Goal: Task Accomplishment & Management: Manage account settings

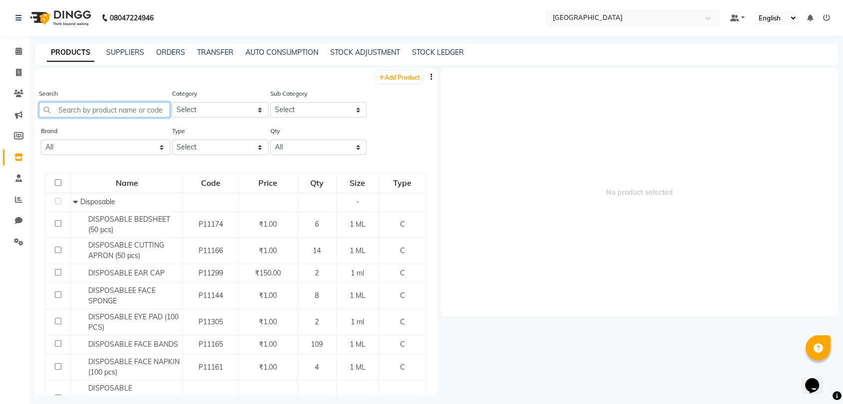
click at [118, 103] on input "text" at bounding box center [104, 109] width 131 height 15
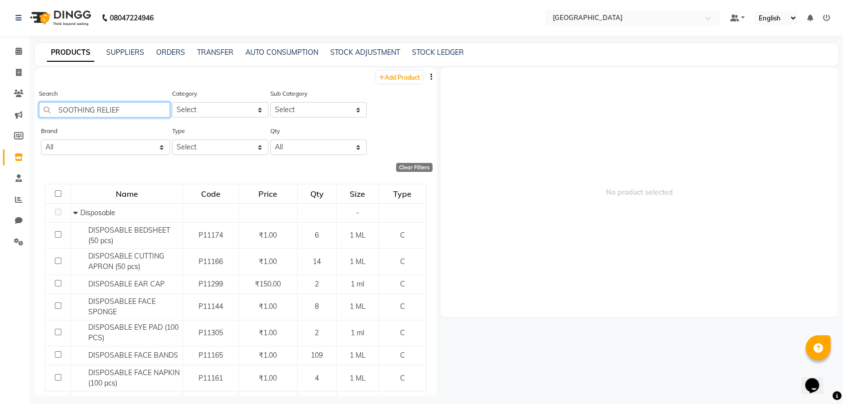
type input "SOOTHING RELIEF"
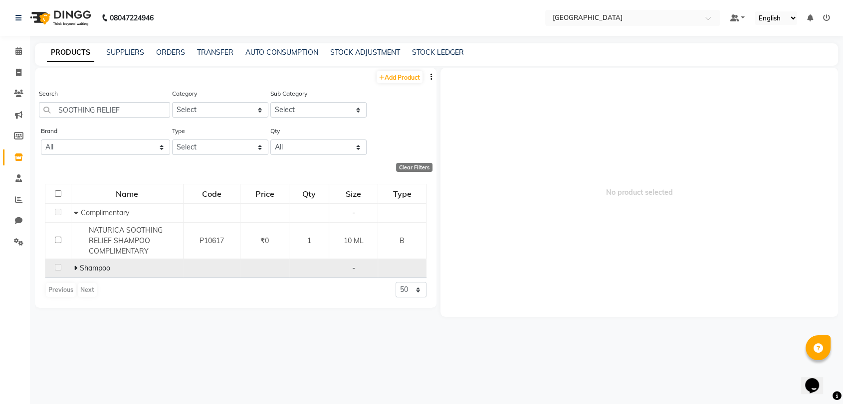
click at [75, 265] on icon at bounding box center [75, 268] width 3 height 7
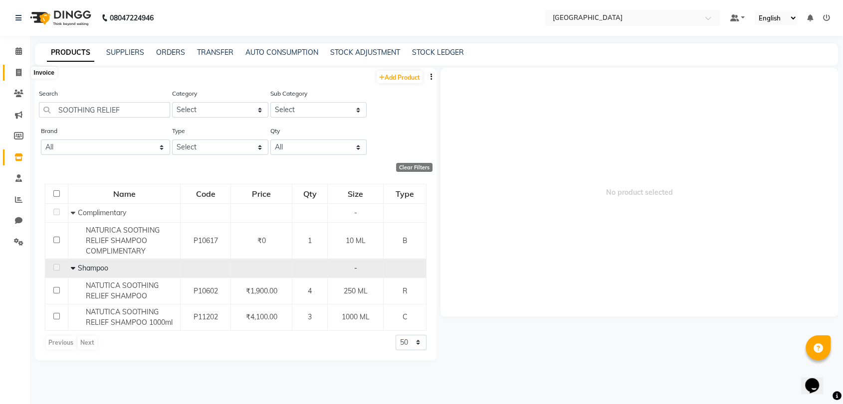
click at [12, 71] on span at bounding box center [18, 72] width 17 height 11
select select "8096"
select select "service"
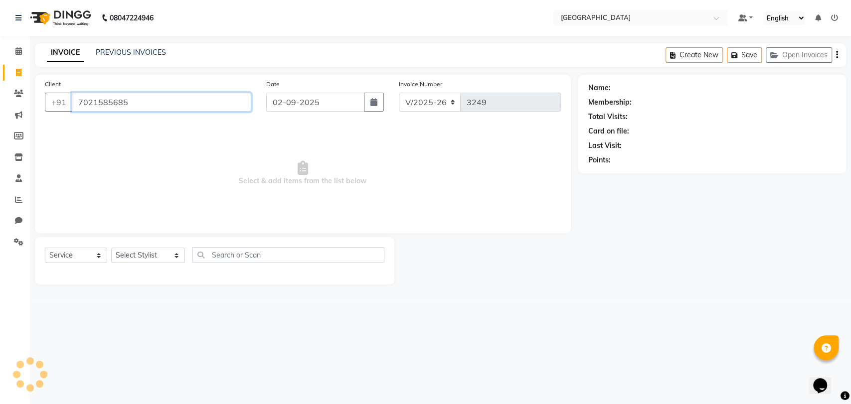
type input "7021585685"
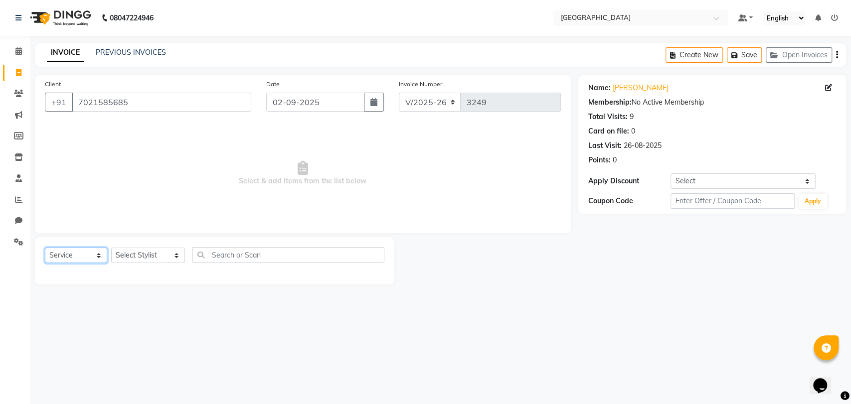
drag, startPoint x: 96, startPoint y: 252, endPoint x: 80, endPoint y: 334, distance: 83.2
click at [80, 334] on div "08047224946 Select Location × Salt Salon, Mira Road Default Panel My Panel Engl…" at bounding box center [425, 202] width 851 height 404
select select "V"
click at [45, 248] on select "Select Service Product Membership Package Voucher Prepaid Gift Card" at bounding box center [76, 255] width 62 height 15
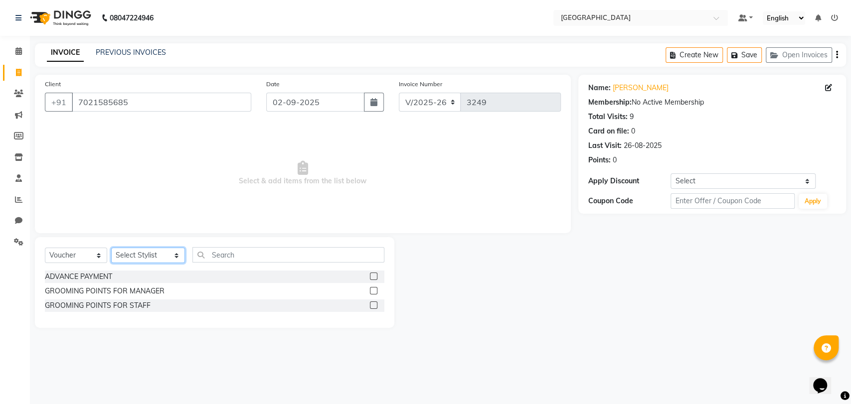
click at [147, 256] on select "Select Stylist [PERSON_NAME] [PERSON_NAME] [PERSON_NAME] [PERSON_NAME] MORE DC …" at bounding box center [148, 255] width 74 height 15
select select "77532"
click at [111, 248] on select "Select Stylist [PERSON_NAME] [PERSON_NAME] [PERSON_NAME] [PERSON_NAME] MORE DC …" at bounding box center [148, 255] width 74 height 15
click at [120, 296] on div "GROOMING POINTS FOR MANAGER" at bounding box center [105, 291] width 120 height 10
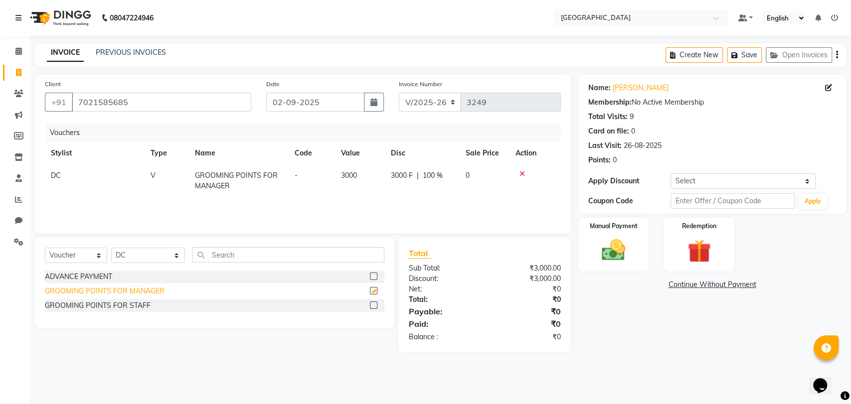
checkbox input "false"
click at [611, 264] on img at bounding box center [613, 250] width 39 height 28
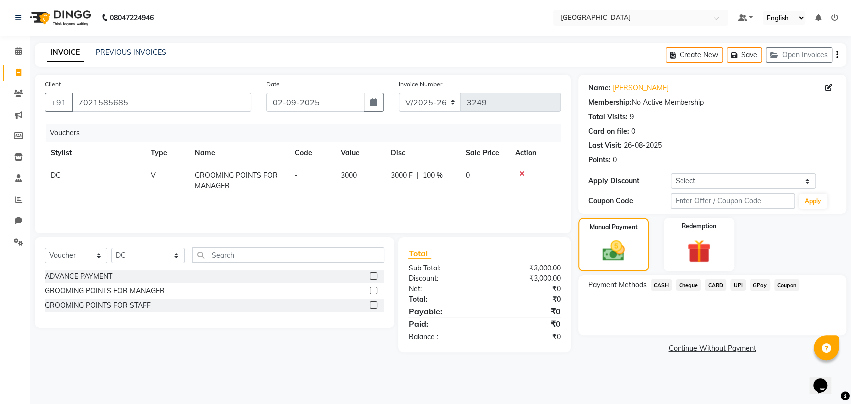
click at [662, 289] on span "CASH" at bounding box center [661, 285] width 21 height 11
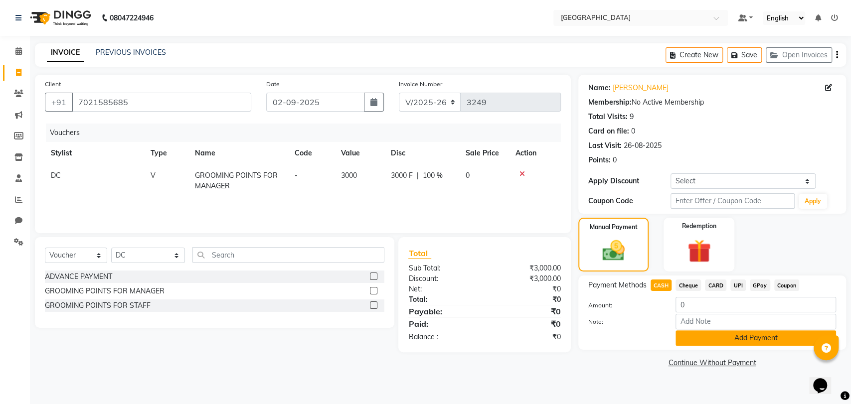
click at [701, 336] on button "Add Payment" at bounding box center [756, 338] width 161 height 15
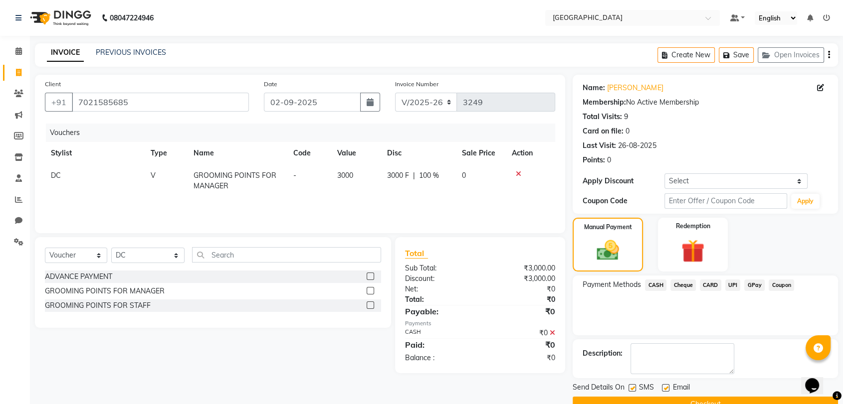
click at [694, 402] on button "Checkout" at bounding box center [704, 404] width 265 height 15
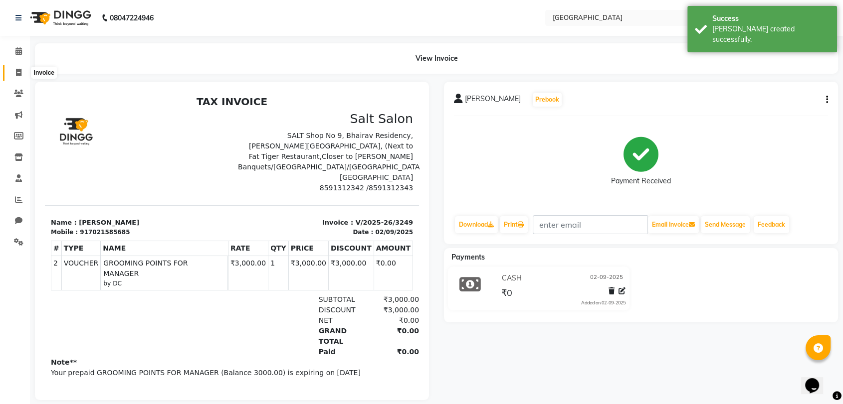
click at [20, 69] on icon at bounding box center [18, 72] width 5 height 7
select select "service"
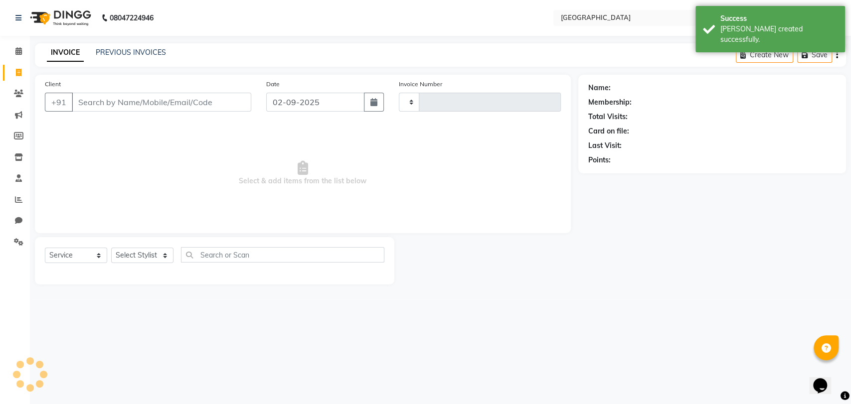
type input "3250"
select select "8096"
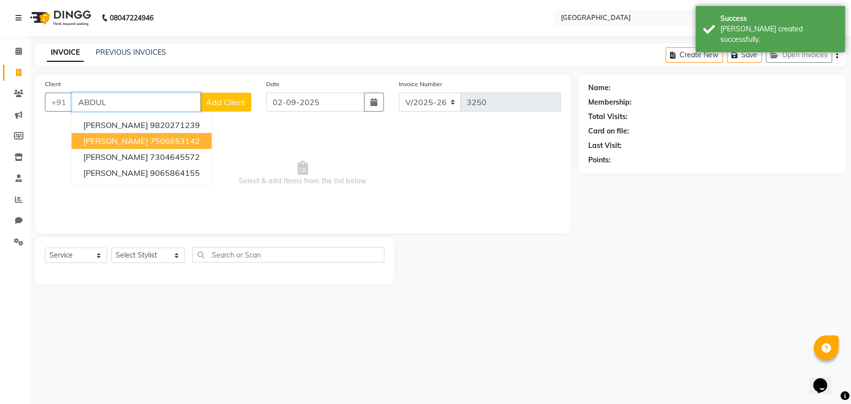
click at [125, 148] on button "ABDUL KALAM 7506653142" at bounding box center [141, 141] width 140 height 16
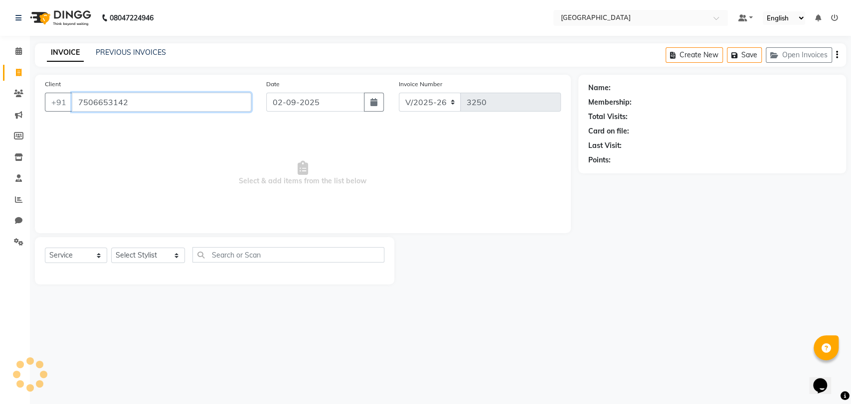
type input "7506653142"
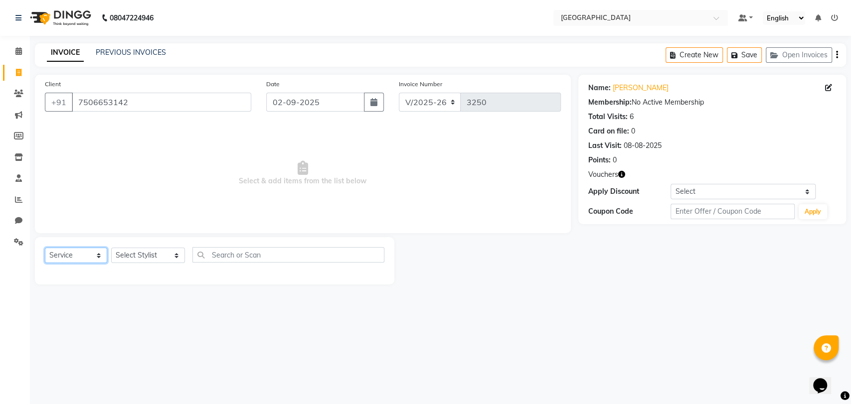
click at [92, 260] on select "Select Service Product Membership Package Voucher Prepaid Gift Card" at bounding box center [76, 255] width 62 height 15
select select "V"
click at [45, 248] on select "Select Service Product Membership Package Voucher Prepaid Gift Card" at bounding box center [76, 255] width 62 height 15
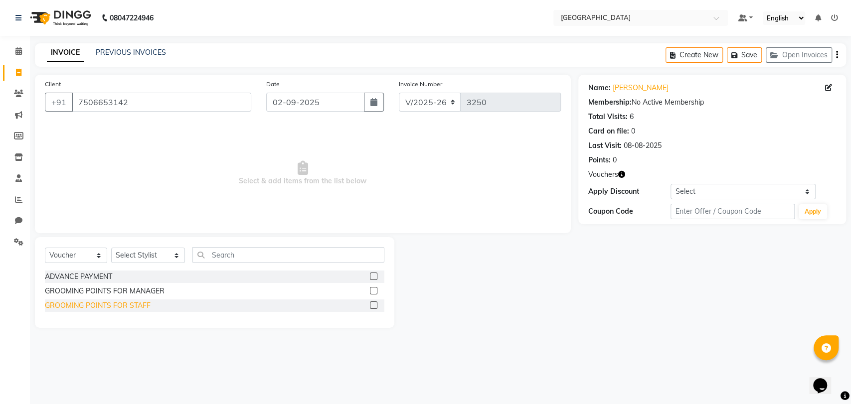
click at [124, 301] on div "GROOMING POINTS FOR STAFF" at bounding box center [98, 306] width 106 height 10
checkbox input "false"
click at [136, 255] on select "Select Stylist AARTI SURI ABDUL KALAM ANITA JHADAV APEKSHA MORE DC DEEPIKA SHET…" at bounding box center [148, 255] width 74 height 15
select select "77532"
click at [111, 248] on select "Select Stylist AARTI SURI ABDUL KALAM ANITA JHADAV APEKSHA MORE DC DEEPIKA SHET…" at bounding box center [148, 255] width 74 height 15
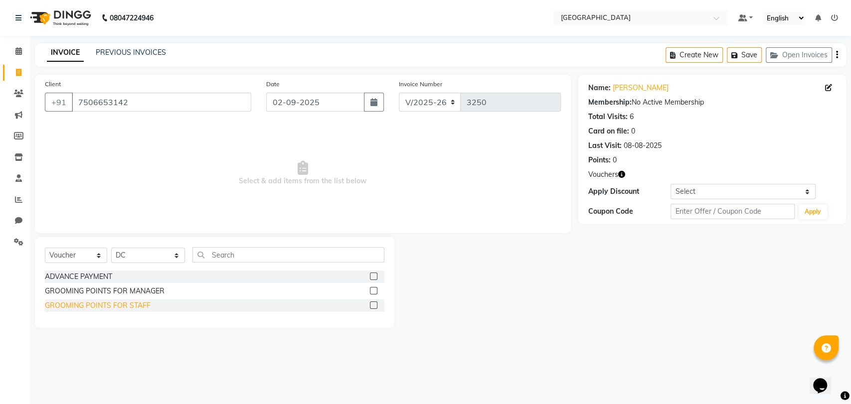
click at [121, 305] on div "GROOMING POINTS FOR STAFF" at bounding box center [98, 306] width 106 height 10
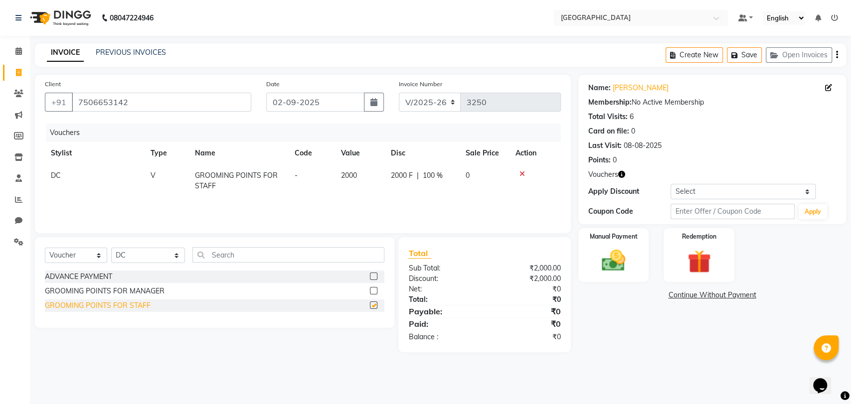
checkbox input "false"
click at [637, 276] on div "Manual Payment" at bounding box center [614, 255] width 74 height 56
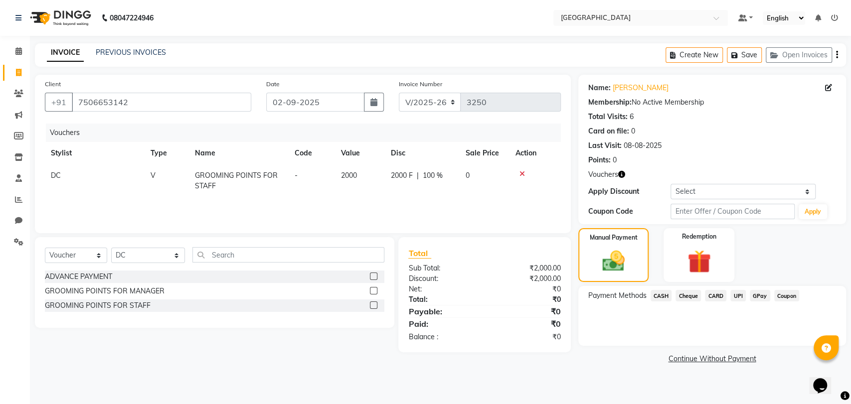
click at [666, 294] on span "CASH" at bounding box center [661, 295] width 21 height 11
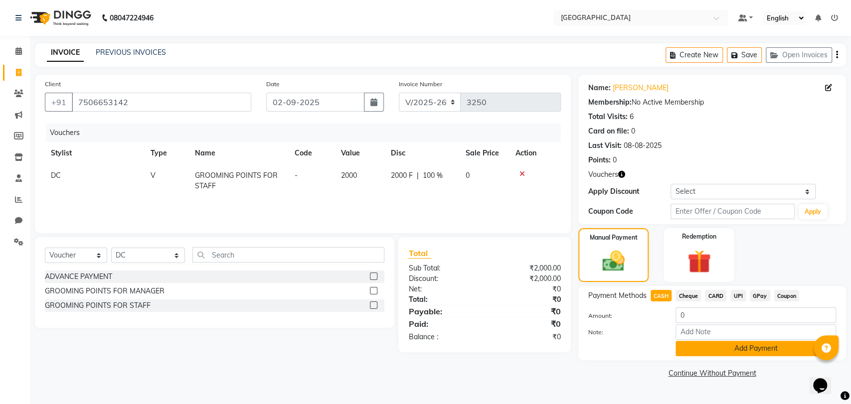
click at [686, 349] on button "Add Payment" at bounding box center [756, 348] width 161 height 15
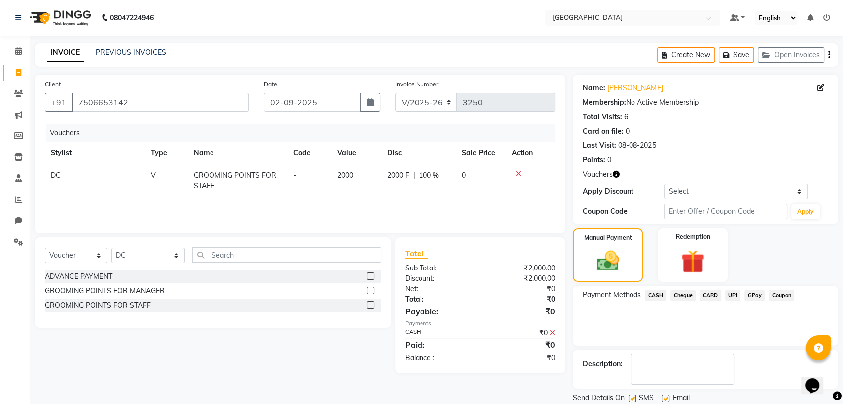
scroll to position [33, 0]
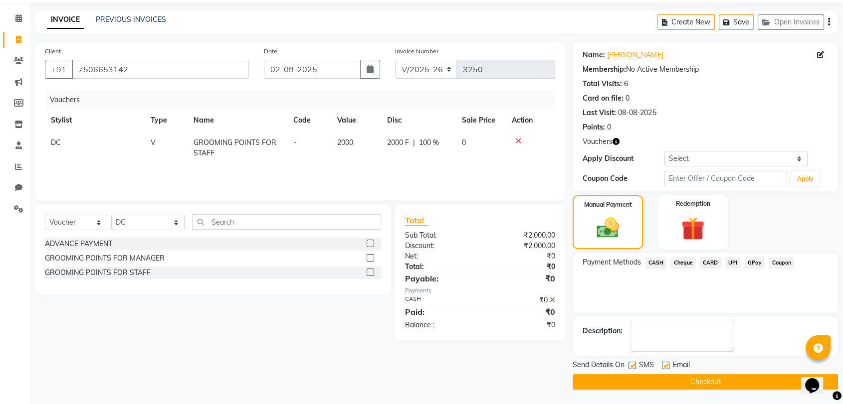
click at [680, 377] on button "Checkout" at bounding box center [704, 381] width 265 height 15
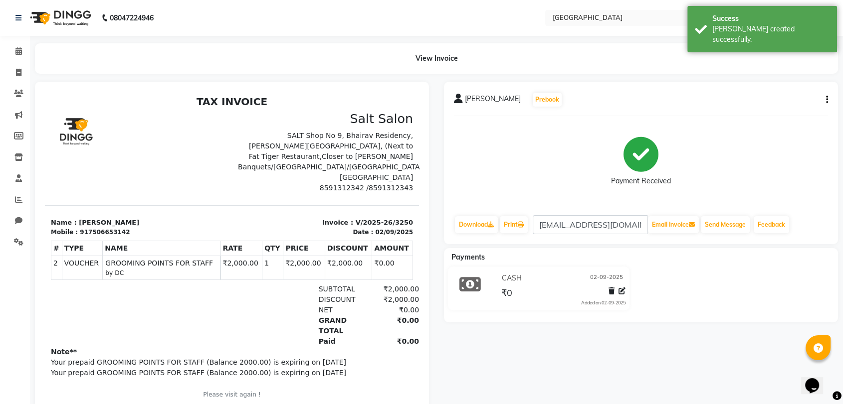
click at [104, 228] on div "917506653142" at bounding box center [105, 232] width 50 height 9
copy div "917506653142"
click at [12, 72] on span at bounding box center [18, 72] width 17 height 11
select select "service"
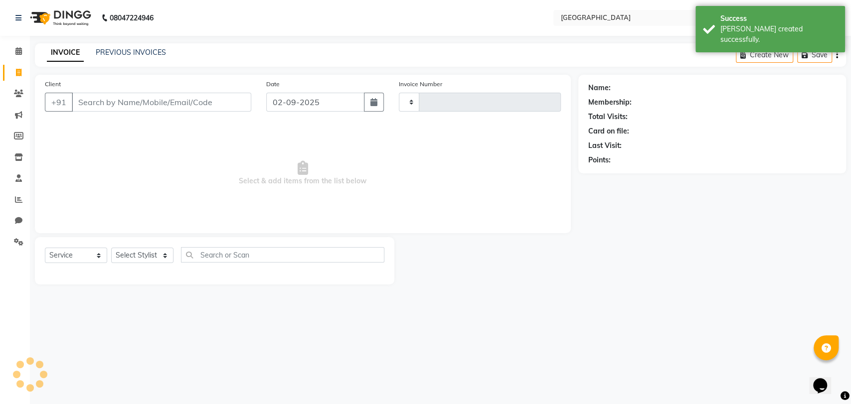
type input "3251"
select select "8096"
click at [16, 105] on li "Marketing" at bounding box center [15, 115] width 30 height 21
click at [21, 93] on icon at bounding box center [18, 93] width 9 height 7
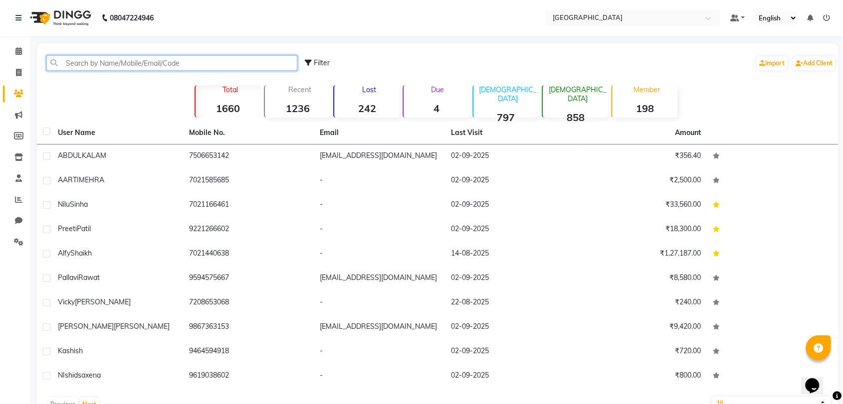
click at [96, 61] on input "text" at bounding box center [171, 62] width 251 height 15
paste input "917506653142"
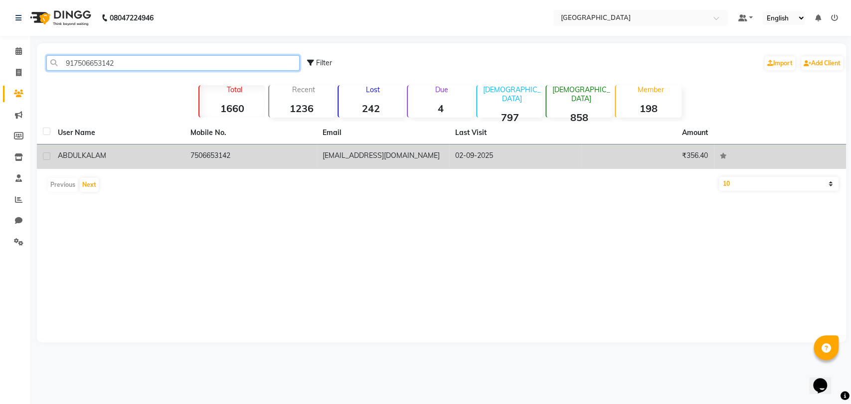
type input "917506653142"
click at [121, 155] on div "ABDUL KALAM" at bounding box center [118, 156] width 121 height 10
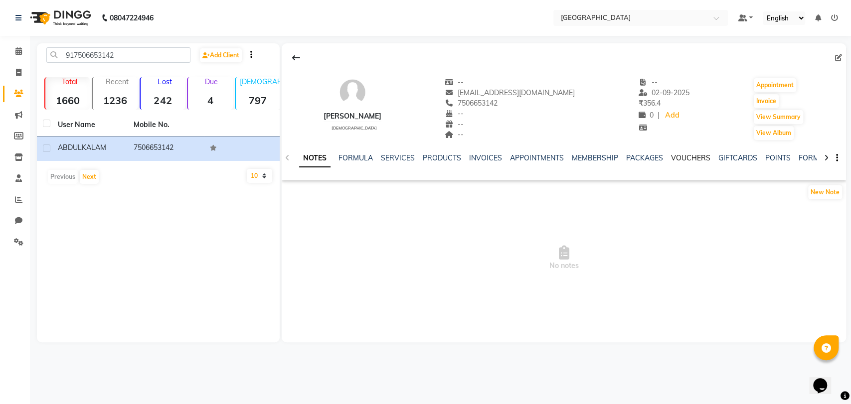
click at [679, 160] on link "VOUCHERS" at bounding box center [690, 158] width 39 height 9
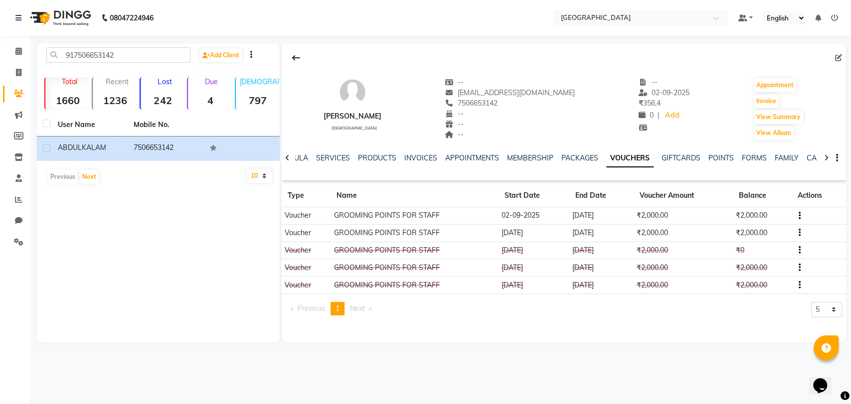
click at [795, 228] on button "button" at bounding box center [798, 233] width 6 height 10
click at [775, 228] on div "Edit" at bounding box center [772, 227] width 24 height 12
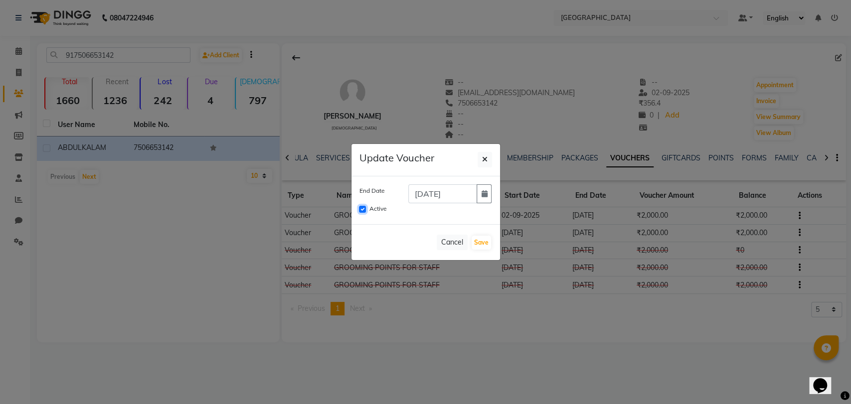
click at [365, 208] on input "Active" at bounding box center [362, 209] width 7 height 7
checkbox input "false"
click at [476, 240] on button "Save" at bounding box center [481, 243] width 19 height 14
checkbox input "false"
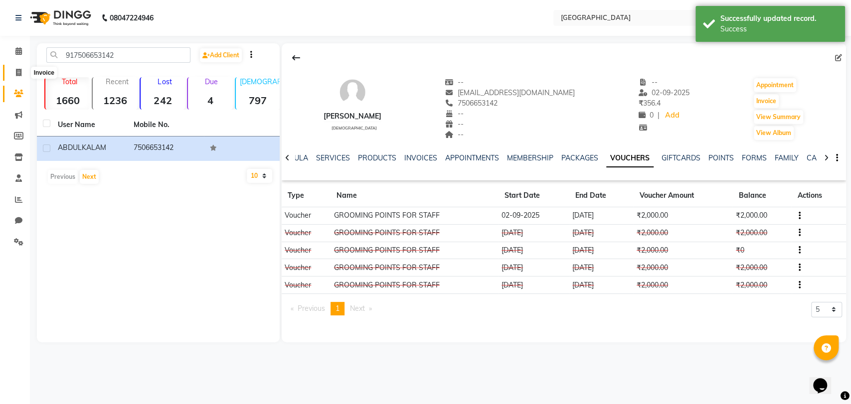
click at [11, 72] on span at bounding box center [18, 72] width 17 height 11
select select "service"
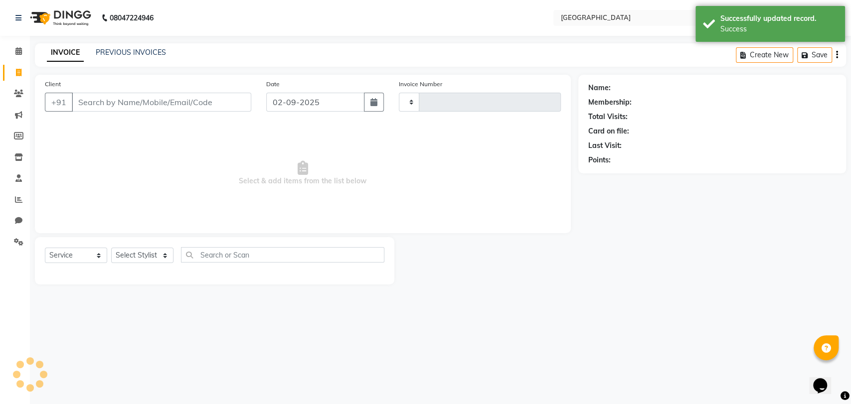
type input "3251"
select select "8096"
click at [114, 103] on input "Client" at bounding box center [161, 102] width 179 height 19
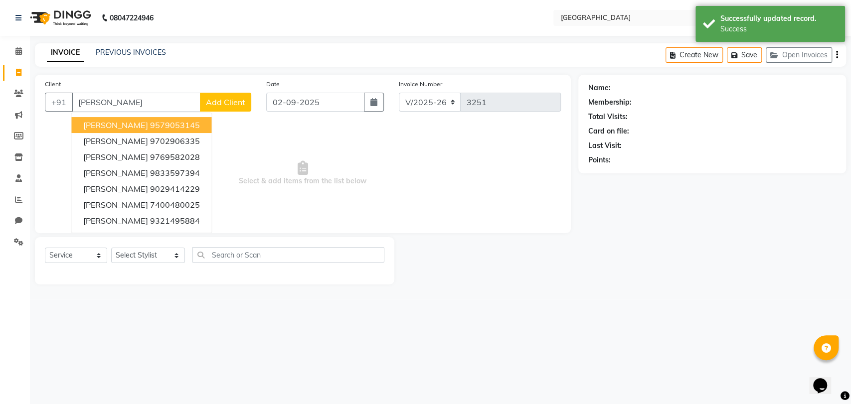
click at [126, 129] on span "anita jadhav" at bounding box center [115, 125] width 64 height 10
type input "9579053145"
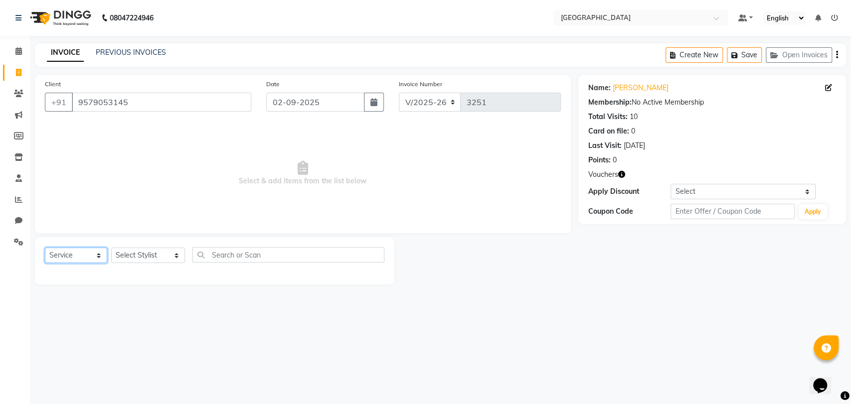
click at [82, 252] on select "Select Service Product Membership Package Voucher Prepaid Gift Card" at bounding box center [76, 255] width 62 height 15
select select "V"
click at [45, 248] on select "Select Service Product Membership Package Voucher Prepaid Gift Card" at bounding box center [76, 255] width 62 height 15
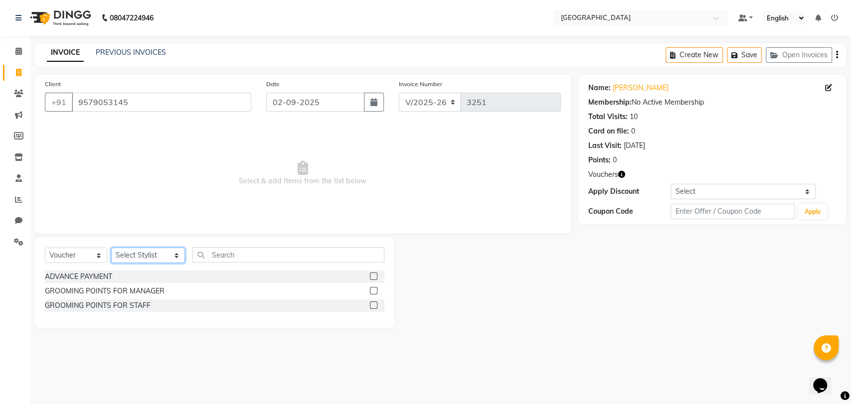
click at [156, 256] on select "Select Stylist AARTI SURI ABDUL KALAM ANITA JHADAV APEKSHA MORE DC DEEPIKA SHET…" at bounding box center [148, 255] width 74 height 15
select select "77532"
click at [111, 248] on select "Select Stylist AARTI SURI ABDUL KALAM ANITA JHADAV APEKSHA MORE DC DEEPIKA SHET…" at bounding box center [148, 255] width 74 height 15
click at [96, 309] on div "GROOMING POINTS FOR STAFF" at bounding box center [98, 306] width 106 height 10
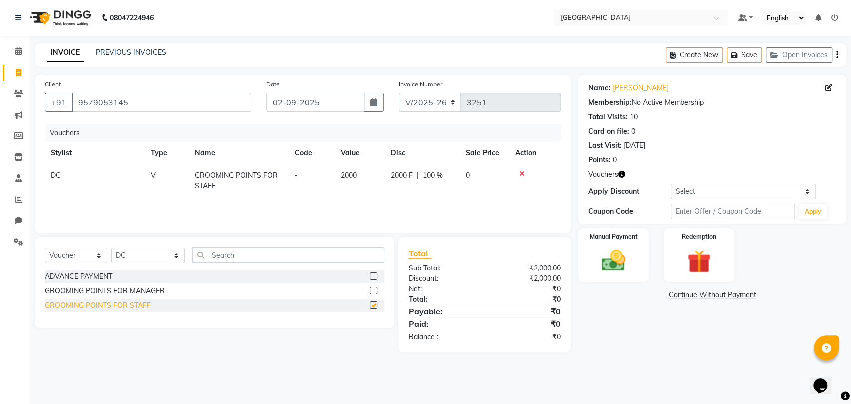
checkbox input "false"
click at [606, 259] on img at bounding box center [613, 261] width 39 height 28
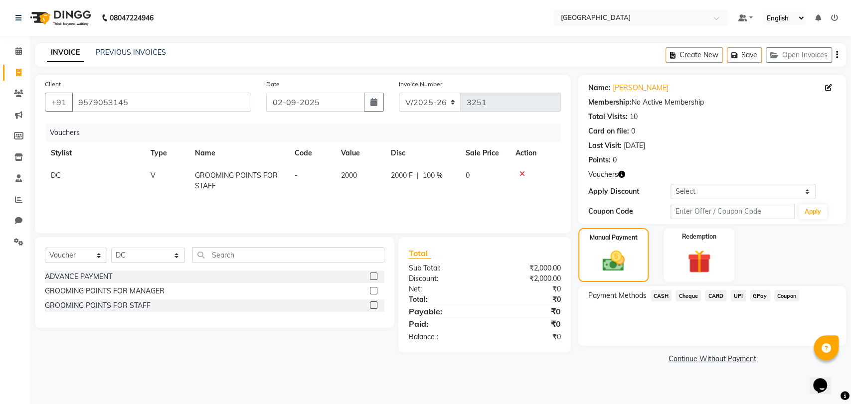
click at [664, 297] on span "CASH" at bounding box center [661, 295] width 21 height 11
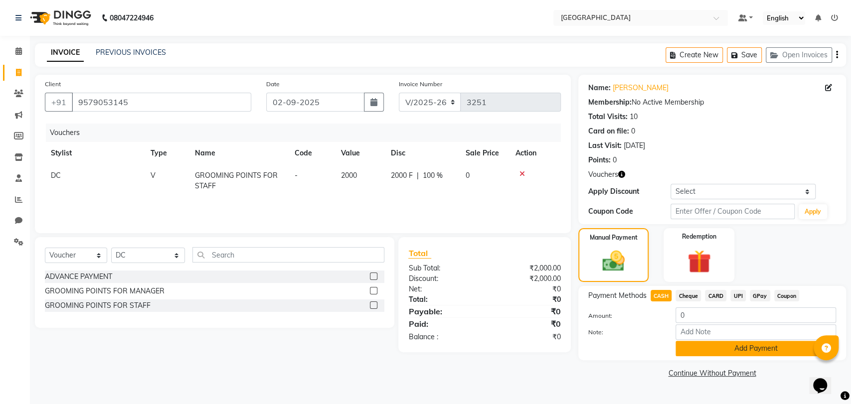
click at [686, 341] on button "Add Payment" at bounding box center [756, 348] width 161 height 15
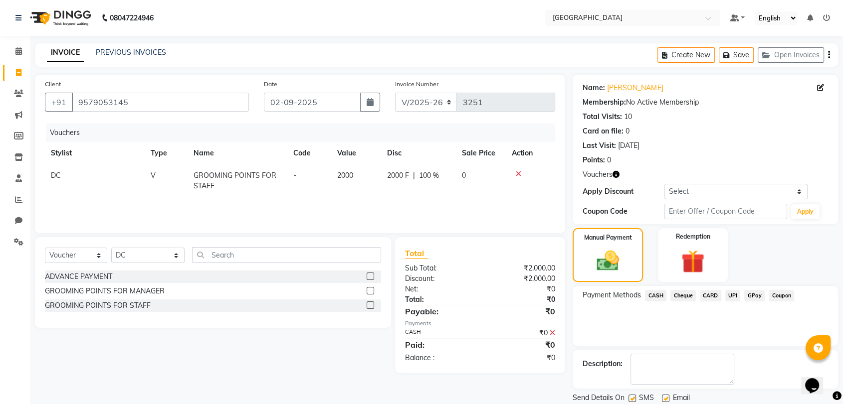
scroll to position [33, 0]
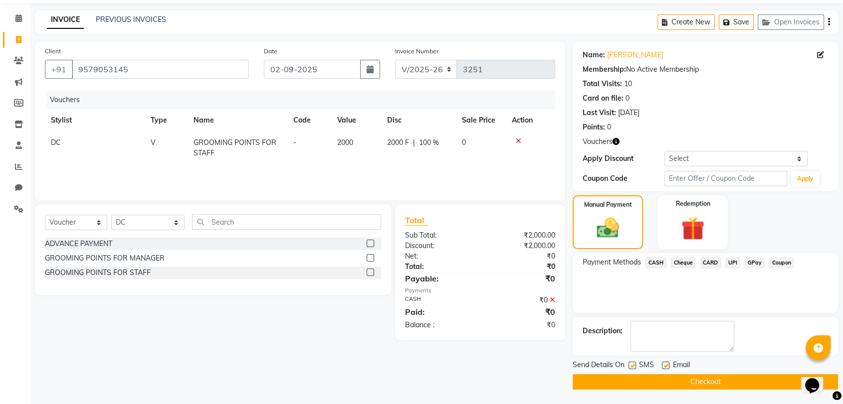
click at [682, 381] on button "Checkout" at bounding box center [704, 381] width 265 height 15
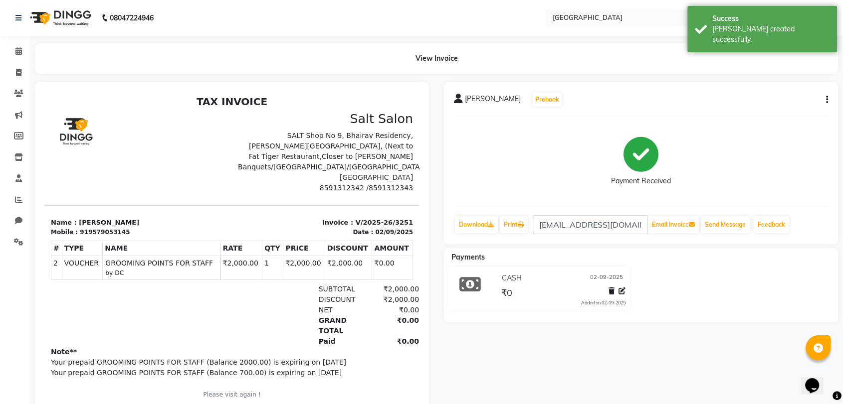
click at [99, 228] on div "919579053145" at bounding box center [105, 232] width 50 height 9
copy div "919579053145"
click at [15, 90] on icon at bounding box center [18, 93] width 9 height 7
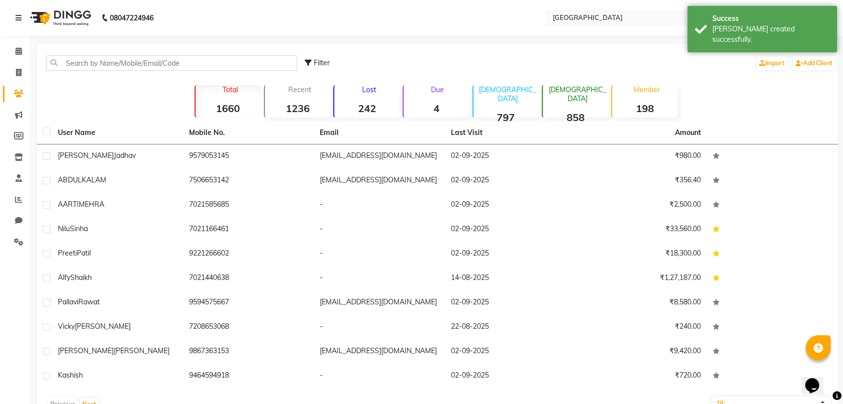
drag, startPoint x: 73, startPoint y: 71, endPoint x: 84, endPoint y: 61, distance: 14.1
click at [84, 61] on div "Filter Import Add Client" at bounding box center [437, 62] width 797 height 31
click at [84, 61] on input "text" at bounding box center [171, 62] width 251 height 15
paste input "919579053145"
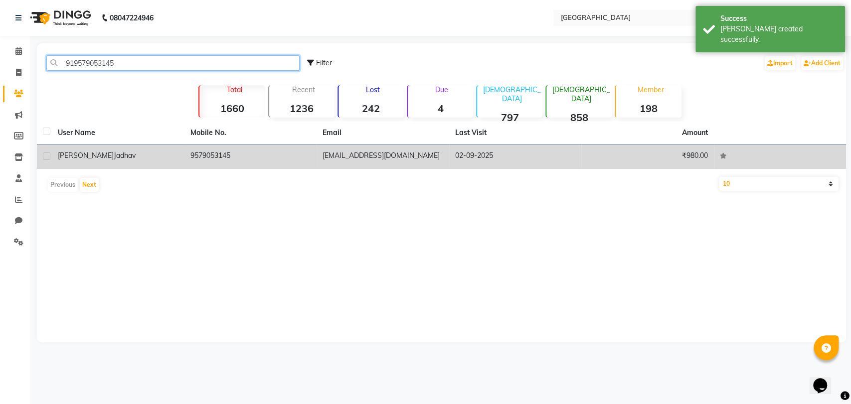
type input "919579053145"
click at [94, 162] on td "anita jadhav" at bounding box center [118, 157] width 133 height 24
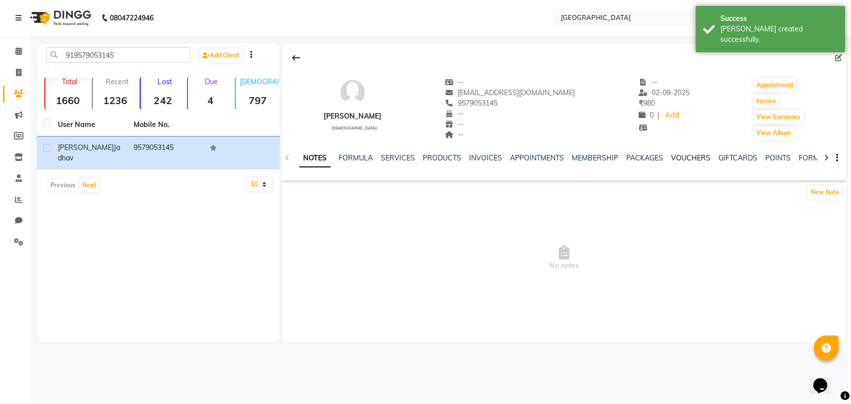
click at [679, 154] on link "VOUCHERS" at bounding box center [690, 158] width 39 height 9
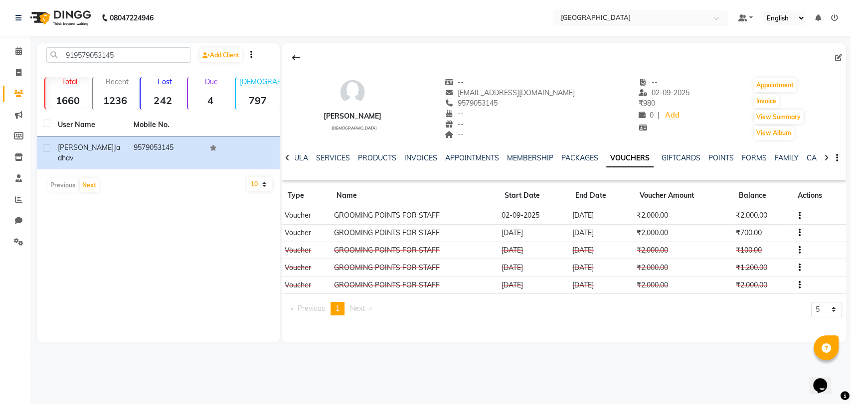
click at [799, 233] on icon "button" at bounding box center [800, 233] width 2 height 0
click at [758, 232] on div "Edit" at bounding box center [752, 232] width 62 height 12
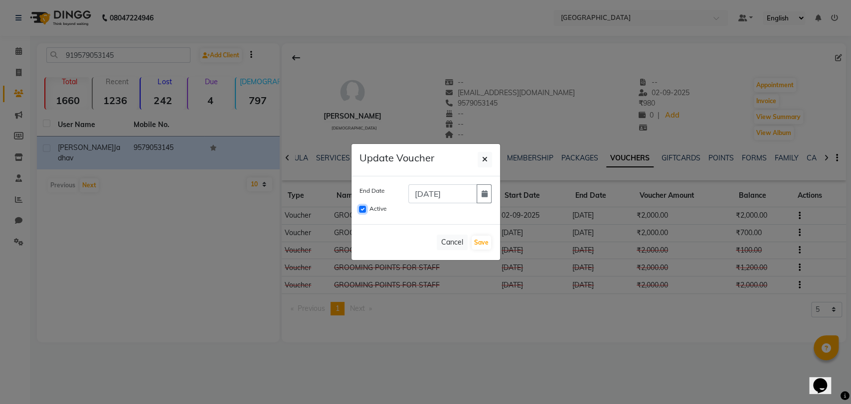
click at [361, 208] on input "Active" at bounding box center [362, 209] width 7 height 7
checkbox input "false"
click at [481, 241] on button "Save" at bounding box center [481, 243] width 19 height 14
checkbox input "false"
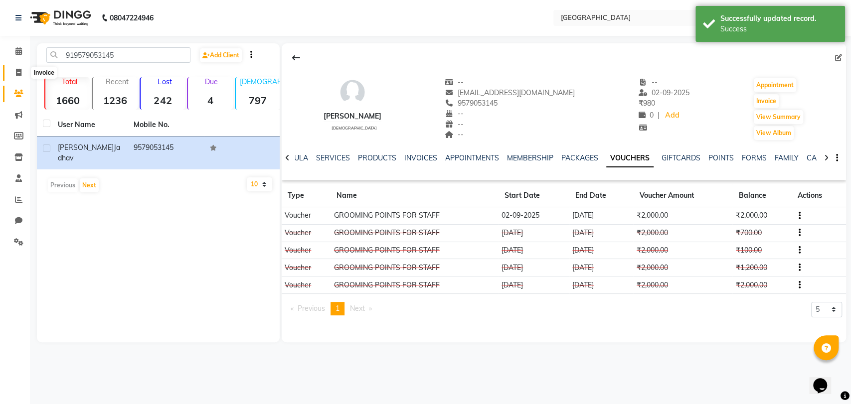
click at [23, 75] on span at bounding box center [18, 72] width 17 height 11
select select "service"
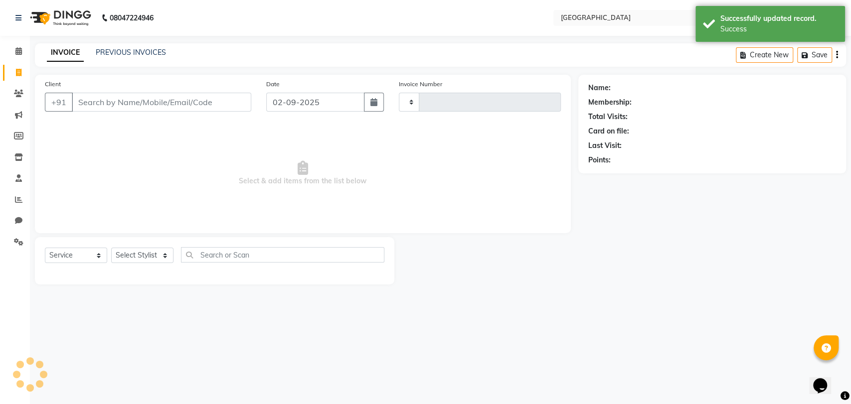
type input "3252"
select select "8096"
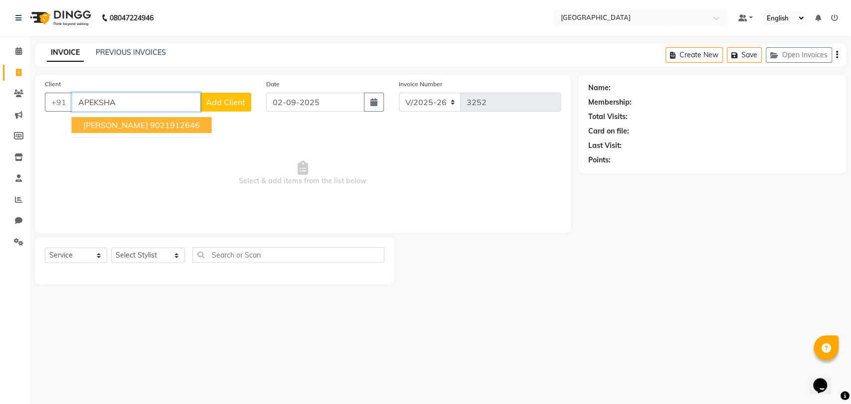
click at [150, 126] on ngb-highlight "9021912646" at bounding box center [175, 125] width 50 height 10
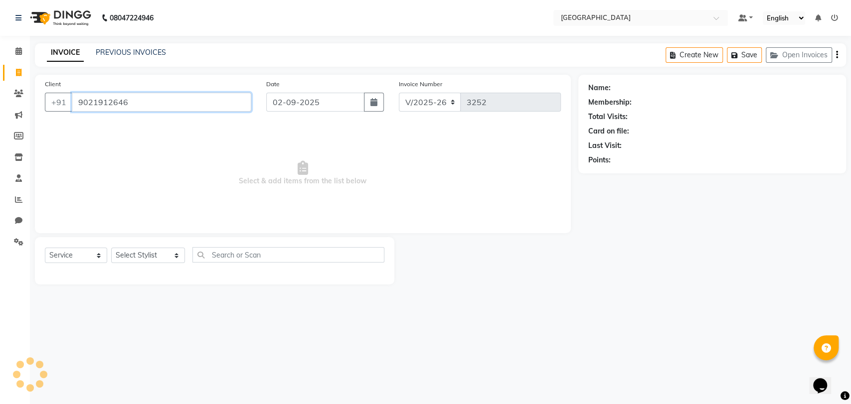
type input "9021912646"
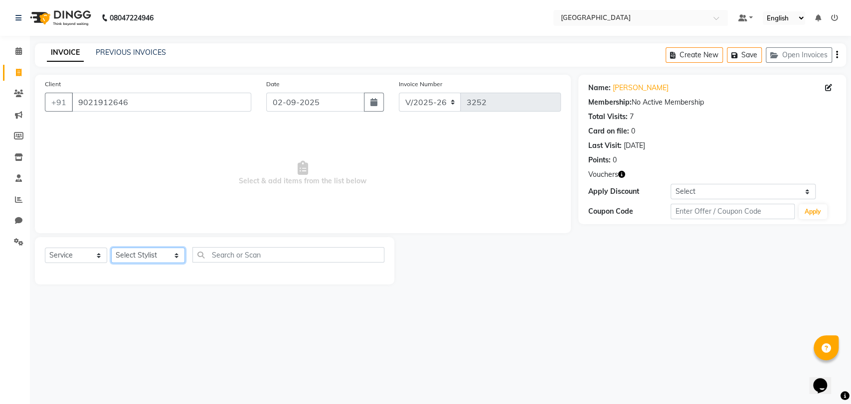
click at [132, 252] on select "Select Stylist AARTI SURI ABDUL KALAM ANITA JHADAV APEKSHA MORE DC DEEPIKA SHET…" at bounding box center [148, 255] width 74 height 15
click at [71, 253] on select "Select Service Product Membership Package Voucher Prepaid Gift Card" at bounding box center [76, 255] width 62 height 15
select select "V"
click at [45, 248] on select "Select Service Product Membership Package Voucher Prepaid Gift Card" at bounding box center [76, 255] width 62 height 15
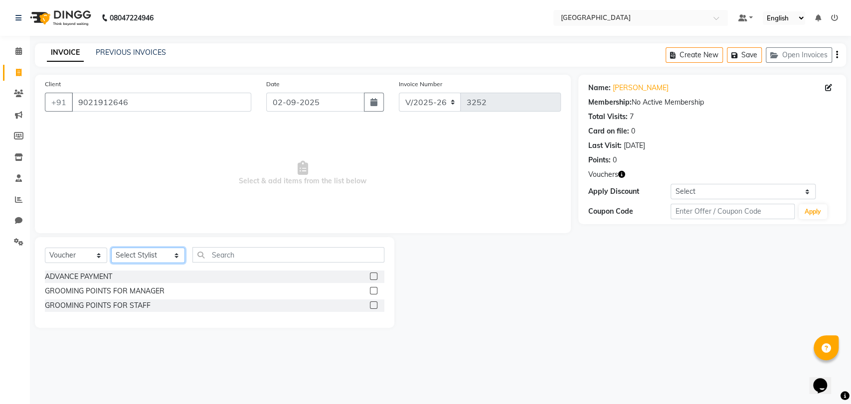
click at [141, 253] on select "Select Stylist AARTI SURI ABDUL KALAM ANITA JHADAV APEKSHA MORE DC DEEPIKA SHET…" at bounding box center [148, 255] width 74 height 15
select select "77532"
click at [111, 248] on select "Select Stylist AARTI SURI ABDUL KALAM ANITA JHADAV APEKSHA MORE DC DEEPIKA SHET…" at bounding box center [148, 255] width 74 height 15
click at [147, 58] on div "INVOICE PREVIOUS INVOICES" at bounding box center [106, 52] width 143 height 11
click at [90, 301] on div "GROOMING POINTS FOR STAFF" at bounding box center [98, 306] width 106 height 10
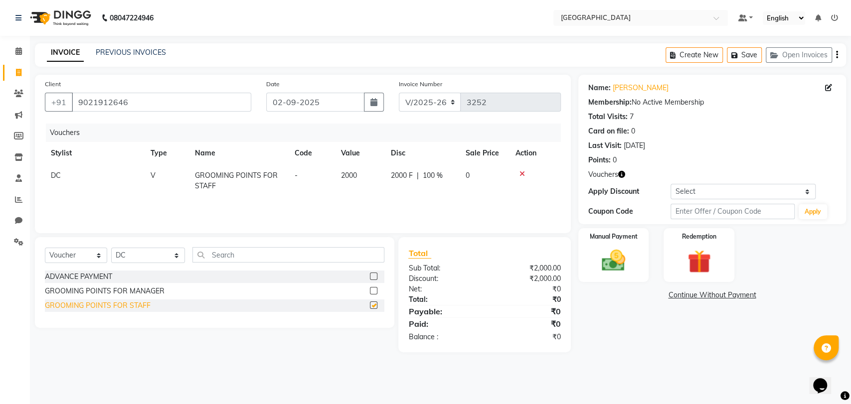
checkbox input "false"
click at [626, 256] on img at bounding box center [613, 261] width 39 height 28
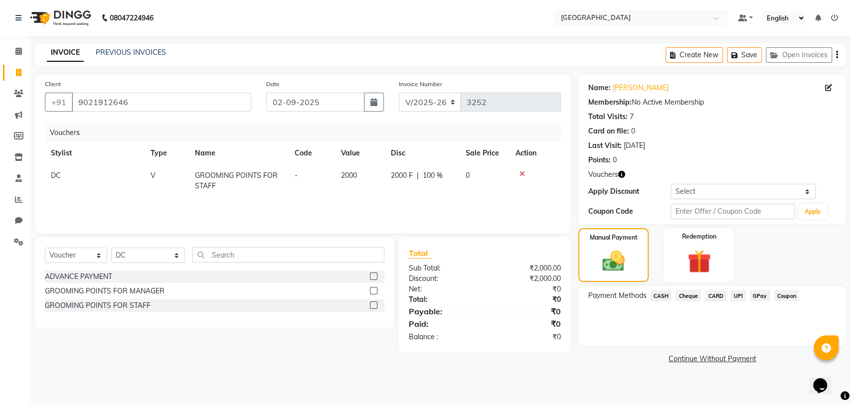
click at [658, 300] on span "CASH" at bounding box center [661, 295] width 21 height 11
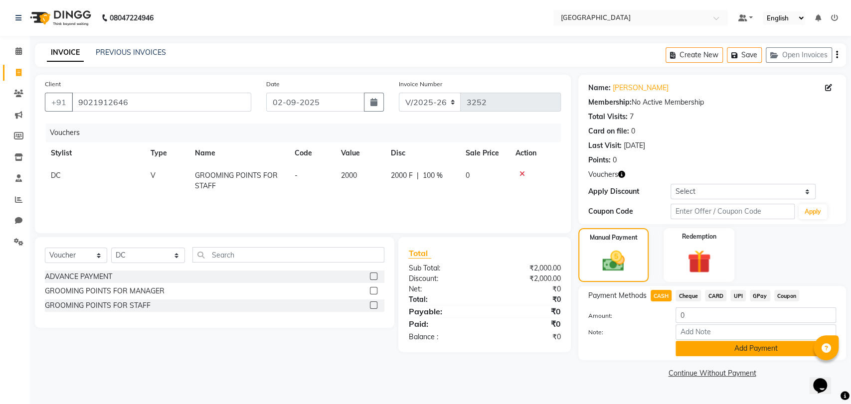
click at [682, 341] on button "Add Payment" at bounding box center [756, 348] width 161 height 15
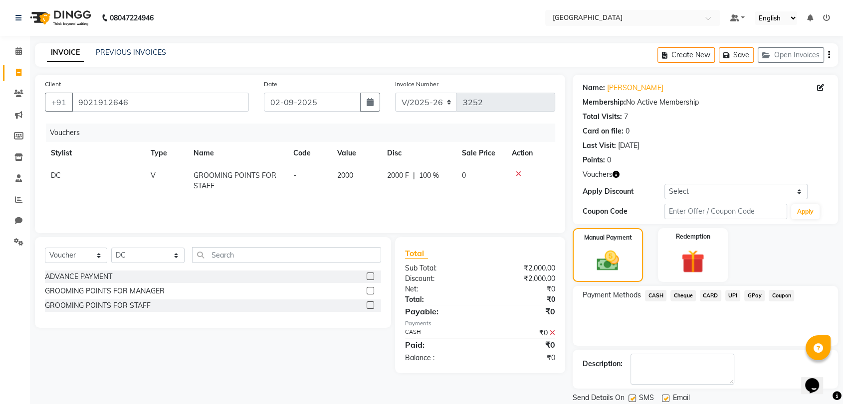
scroll to position [33, 0]
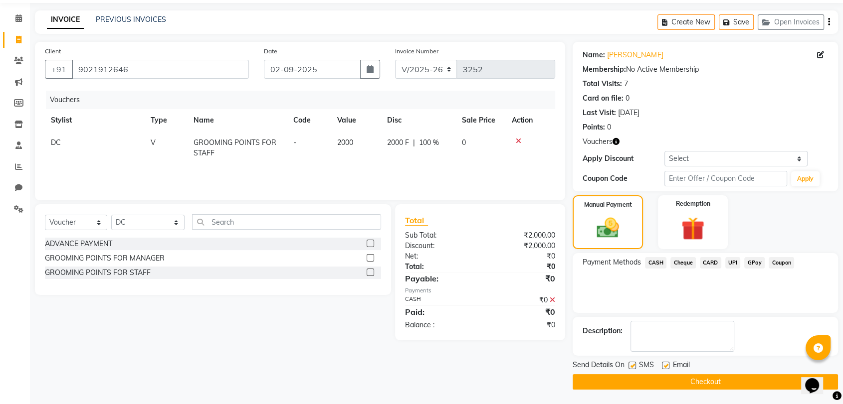
click at [676, 388] on main "INVOICE PREVIOUS INVOICES Create New Save Open Invoices Client +91 9021912646 D…" at bounding box center [436, 207] width 813 height 394
click at [676, 388] on button "Checkout" at bounding box center [704, 381] width 265 height 15
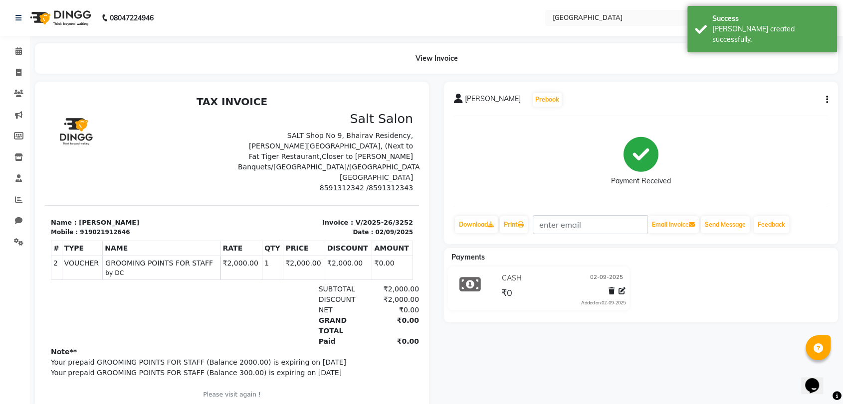
click at [110, 228] on div "919021912646" at bounding box center [105, 232] width 50 height 9
copy div "919021912646"
click at [17, 94] on icon at bounding box center [18, 93] width 9 height 7
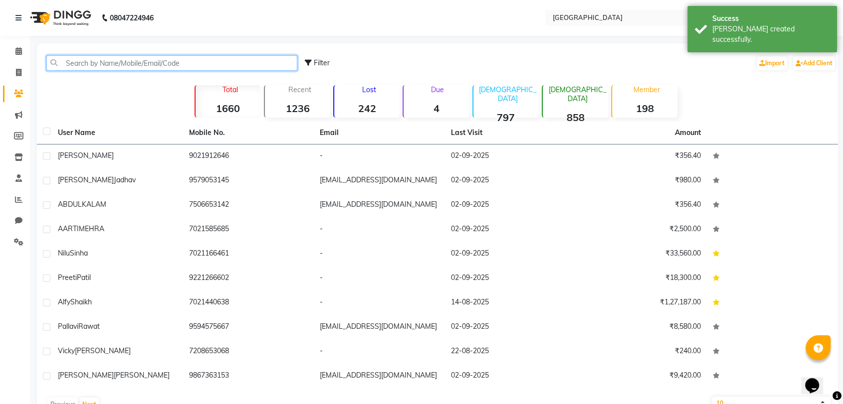
click at [87, 61] on input "text" at bounding box center [171, 62] width 251 height 15
paste input "919021912646"
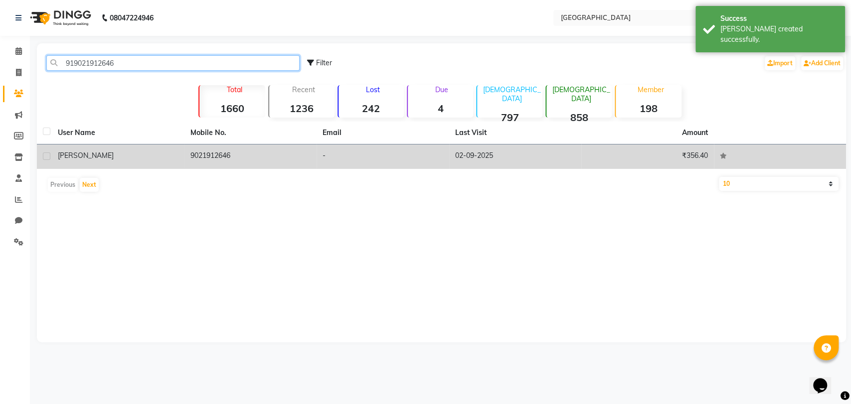
type input "919021912646"
click at [89, 158] on div "[PERSON_NAME]" at bounding box center [118, 156] width 121 height 10
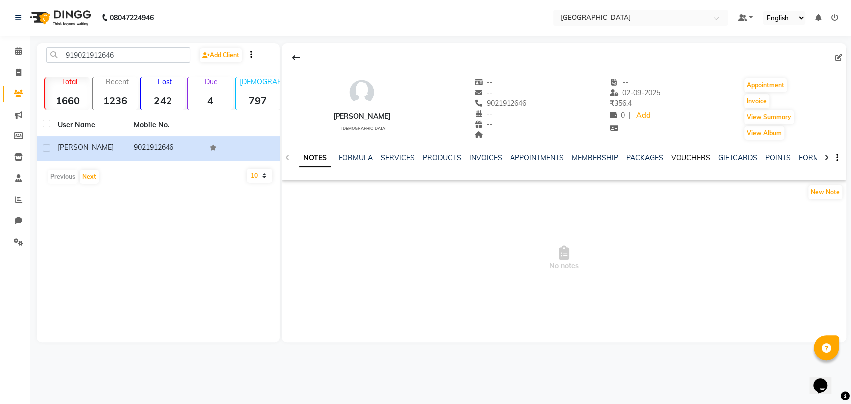
click at [689, 157] on link "VOUCHERS" at bounding box center [690, 158] width 39 height 9
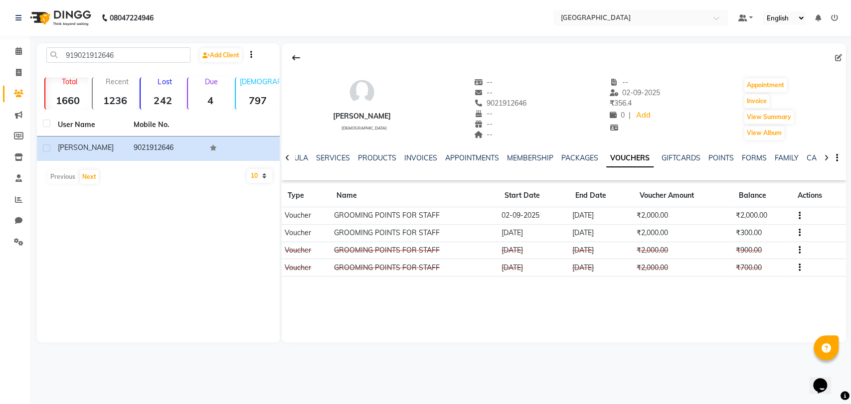
click at [799, 233] on icon "button" at bounding box center [800, 233] width 2 height 0
click at [739, 231] on div "Edit" at bounding box center [752, 232] width 62 height 12
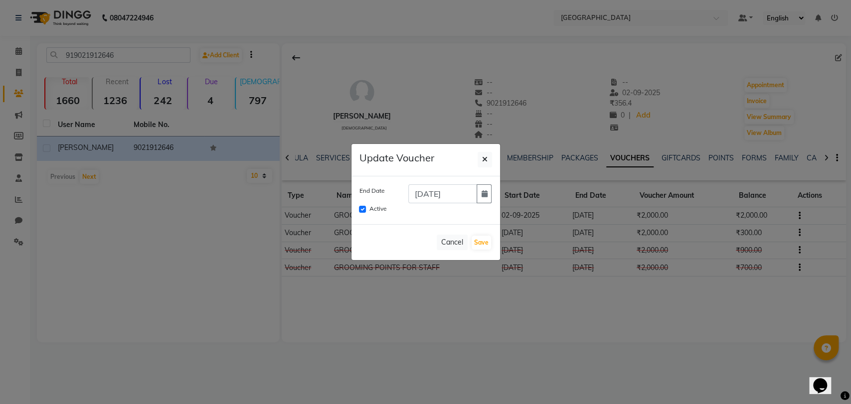
click at [366, 207] on div "Active" at bounding box center [425, 209] width 133 height 12
click at [363, 207] on input "Active" at bounding box center [362, 209] width 7 height 7
checkbox input "false"
click at [482, 241] on button "Save" at bounding box center [481, 243] width 19 height 14
checkbox input "false"
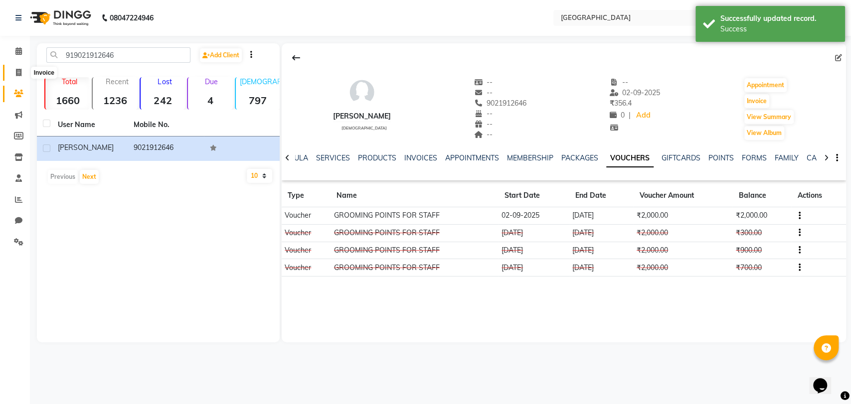
click at [11, 77] on span at bounding box center [18, 72] width 17 height 11
select select "8096"
select select "service"
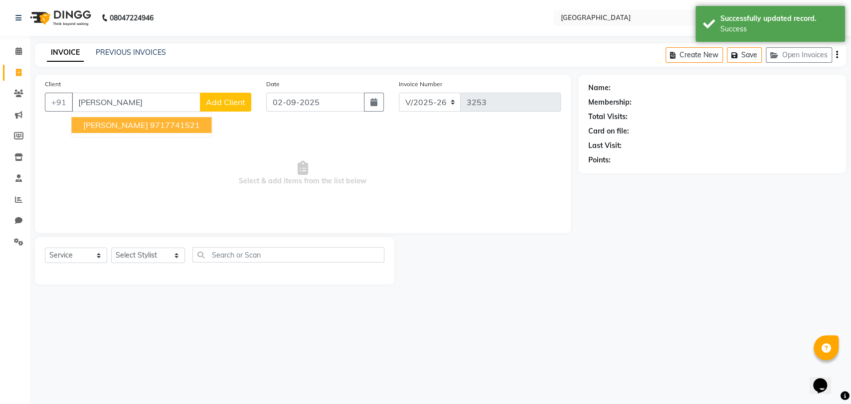
click at [116, 126] on span "FAIZAN AHMED" at bounding box center [115, 125] width 64 height 10
type input "9717741521"
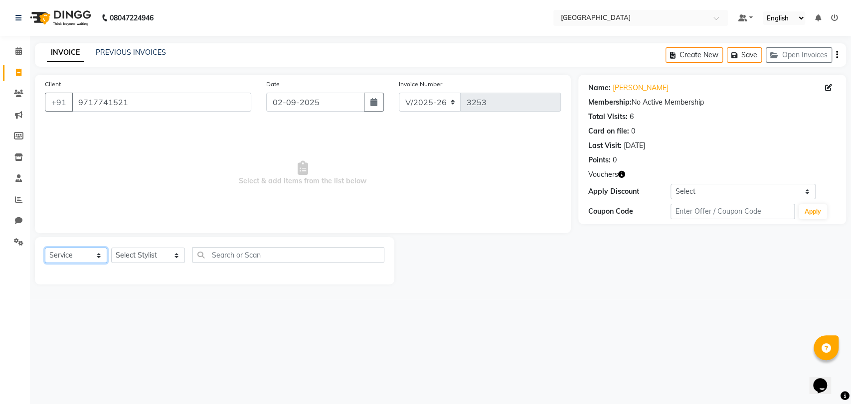
click at [77, 260] on select "Select Service Product Membership Package Voucher Prepaid Gift Card" at bounding box center [76, 255] width 62 height 15
select select "V"
click at [45, 248] on select "Select Service Product Membership Package Voucher Prepaid Gift Card" at bounding box center [76, 255] width 62 height 15
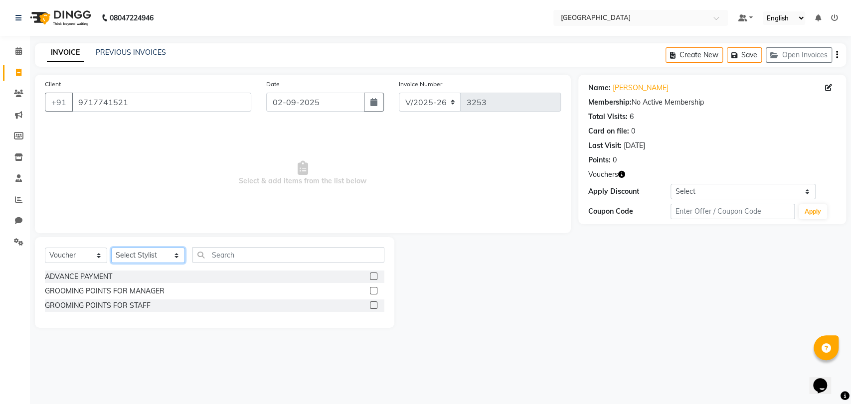
click at [135, 255] on select "Select Stylist AARTI SURI ABDUL KALAM ANITA JHADAV APEKSHA MORE DC DEEPIKA SHET…" at bounding box center [148, 255] width 74 height 15
select select "77532"
click at [111, 248] on select "Select Stylist AARTI SURI ABDUL KALAM ANITA JHADAV APEKSHA MORE DC DEEPIKA SHET…" at bounding box center [148, 255] width 74 height 15
click at [121, 305] on div "GROOMING POINTS FOR STAFF" at bounding box center [98, 306] width 106 height 10
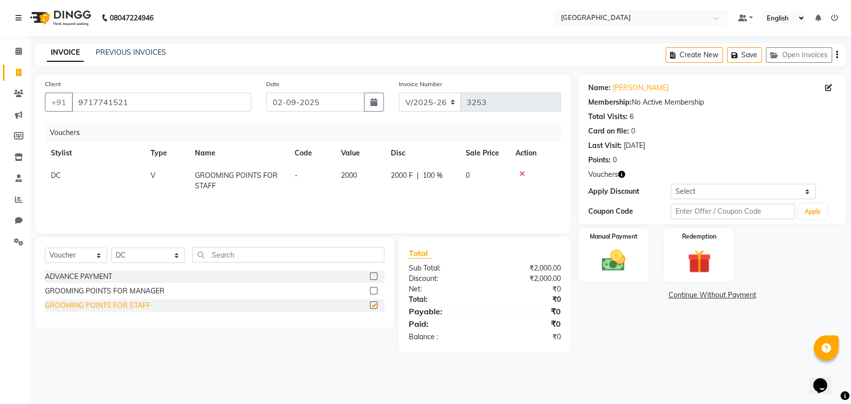
checkbox input "false"
click at [612, 233] on label "Manual Payment" at bounding box center [614, 235] width 50 height 9
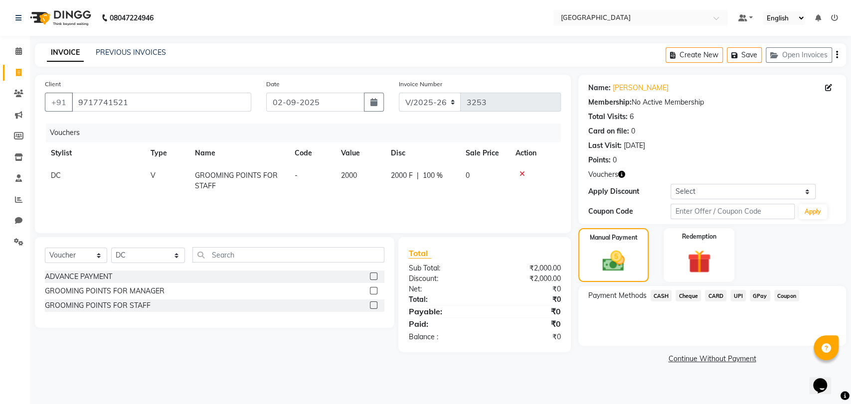
click at [666, 300] on span "CASH" at bounding box center [661, 295] width 21 height 11
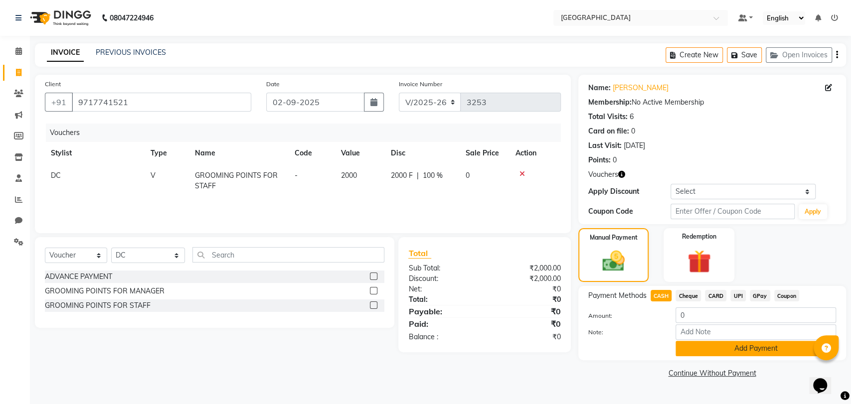
click at [698, 347] on button "Add Payment" at bounding box center [756, 348] width 161 height 15
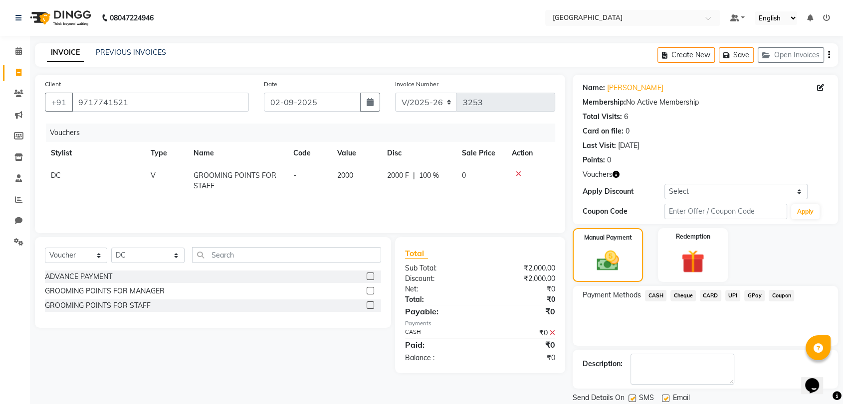
scroll to position [33, 0]
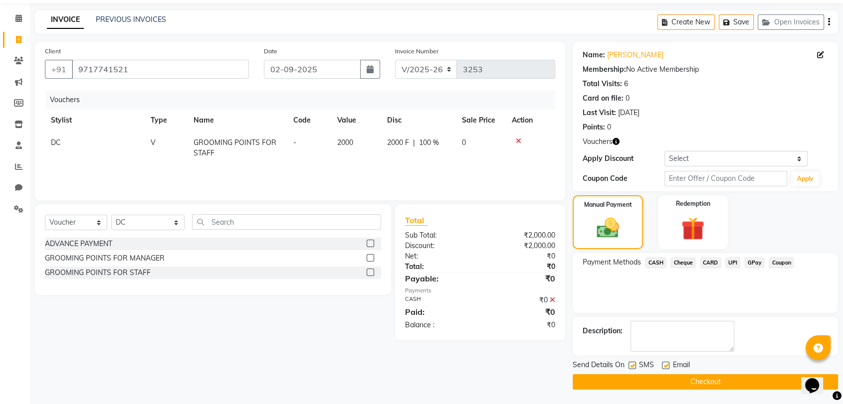
click at [687, 380] on button "Checkout" at bounding box center [704, 381] width 265 height 15
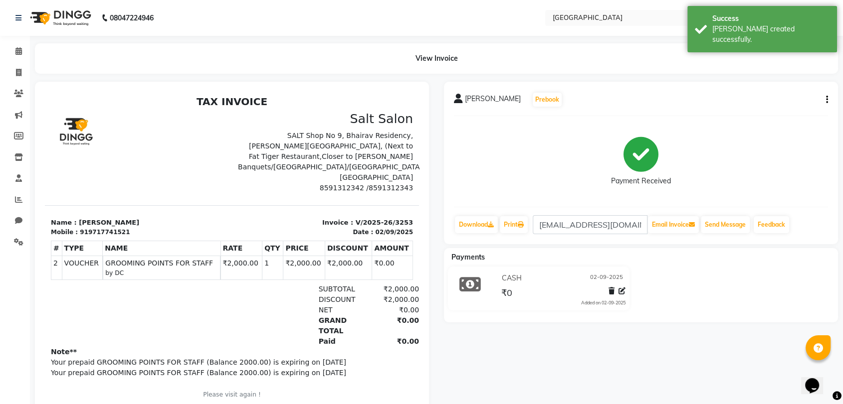
click at [83, 228] on div "919717741521" at bounding box center [105, 232] width 50 height 9
copy div "919717741521"
click at [18, 75] on icon at bounding box center [18, 72] width 5 height 7
select select "8096"
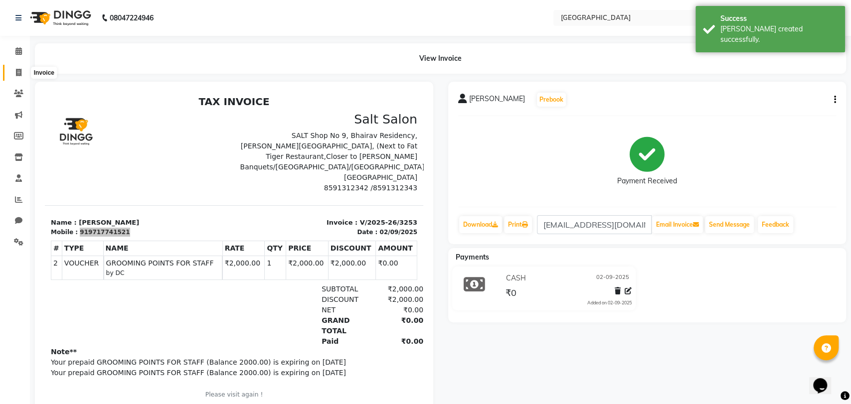
select select "service"
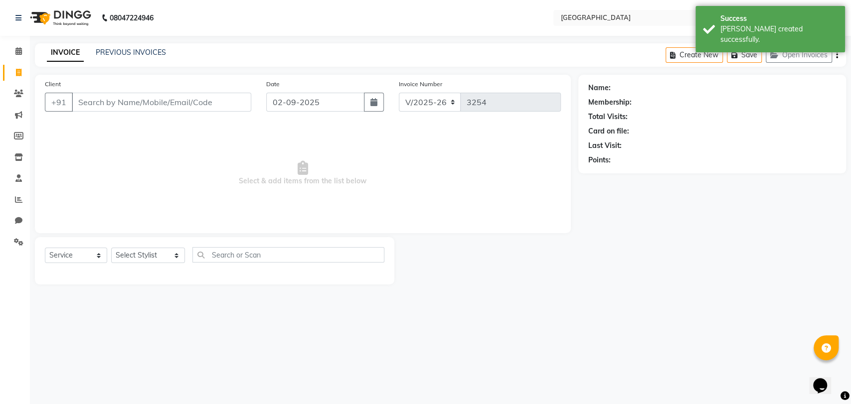
click at [15, 85] on li "Clients" at bounding box center [15, 93] width 30 height 21
click at [15, 91] on icon at bounding box center [18, 93] width 9 height 7
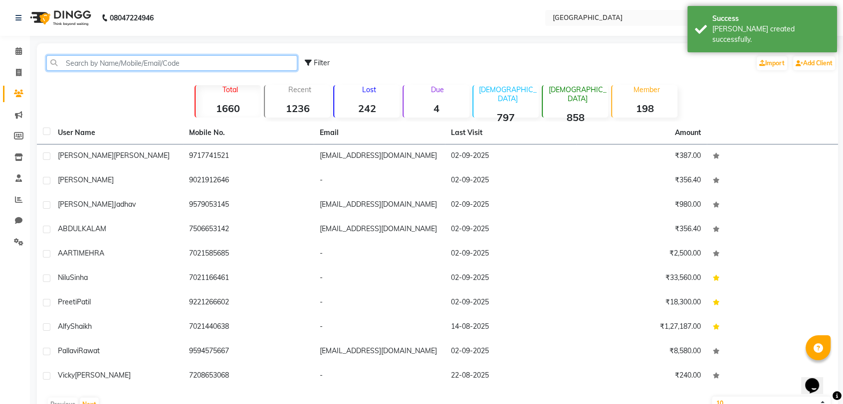
click at [104, 64] on input "text" at bounding box center [171, 62] width 251 height 15
paste input "919717741521"
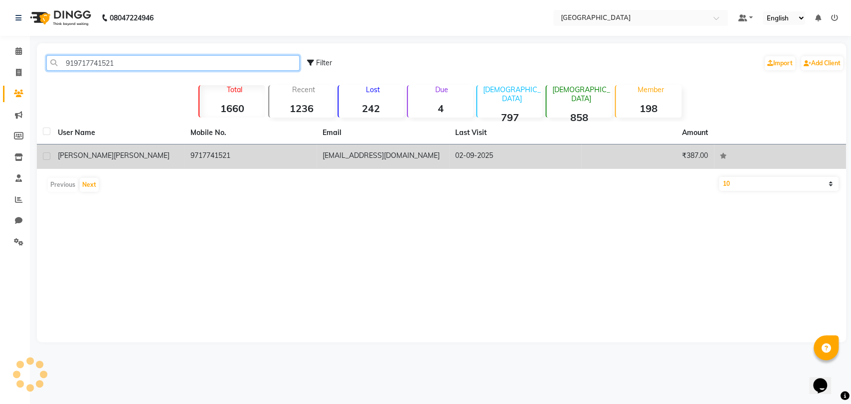
type input "919717741521"
click at [115, 152] on div "FAIZAN AHMED" at bounding box center [118, 156] width 121 height 10
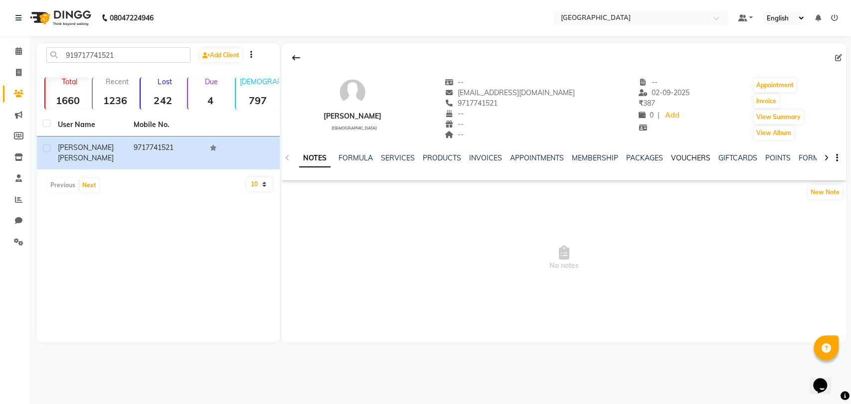
click at [680, 162] on link "VOUCHERS" at bounding box center [690, 158] width 39 height 9
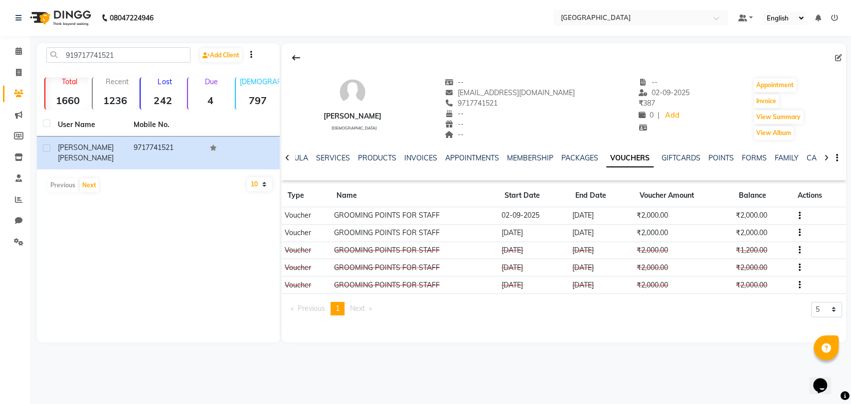
click at [799, 233] on icon "button" at bounding box center [800, 233] width 2 height 0
click at [766, 224] on div "Edit" at bounding box center [772, 227] width 24 height 12
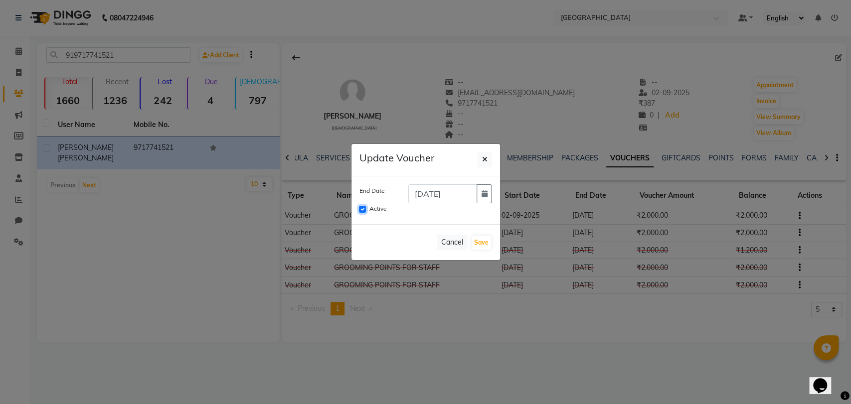
click at [361, 208] on input "Active" at bounding box center [362, 209] width 7 height 7
checkbox input "false"
click at [481, 244] on button "Save" at bounding box center [481, 243] width 19 height 14
checkbox input "false"
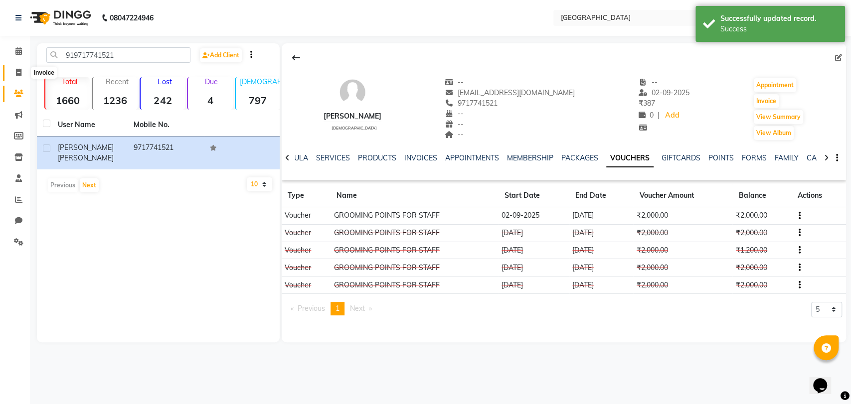
click at [19, 73] on icon at bounding box center [18, 72] width 5 height 7
select select "service"
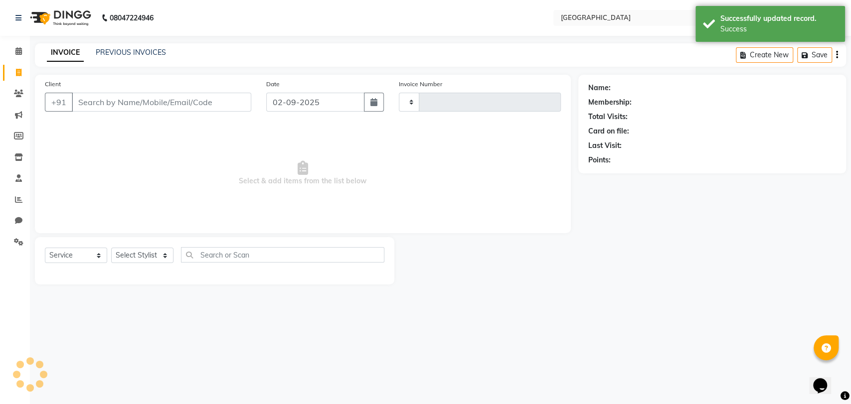
type input "3254"
select select "8096"
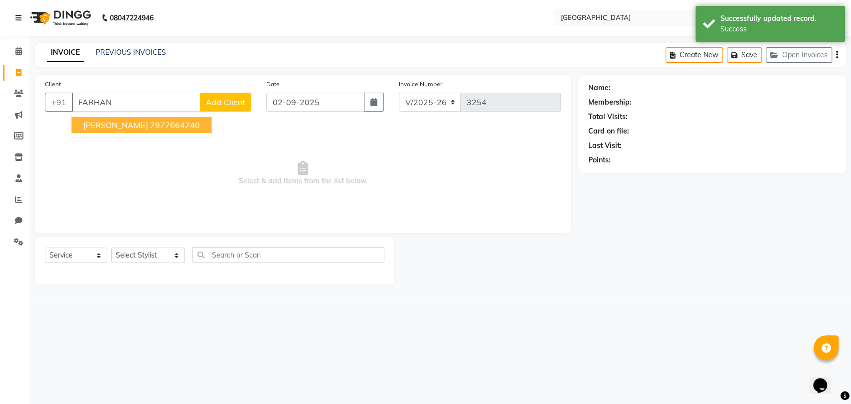
click at [180, 117] on button "Farhan shaikh 7977664740" at bounding box center [141, 125] width 140 height 16
type input "7977664740"
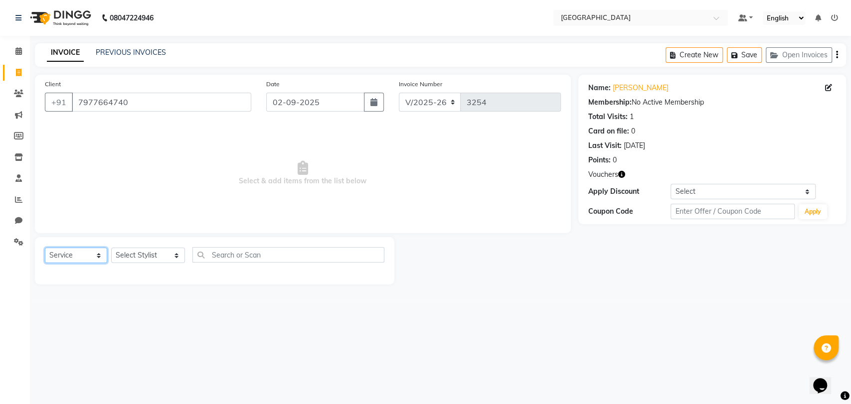
click at [84, 248] on select "Select Service Product Membership Package Voucher Prepaid Gift Card" at bounding box center [76, 255] width 62 height 15
select select "V"
click at [45, 248] on select "Select Service Product Membership Package Voucher Prepaid Gift Card" at bounding box center [76, 255] width 62 height 15
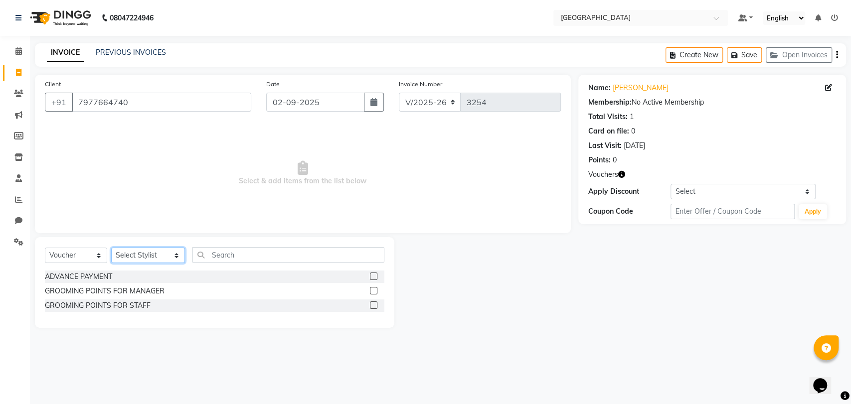
select select "77532"
click at [98, 304] on div "GROOMING POINTS FOR STAFF" at bounding box center [98, 306] width 106 height 10
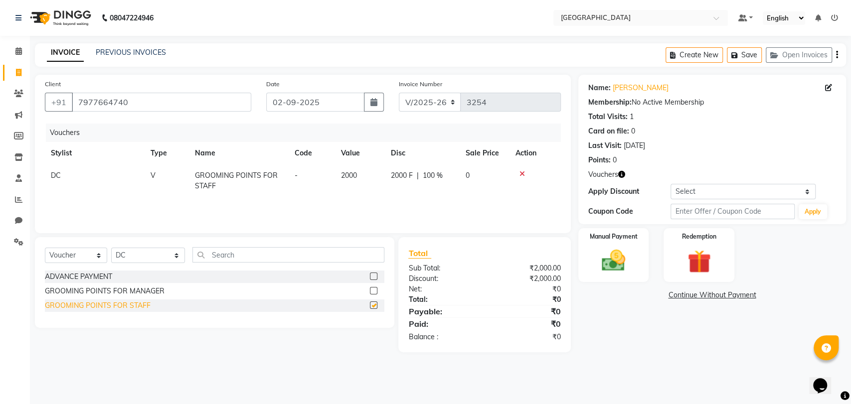
checkbox input "false"
click at [597, 260] on img at bounding box center [613, 261] width 39 height 28
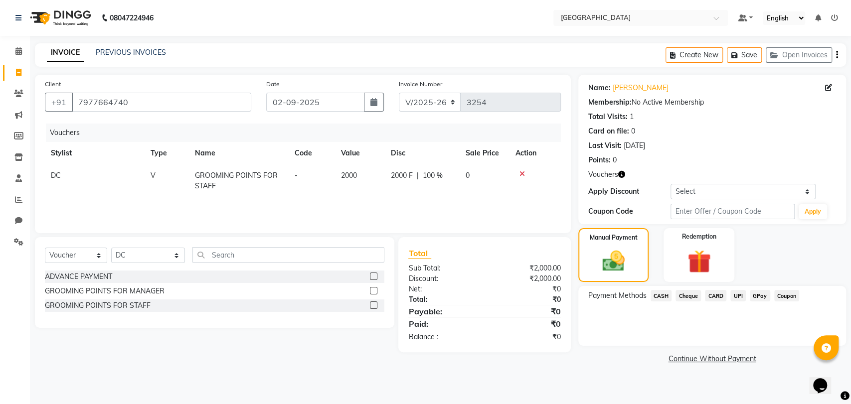
click at [661, 297] on span "CASH" at bounding box center [661, 295] width 21 height 11
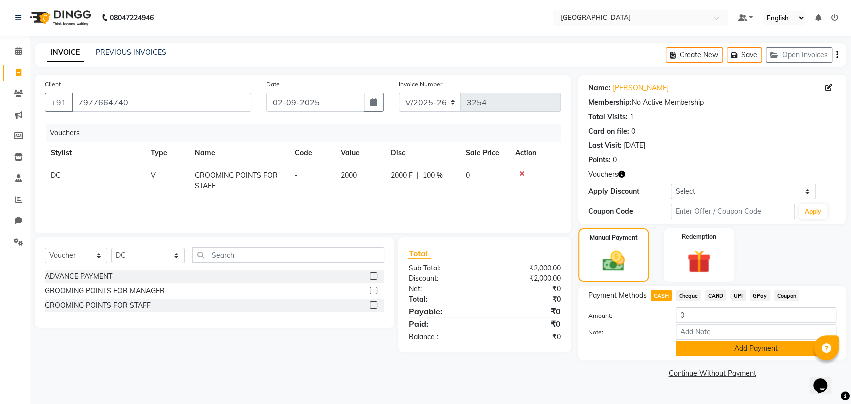
click at [713, 356] on button "Add Payment" at bounding box center [756, 348] width 161 height 15
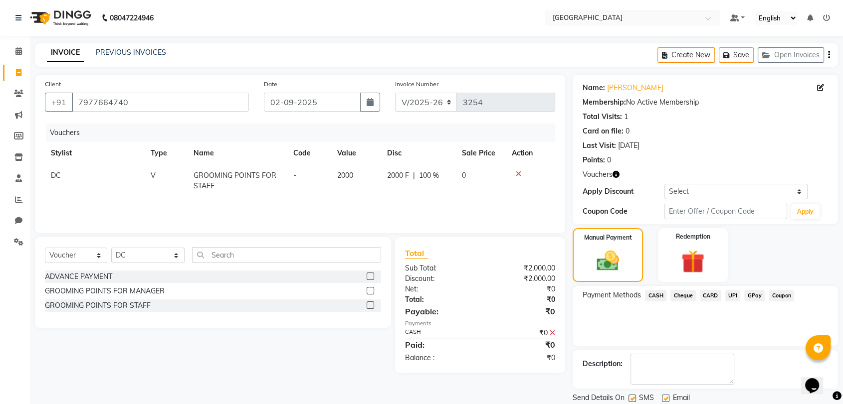
scroll to position [33, 0]
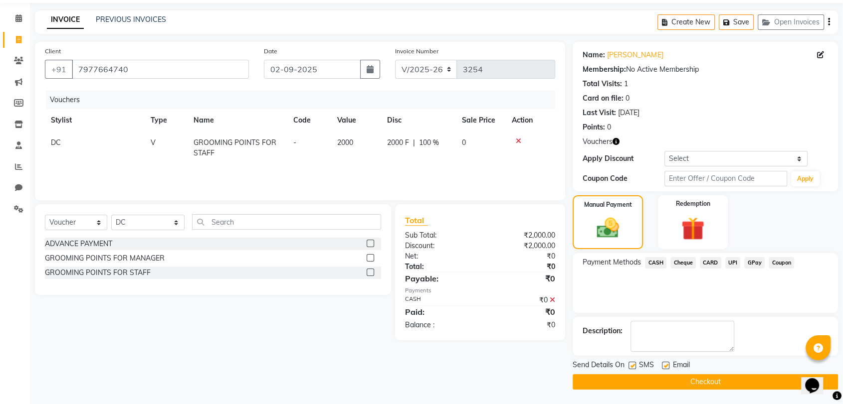
click at [709, 382] on button "Checkout" at bounding box center [704, 381] width 265 height 15
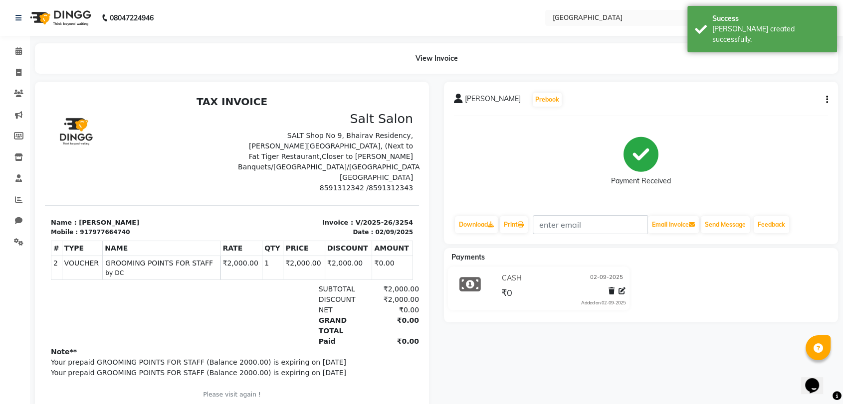
click at [92, 228] on div "917977664740" at bounding box center [105, 232] width 50 height 9
copy div "917977664740"
click at [19, 96] on icon at bounding box center [18, 93] width 9 height 7
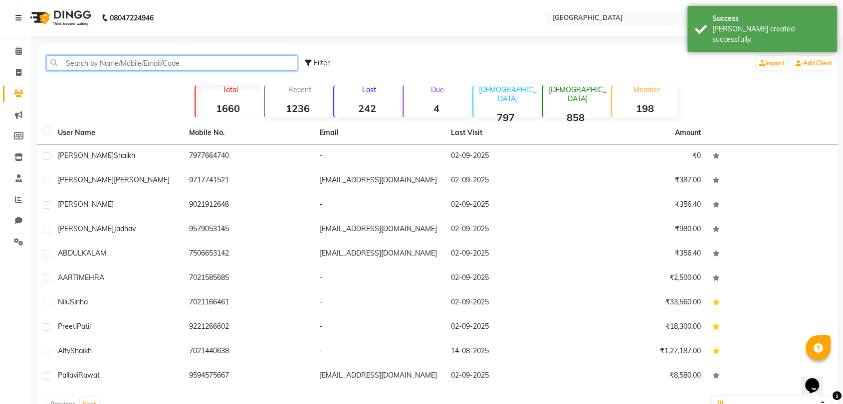
click at [90, 58] on input "text" at bounding box center [171, 62] width 251 height 15
paste input "917977664740"
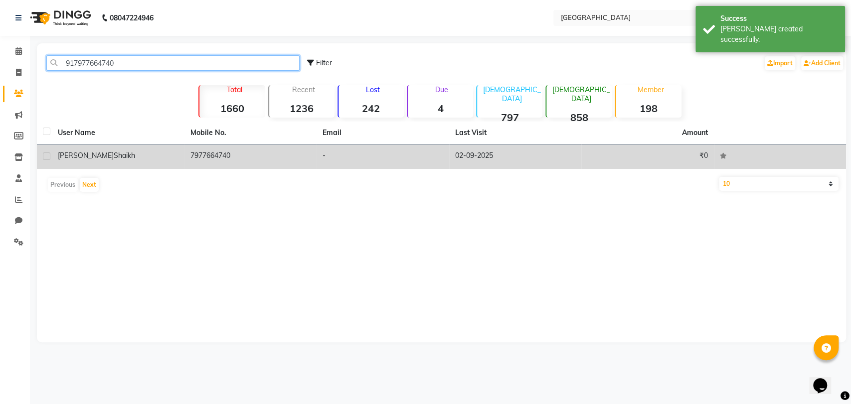
type input "917977664740"
click at [128, 154] on div "Farhan shaikh" at bounding box center [118, 156] width 121 height 10
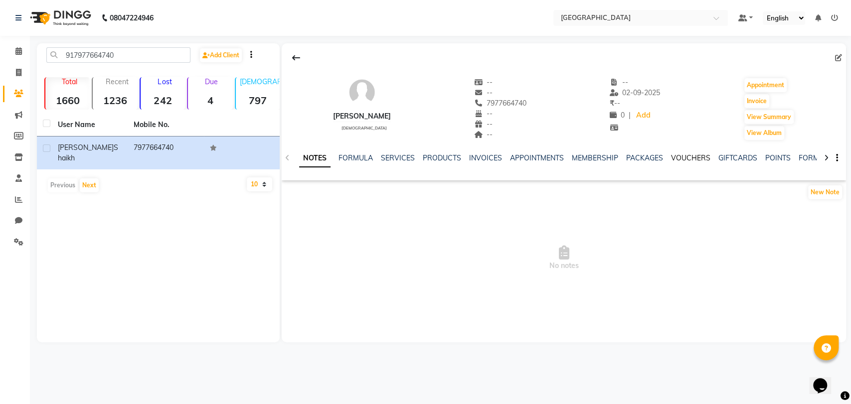
click at [676, 154] on link "VOUCHERS" at bounding box center [690, 158] width 39 height 9
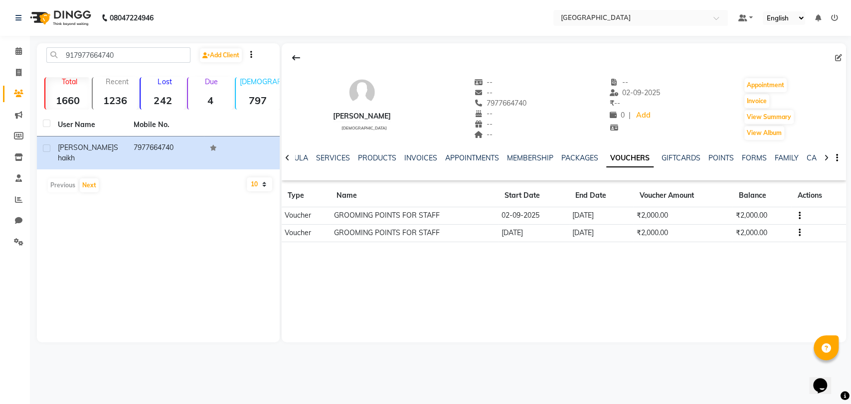
click at [795, 231] on button "button" at bounding box center [798, 233] width 6 height 10
click at [771, 229] on div "Edit" at bounding box center [772, 227] width 24 height 12
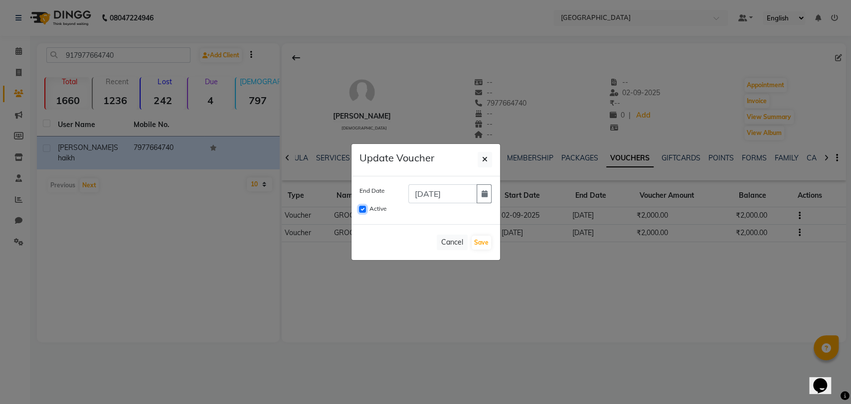
click at [364, 209] on input "Active" at bounding box center [362, 209] width 7 height 7
checkbox input "false"
click at [473, 236] on button "Save" at bounding box center [481, 243] width 19 height 14
checkbox input "false"
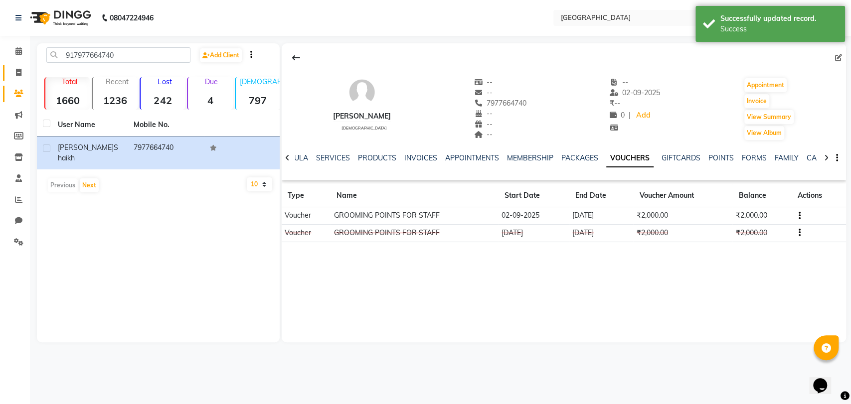
click at [20, 80] on link "Invoice" at bounding box center [15, 73] width 24 height 16
select select "service"
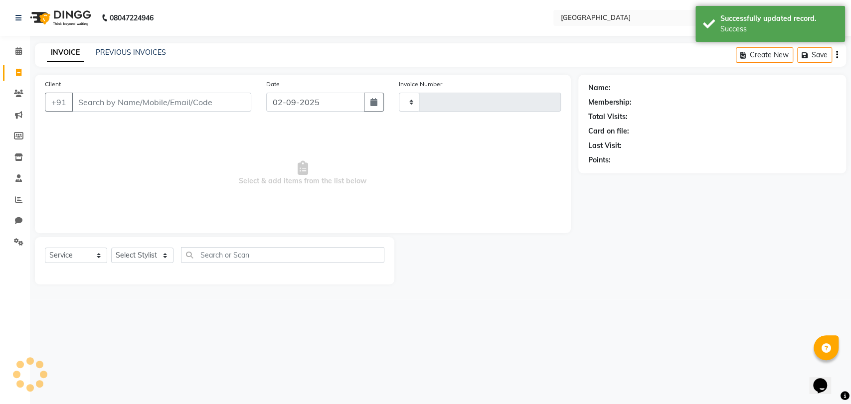
type input "3255"
select select "8096"
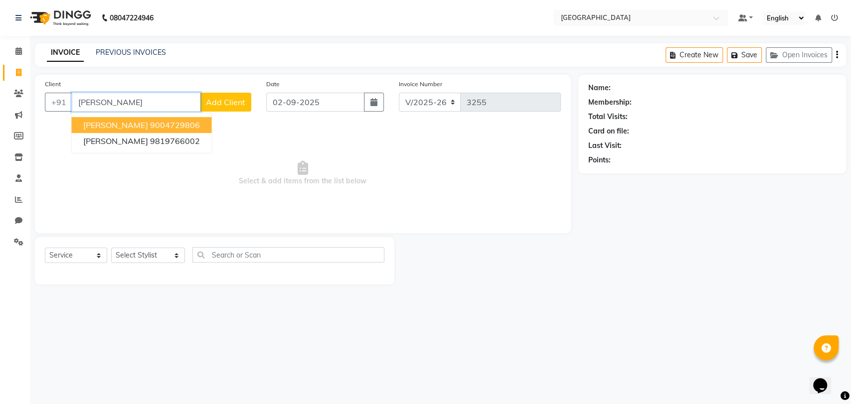
click at [96, 123] on span "feroz shaikh" at bounding box center [115, 125] width 64 height 10
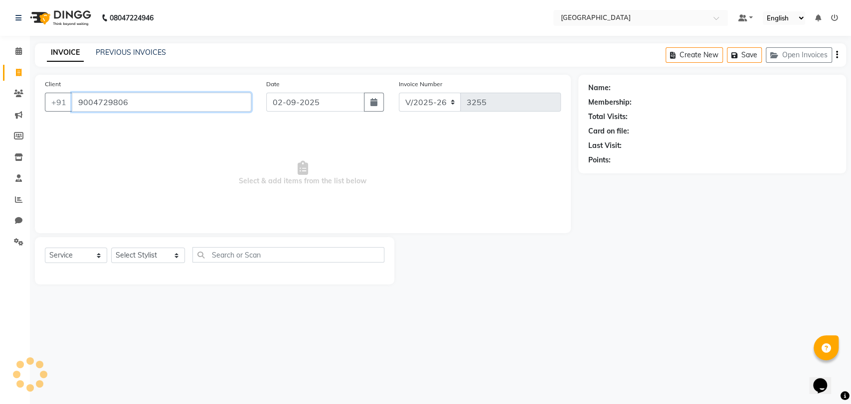
type input "9004729806"
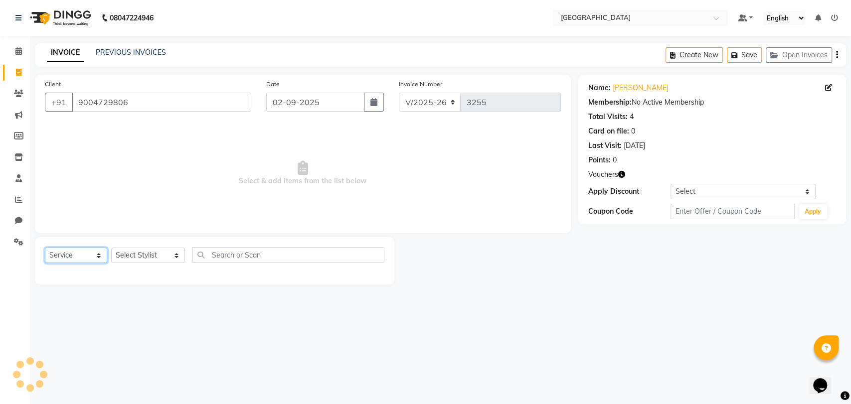
click at [97, 257] on select "Select Service Product Membership Package Voucher Prepaid Gift Card" at bounding box center [76, 255] width 62 height 15
select select "V"
click at [45, 248] on select "Select Service Product Membership Package Voucher Prepaid Gift Card" at bounding box center [76, 255] width 62 height 15
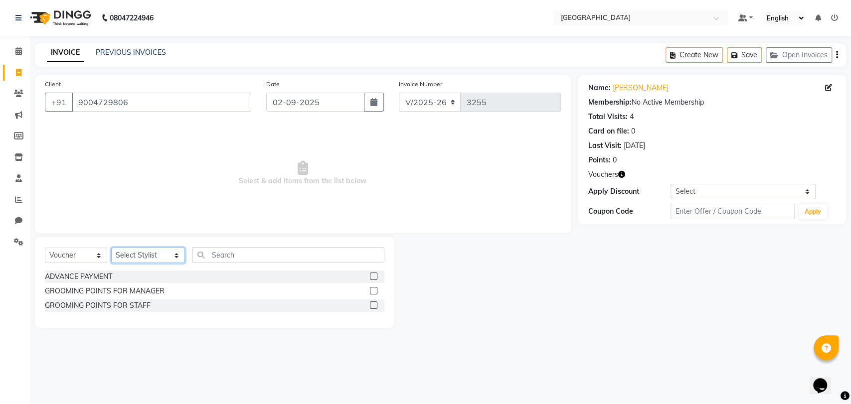
select select "77532"
click at [114, 306] on div "GROOMING POINTS FOR STAFF" at bounding box center [98, 306] width 106 height 10
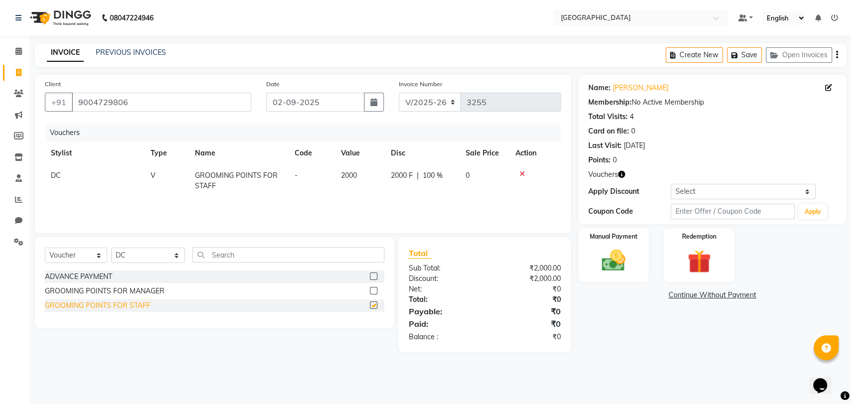
checkbox input "false"
click at [613, 277] on div "Manual Payment" at bounding box center [614, 255] width 74 height 56
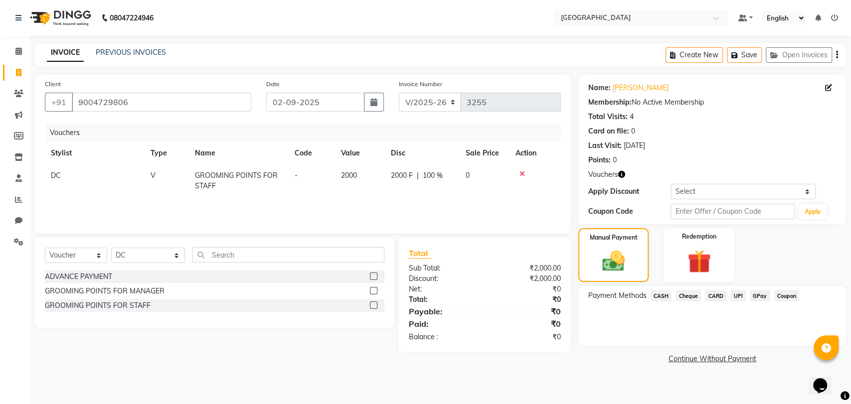
click at [660, 296] on span "CASH" at bounding box center [661, 295] width 21 height 11
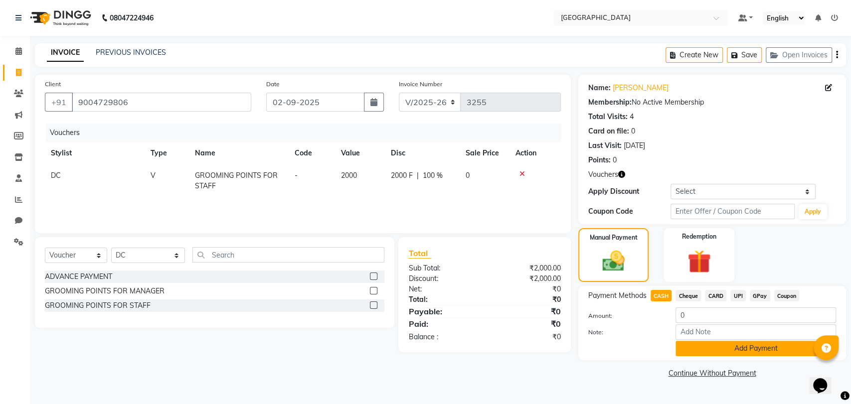
click at [686, 345] on button "Add Payment" at bounding box center [756, 348] width 161 height 15
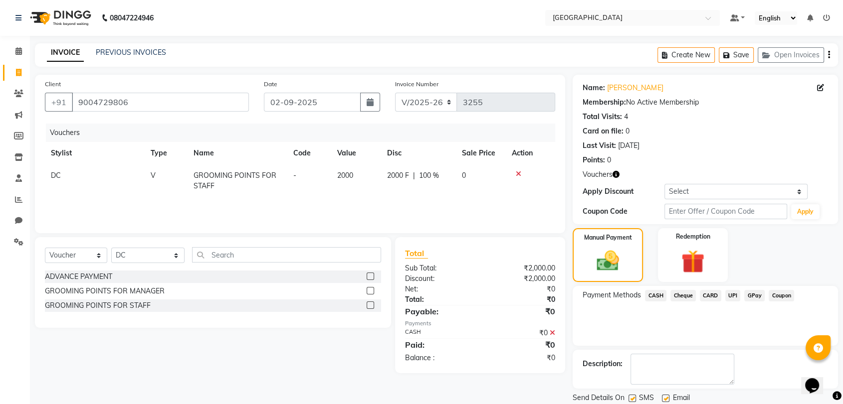
scroll to position [33, 0]
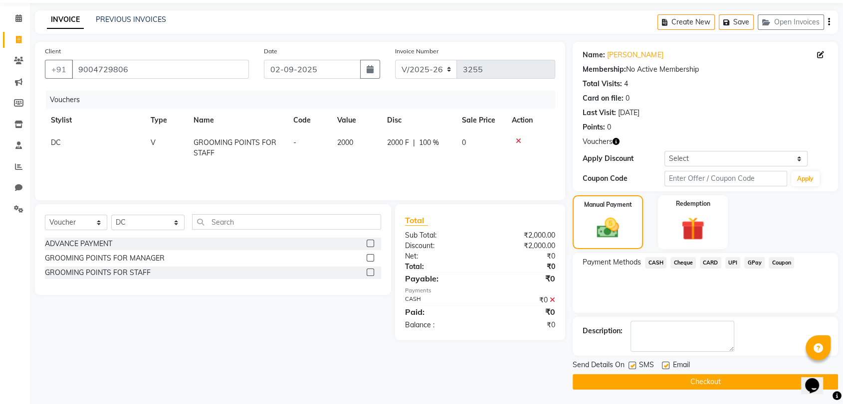
click at [685, 375] on button "Checkout" at bounding box center [704, 381] width 265 height 15
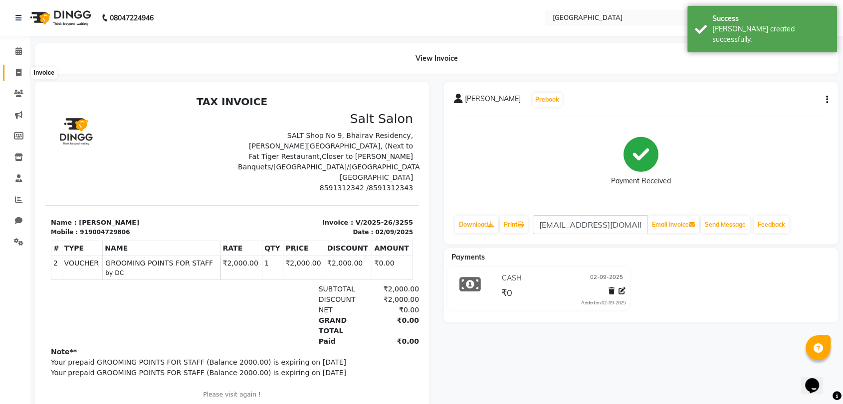
click at [15, 68] on span at bounding box center [18, 72] width 17 height 11
select select "service"
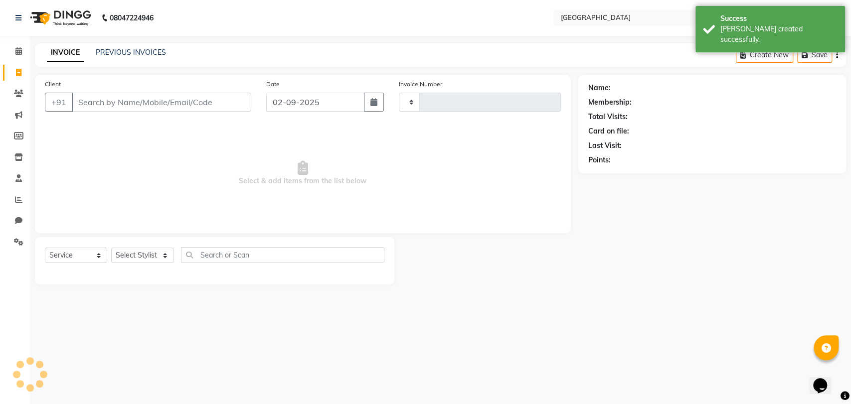
type input "3256"
select select "8096"
click at [18, 87] on link "Clients" at bounding box center [15, 94] width 24 height 16
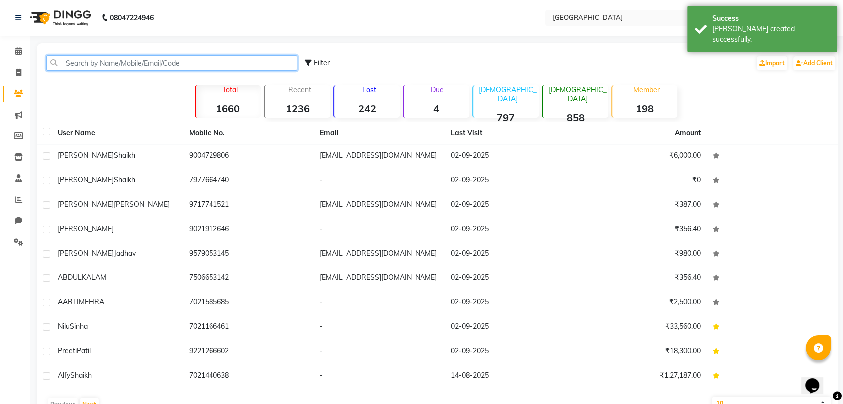
click at [110, 59] on input "text" at bounding box center [171, 62] width 251 height 15
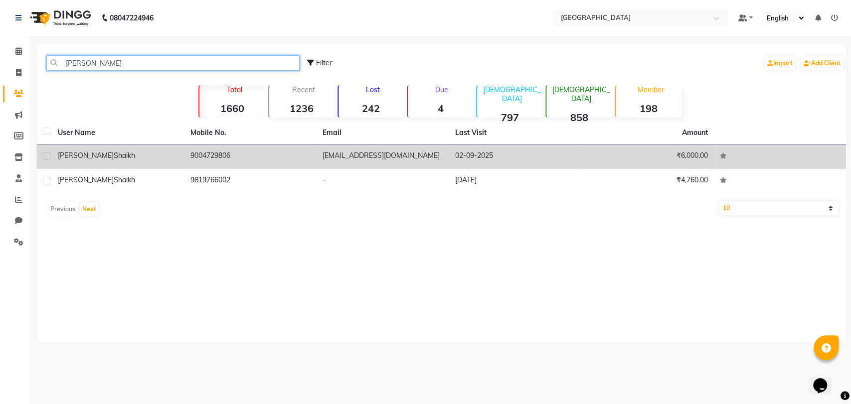
type input "FEROZ"
click at [120, 161] on div "feroz shaikh" at bounding box center [118, 156] width 121 height 10
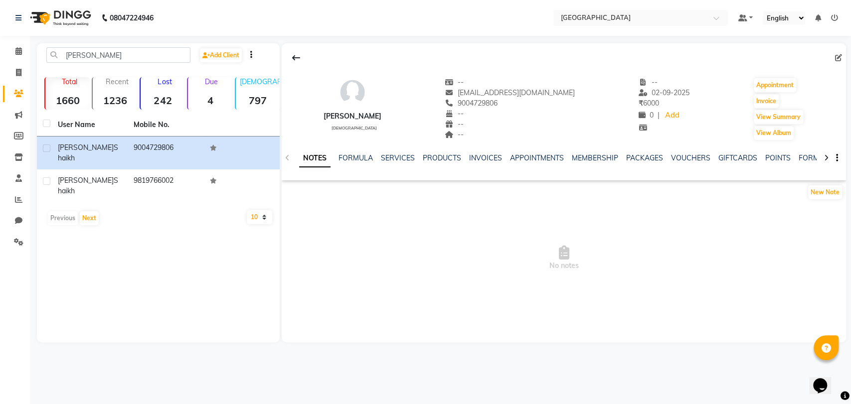
click at [694, 163] on div "VOUCHERS" at bounding box center [690, 158] width 39 height 10
click at [695, 154] on link "VOUCHERS" at bounding box center [690, 158] width 39 height 9
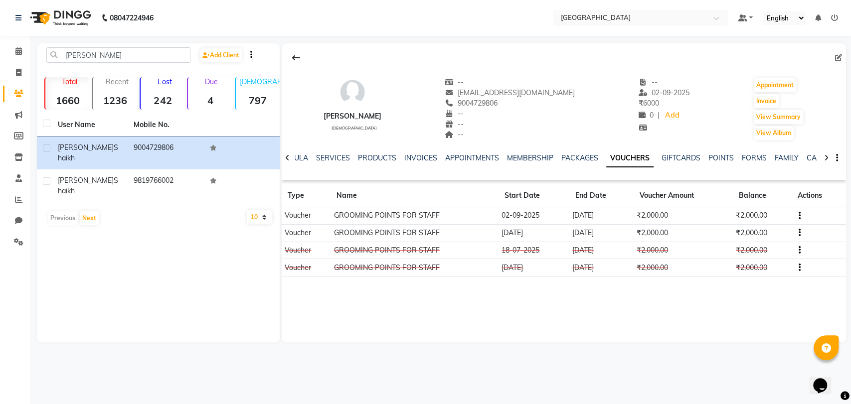
click at [801, 230] on td at bounding box center [819, 232] width 54 height 17
click at [799, 233] on icon "button" at bounding box center [800, 233] width 2 height 0
click at [781, 220] on div "Edit Merge" at bounding box center [772, 233] width 36 height 33
click at [796, 226] on td at bounding box center [819, 232] width 54 height 17
click at [799, 233] on icon "button" at bounding box center [800, 233] width 2 height 0
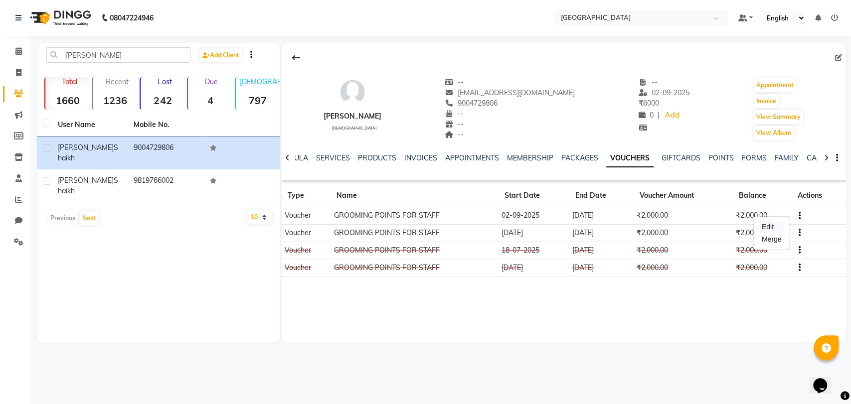
click at [771, 226] on div "Edit" at bounding box center [772, 227] width 24 height 12
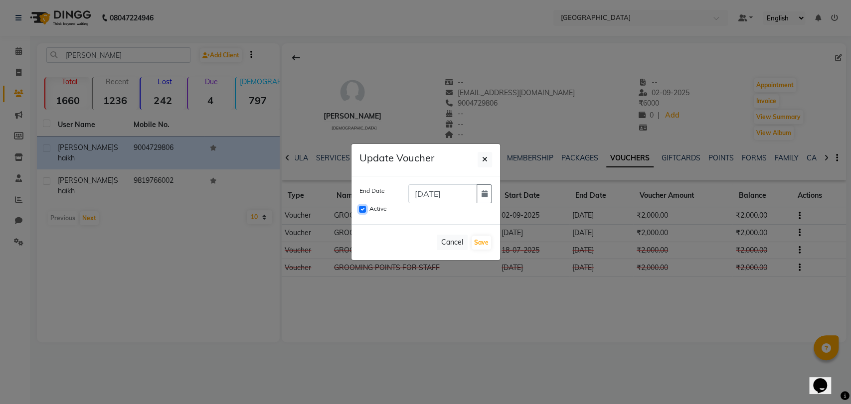
click at [363, 208] on input "Active" at bounding box center [362, 209] width 7 height 7
checkbox input "false"
click at [487, 247] on button "Save" at bounding box center [481, 243] width 19 height 14
checkbox input "false"
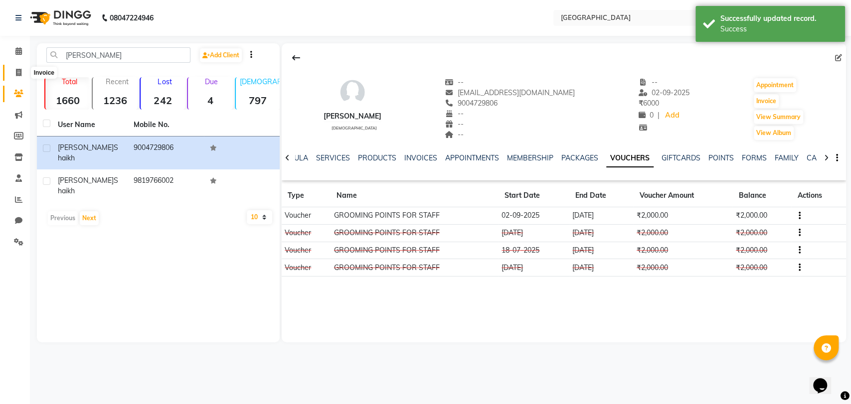
click at [22, 73] on span at bounding box center [18, 72] width 17 height 11
select select "service"
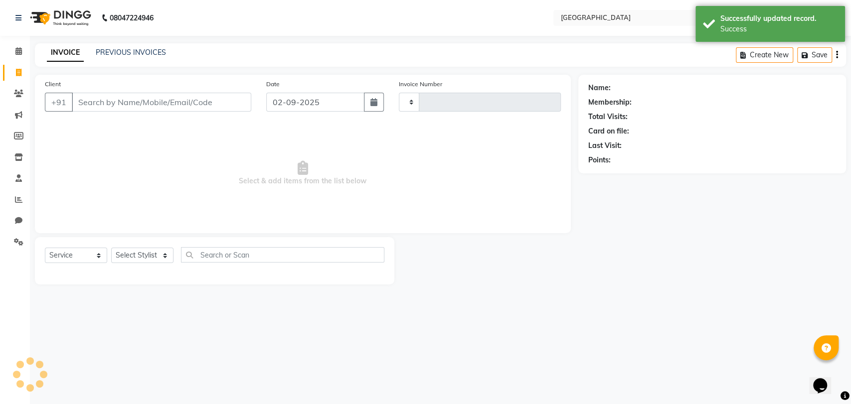
type input "3256"
select select "8096"
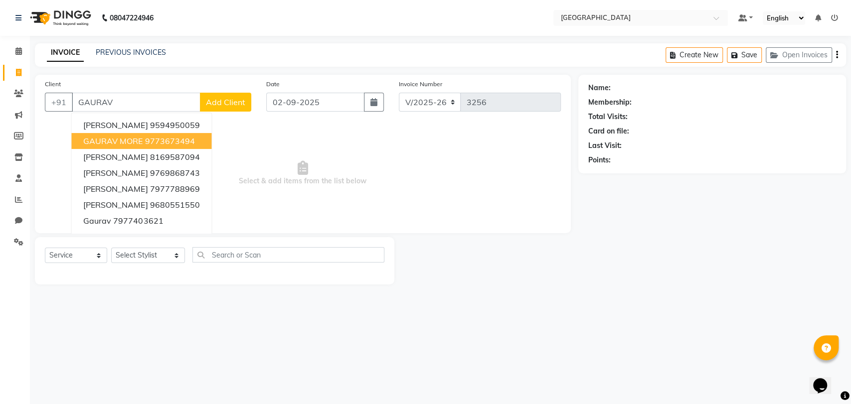
click at [91, 138] on span "GAURAV MORE" at bounding box center [112, 141] width 59 height 10
type input "9773673494"
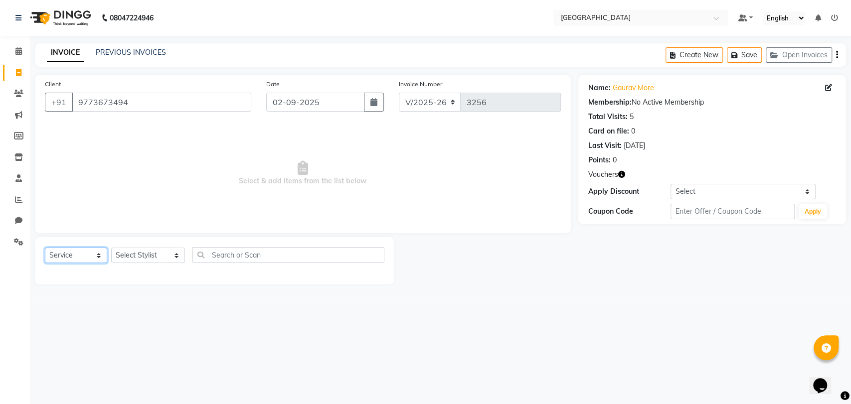
click at [97, 254] on select "Select Service Product Membership Package Voucher Prepaid Gift Card" at bounding box center [76, 255] width 62 height 15
select select "V"
click at [45, 248] on select "Select Service Product Membership Package Voucher Prepaid Gift Card" at bounding box center [76, 255] width 62 height 15
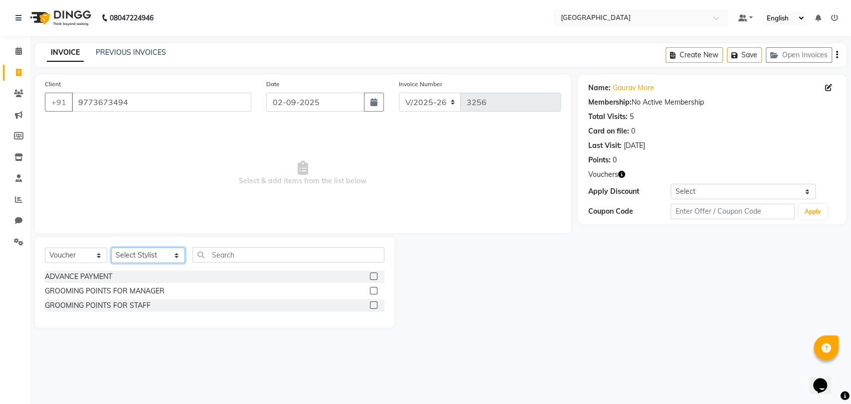
select select "77532"
click at [136, 309] on div "GROOMING POINTS FOR STAFF" at bounding box center [98, 306] width 106 height 10
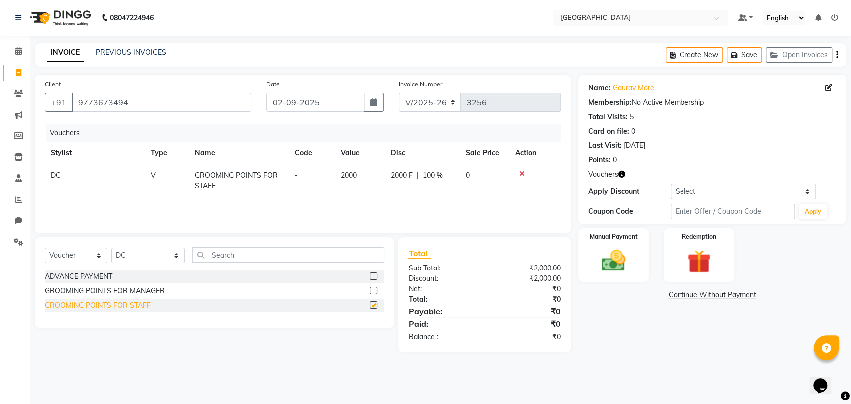
checkbox input "false"
click at [595, 252] on img at bounding box center [613, 261] width 39 height 28
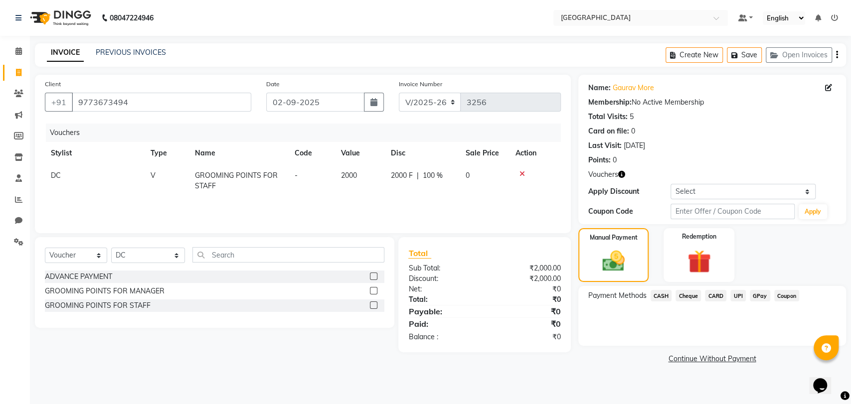
click at [663, 299] on span "CASH" at bounding box center [661, 295] width 21 height 11
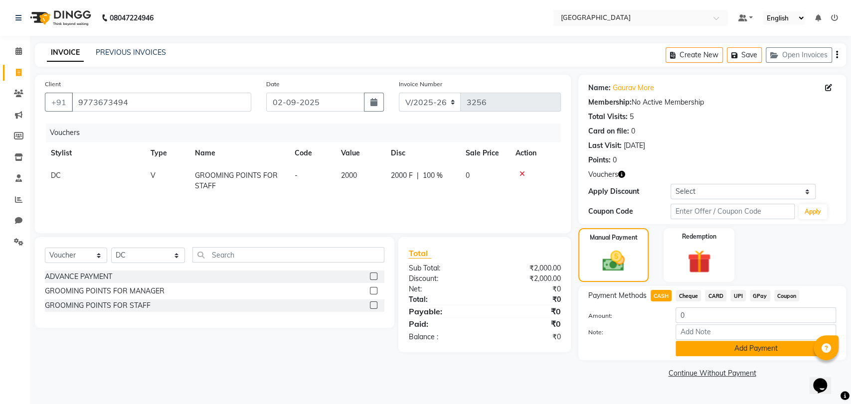
click at [686, 348] on button "Add Payment" at bounding box center [756, 348] width 161 height 15
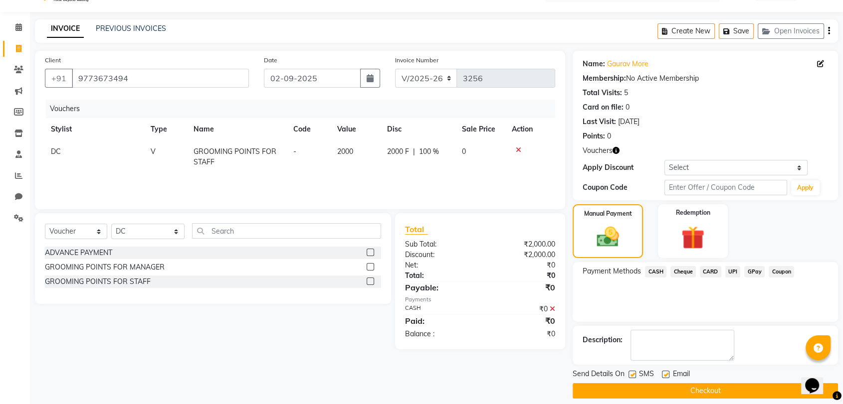
scroll to position [33, 0]
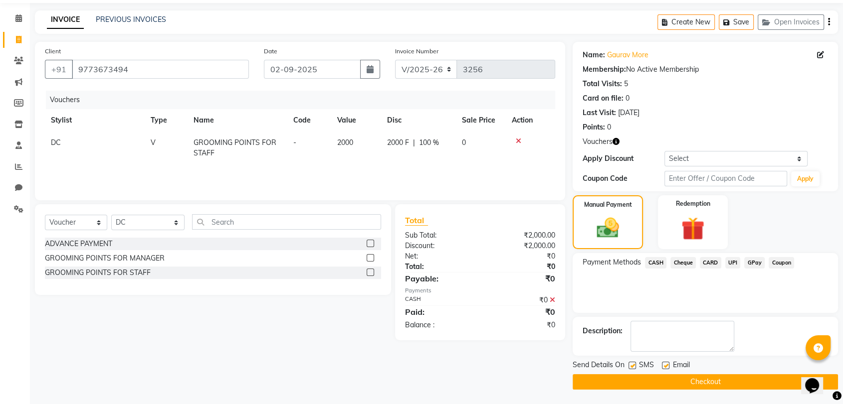
click at [684, 383] on button "Checkout" at bounding box center [704, 381] width 265 height 15
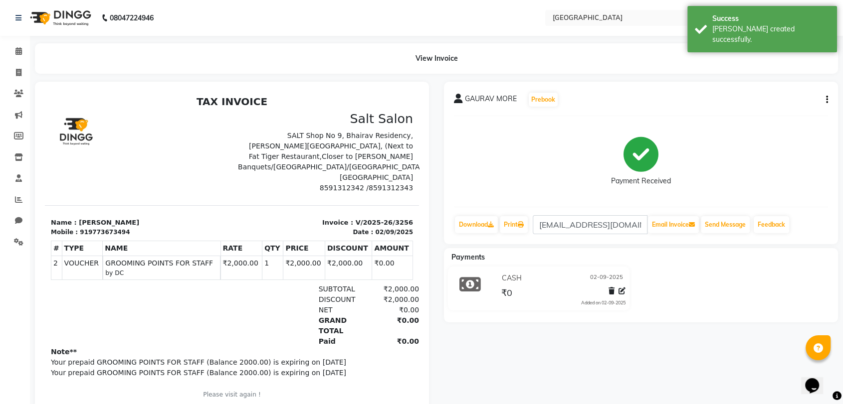
click at [105, 228] on div "919773673494" at bounding box center [105, 232] width 50 height 9
copy div "919773673494"
click at [20, 86] on link "Clients" at bounding box center [15, 94] width 24 height 16
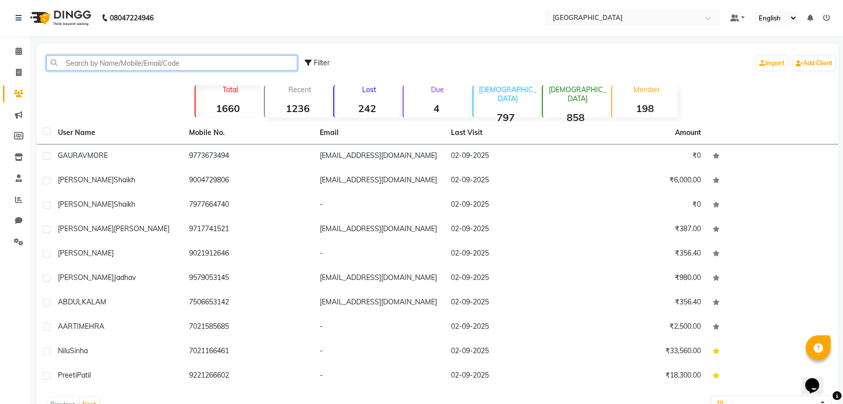
click at [70, 66] on input "text" at bounding box center [171, 62] width 251 height 15
paste input "919773673494"
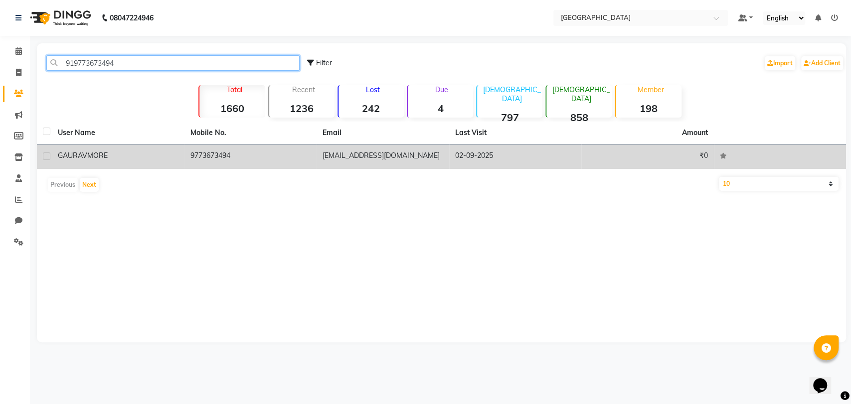
type input "919773673494"
click at [77, 156] on span "GAURAV" at bounding box center [72, 155] width 29 height 9
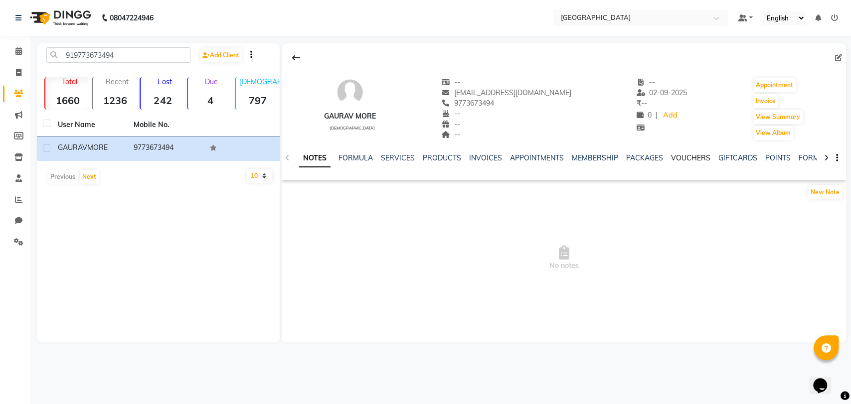
click at [680, 158] on link "VOUCHERS" at bounding box center [690, 158] width 39 height 9
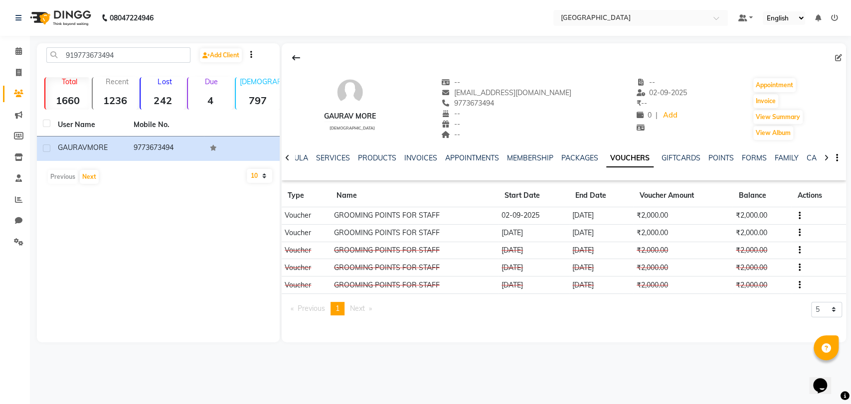
click at [795, 231] on button "button" at bounding box center [798, 233] width 6 height 10
drag, startPoint x: 794, startPoint y: 231, endPoint x: 781, endPoint y: 227, distance: 13.1
click at [781, 227] on body "08047224946 Select Location × Salt Salon, Mira Road Default Panel My Panel Engl…" at bounding box center [425, 202] width 851 height 404
click at [781, 227] on td "₹2,000.00" at bounding box center [761, 232] width 59 height 17
click at [799, 233] on icon "button" at bounding box center [800, 233] width 2 height 0
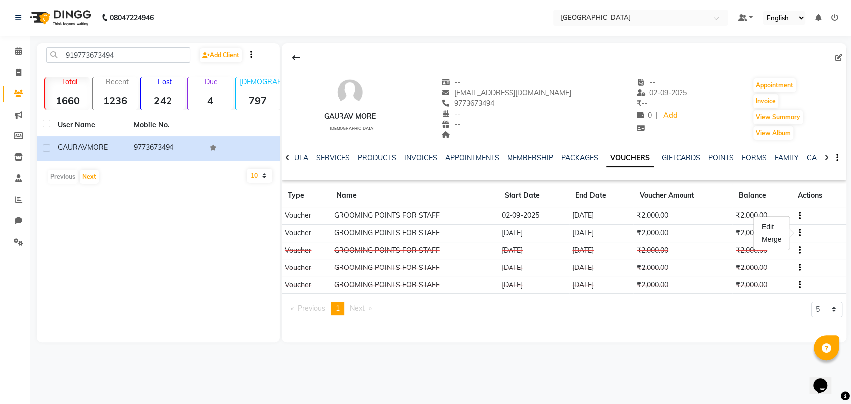
click at [786, 224] on div "Edit Merge" at bounding box center [772, 233] width 36 height 33
click at [798, 232] on button "button" at bounding box center [798, 233] width 6 height 10
click at [772, 222] on div "Edit" at bounding box center [772, 227] width 24 height 12
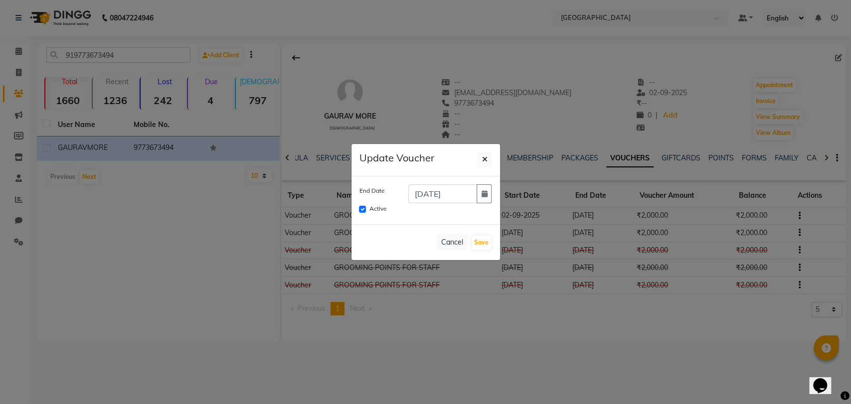
click at [367, 204] on div "Active" at bounding box center [425, 209] width 133 height 12
click at [362, 206] on input "Active" at bounding box center [362, 209] width 7 height 7
checkbox input "false"
click at [478, 244] on button "Save" at bounding box center [481, 243] width 19 height 14
checkbox input "false"
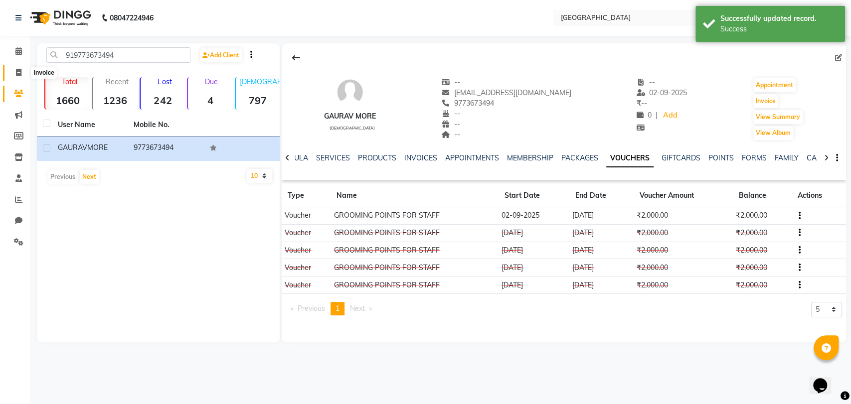
click at [16, 72] on icon at bounding box center [18, 72] width 5 height 7
select select "service"
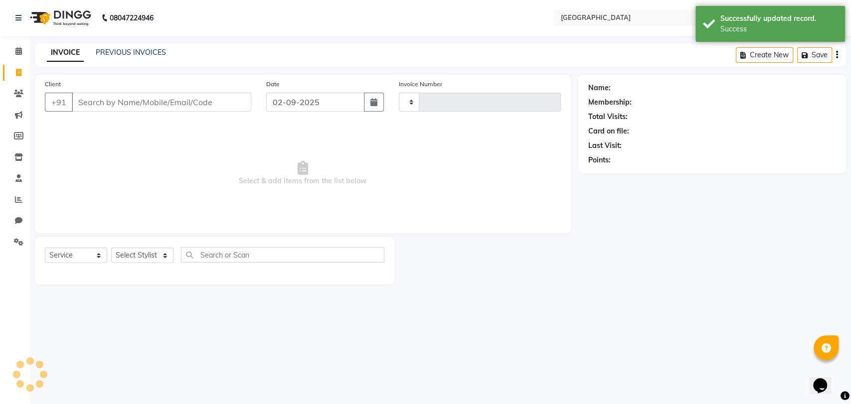
type input "3257"
select select "8096"
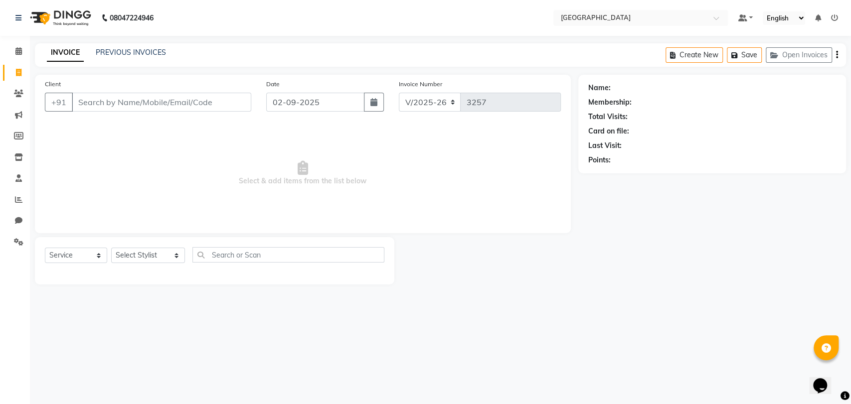
click at [103, 111] on input "Client" at bounding box center [161, 102] width 179 height 19
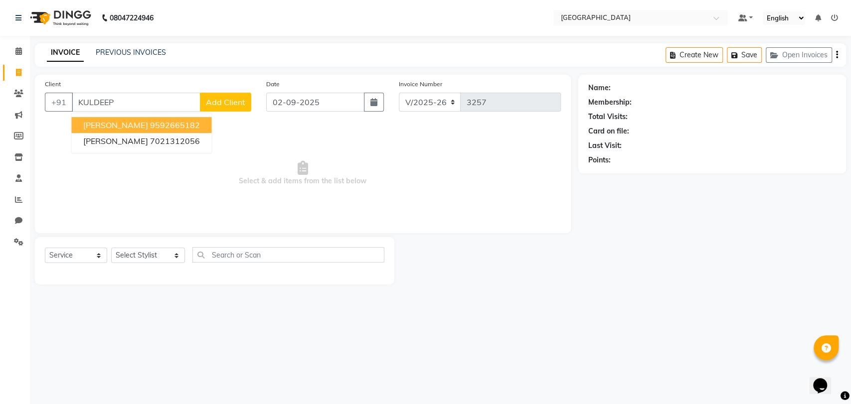
click at [118, 118] on button "KULDEEP SINGH 9592665182" at bounding box center [141, 125] width 140 height 16
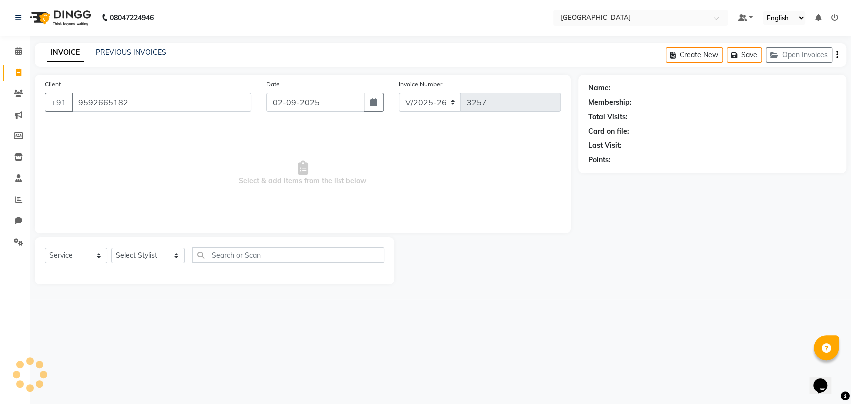
type input "9592665182"
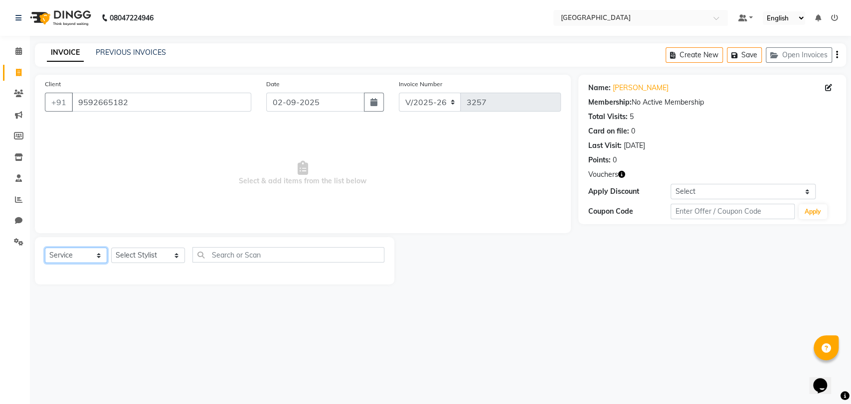
click at [49, 253] on select "Select Service Product Membership Package Voucher Prepaid Gift Card" at bounding box center [76, 255] width 62 height 15
select select "V"
click at [45, 248] on select "Select Service Product Membership Package Voucher Prepaid Gift Card" at bounding box center [76, 255] width 62 height 15
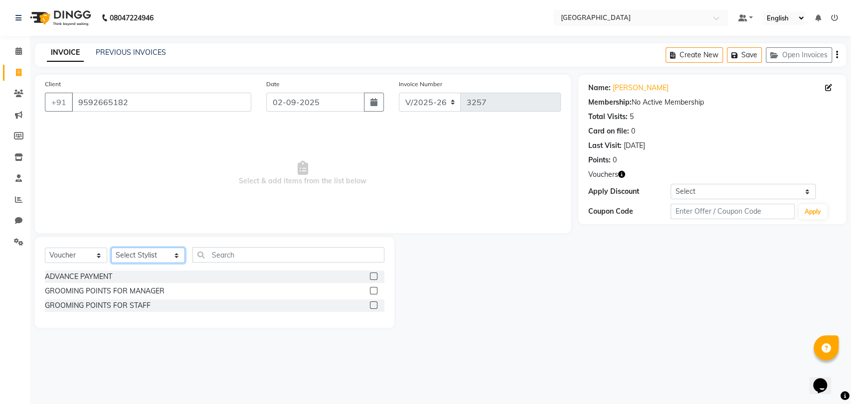
select select "77532"
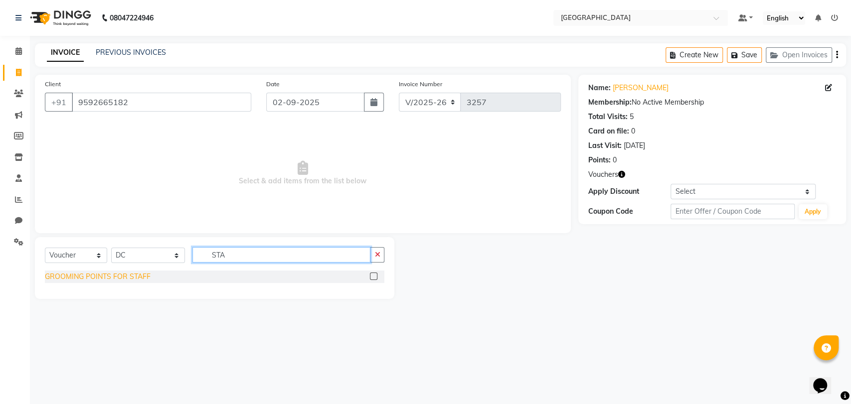
type input "STA"
click at [75, 276] on div "GROOMING POINTS FOR STAFF" at bounding box center [98, 277] width 106 height 10
checkbox input "false"
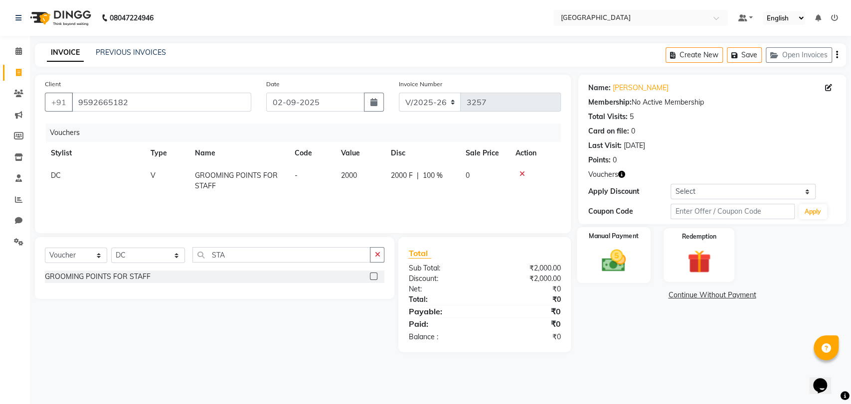
click at [603, 261] on img at bounding box center [613, 261] width 39 height 28
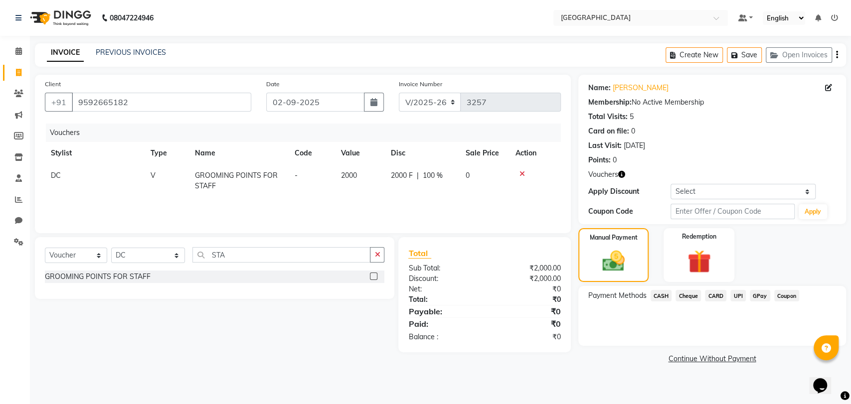
click at [657, 291] on span "CASH" at bounding box center [661, 295] width 21 height 11
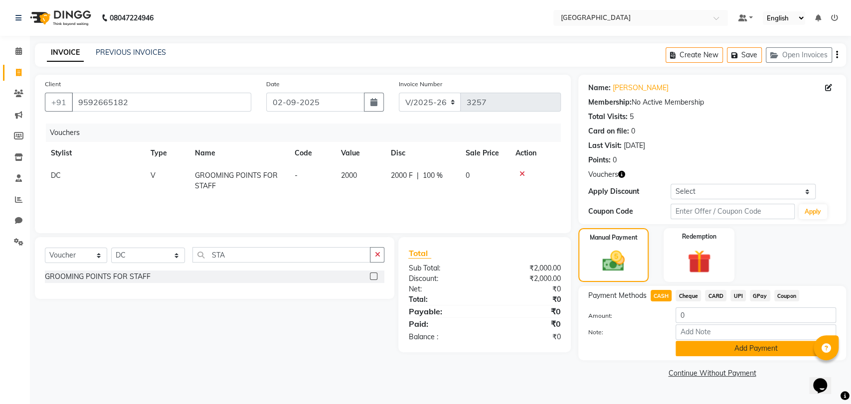
click at [691, 348] on button "Add Payment" at bounding box center [756, 348] width 161 height 15
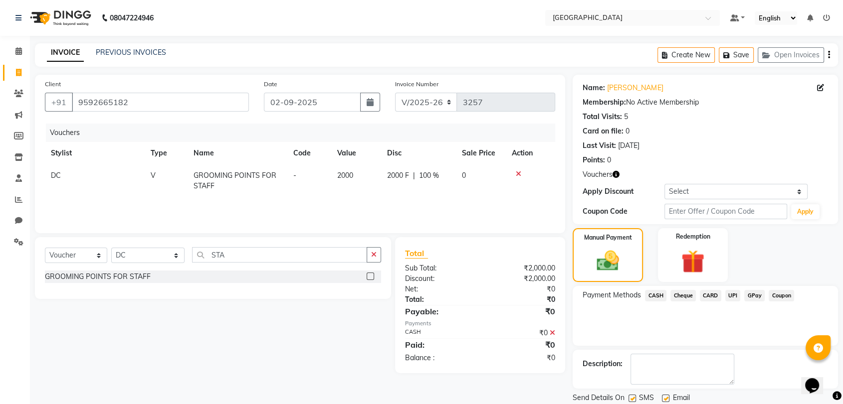
scroll to position [33, 0]
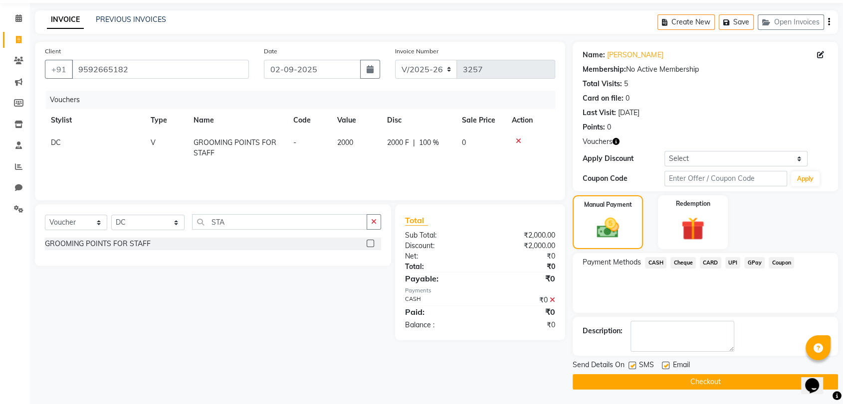
click at [688, 380] on button "Checkout" at bounding box center [704, 381] width 265 height 15
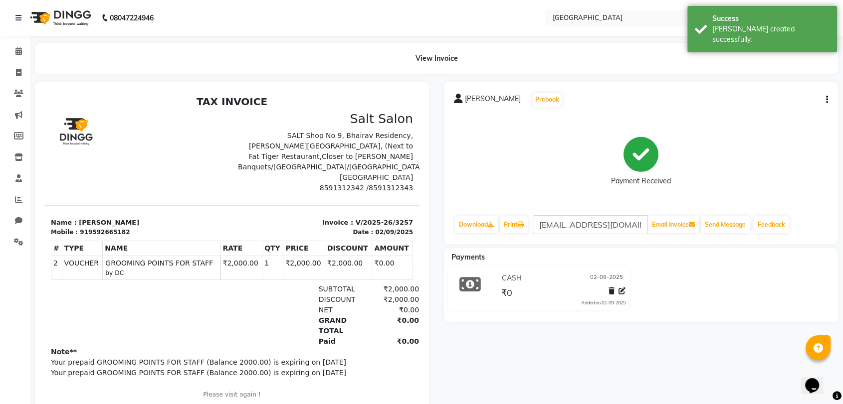
click at [106, 228] on div "919592665182" at bounding box center [105, 232] width 50 height 9
copy div "919592665182"
click at [19, 77] on span at bounding box center [18, 72] width 17 height 11
select select "8096"
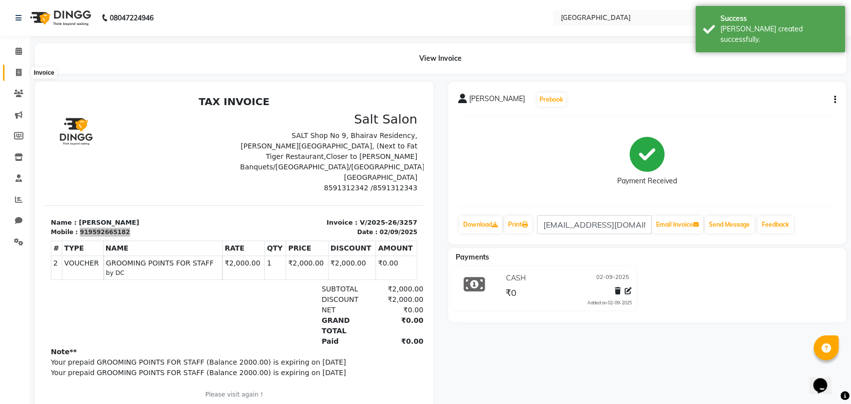
select select "service"
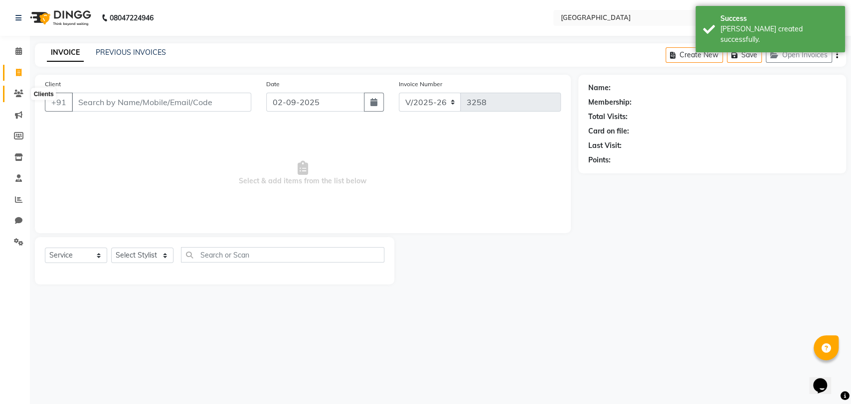
click at [14, 94] on icon at bounding box center [18, 93] width 9 height 7
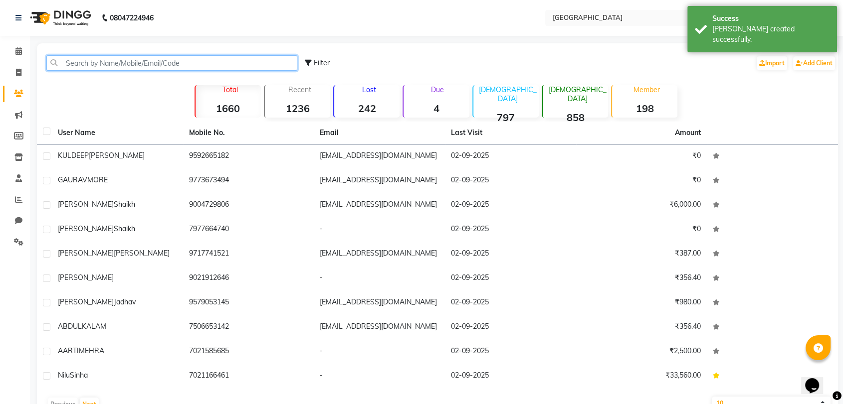
click at [96, 59] on input "text" at bounding box center [171, 62] width 251 height 15
paste input "919592665182"
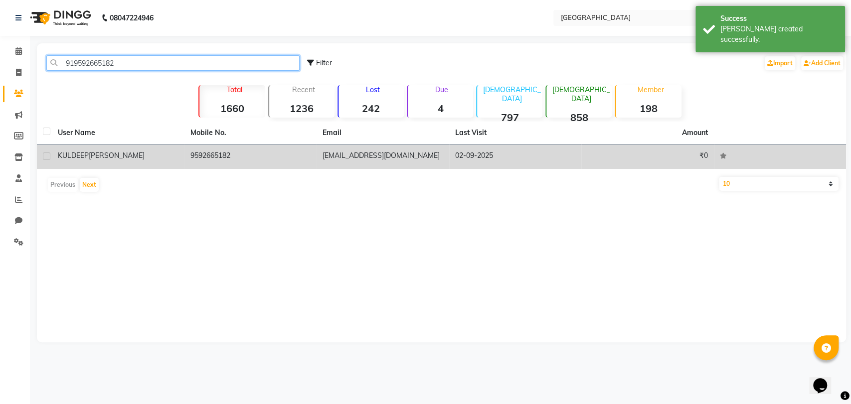
type input "919592665182"
click at [107, 164] on td "KULDEEP SINGH" at bounding box center [118, 157] width 133 height 24
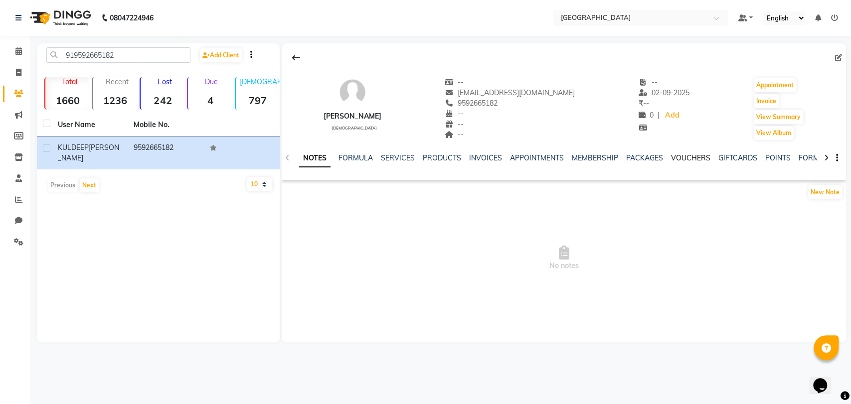
click at [690, 155] on link "VOUCHERS" at bounding box center [690, 158] width 39 height 9
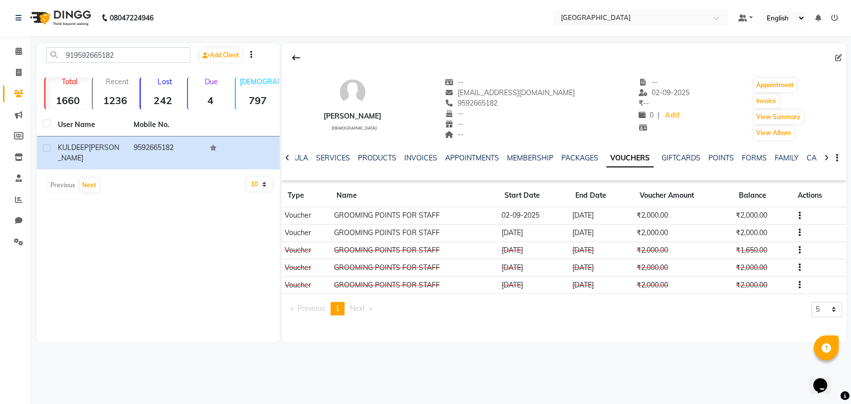
click at [799, 233] on icon "button" at bounding box center [800, 233] width 2 height 0
click at [766, 227] on div "Edit" at bounding box center [772, 227] width 24 height 12
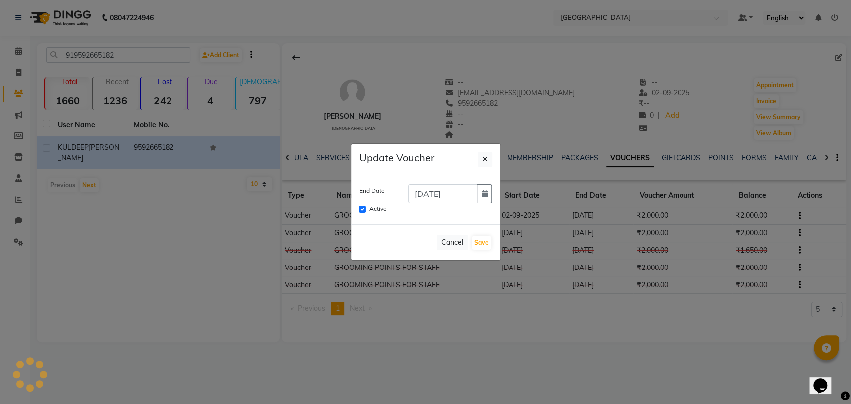
click at [363, 202] on div "End Date" at bounding box center [376, 193] width 49 height 19
click at [362, 210] on input "Active" at bounding box center [362, 209] width 7 height 7
checkbox input "false"
click at [473, 238] on button "Save" at bounding box center [481, 243] width 19 height 14
checkbox input "false"
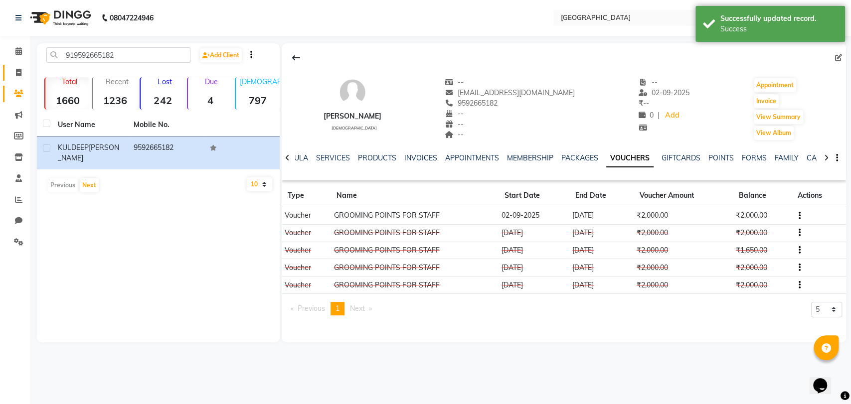
click at [21, 71] on span at bounding box center [18, 72] width 17 height 11
select select "8096"
select select "service"
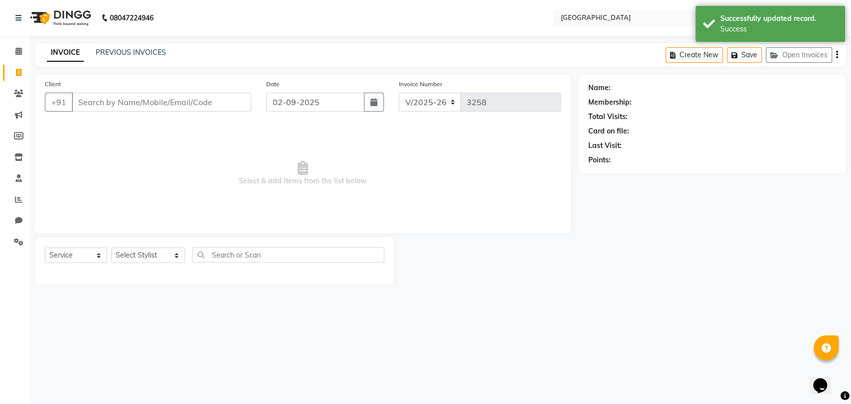
click at [96, 98] on input "Client" at bounding box center [161, 102] width 179 height 19
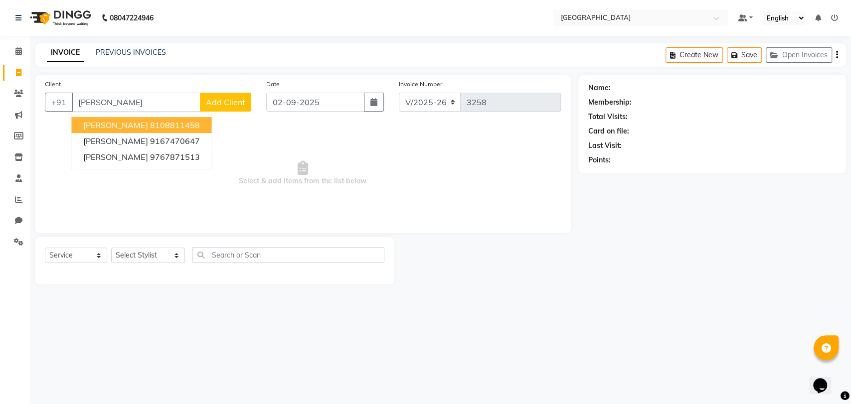
click at [148, 125] on span "[PERSON_NAME]" at bounding box center [115, 125] width 64 height 10
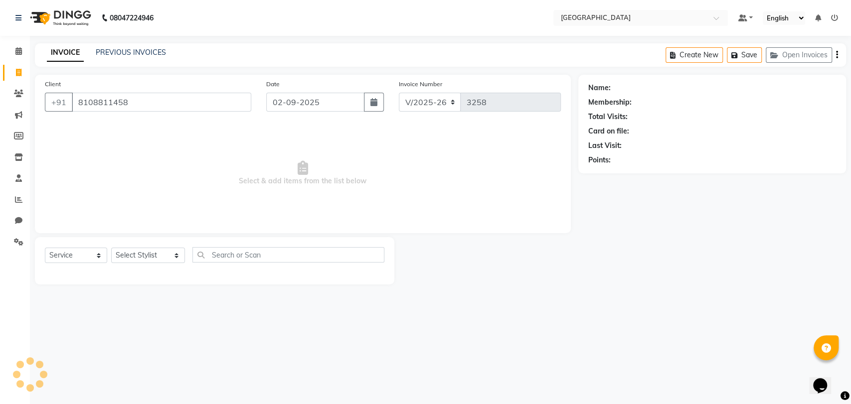
type input "8108811458"
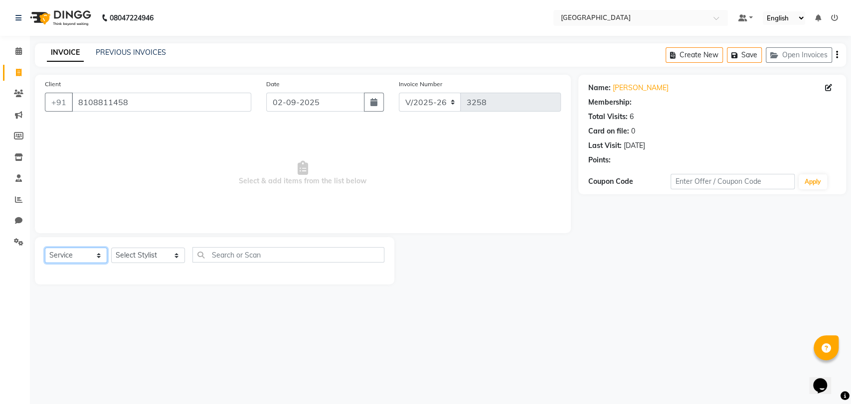
click at [99, 256] on select "Select Service Product Membership Package Voucher Prepaid Gift Card" at bounding box center [76, 255] width 62 height 15
select select "V"
click at [45, 248] on select "Select Service Product Membership Package Voucher Prepaid Gift Card" at bounding box center [76, 255] width 62 height 15
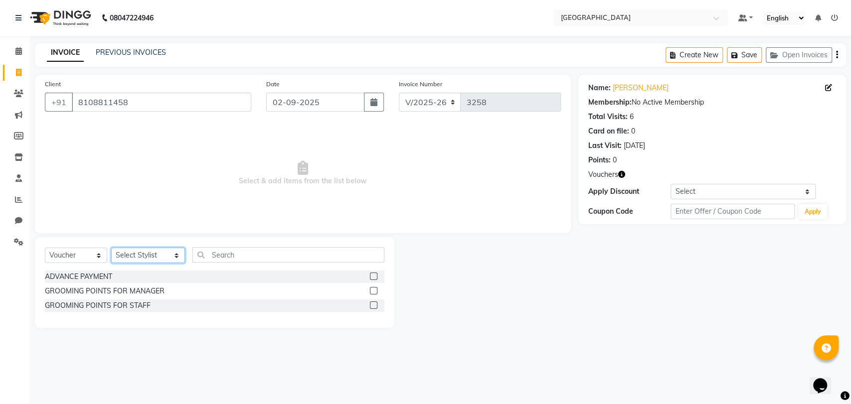
select select "77532"
click at [64, 303] on div "GROOMING POINTS FOR STAFF" at bounding box center [98, 306] width 106 height 10
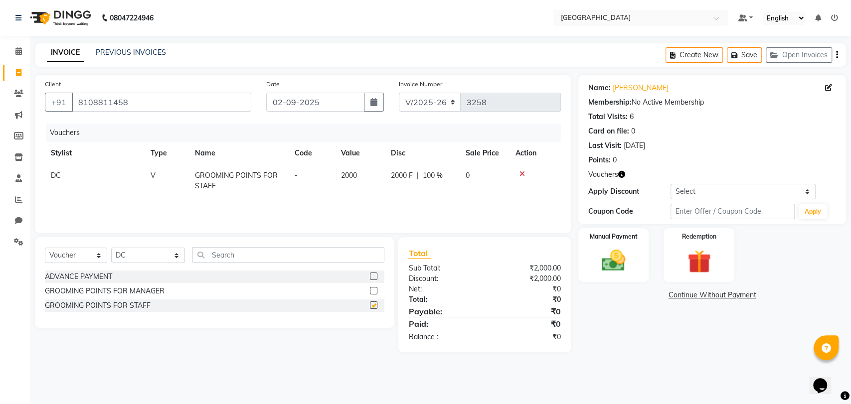
checkbox input "false"
click at [620, 232] on label "Manual Payment" at bounding box center [614, 235] width 50 height 9
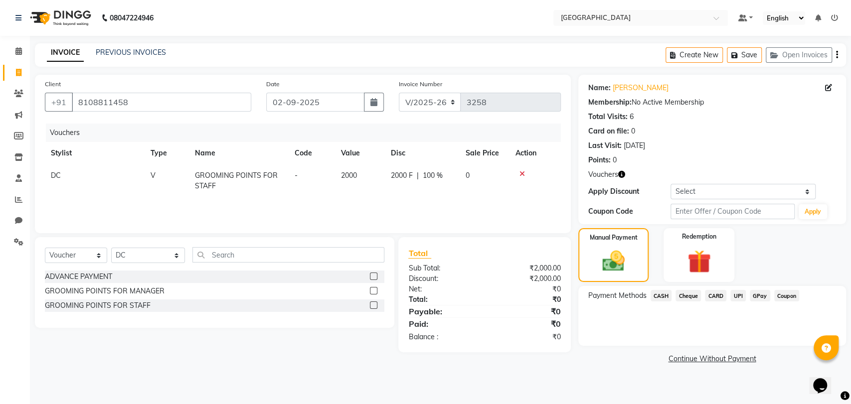
click at [667, 298] on span "CASH" at bounding box center [661, 295] width 21 height 11
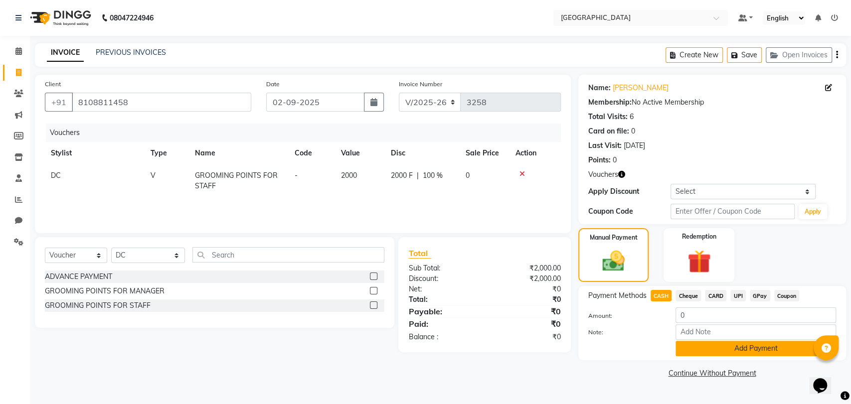
click at [687, 348] on button "Add Payment" at bounding box center [756, 348] width 161 height 15
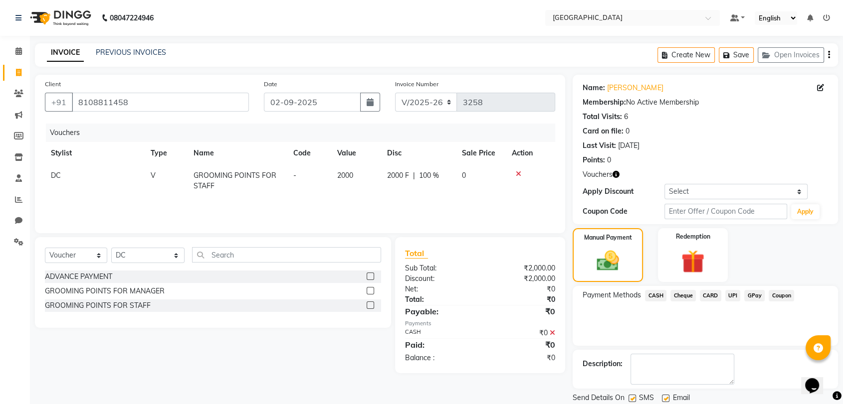
scroll to position [33, 0]
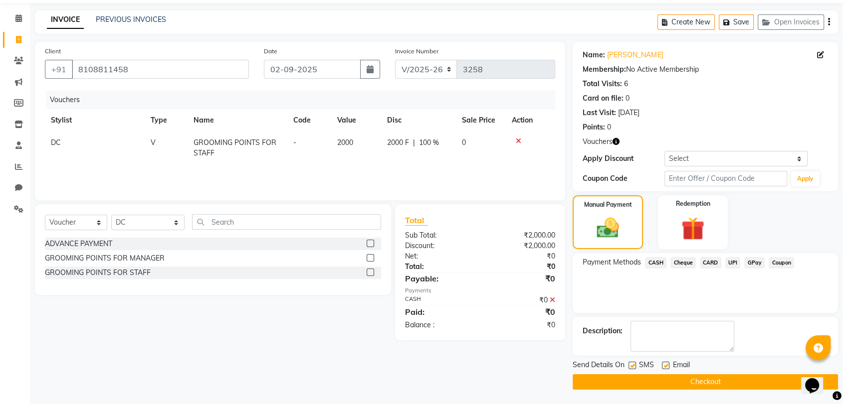
click at [687, 384] on button "Checkout" at bounding box center [704, 381] width 265 height 15
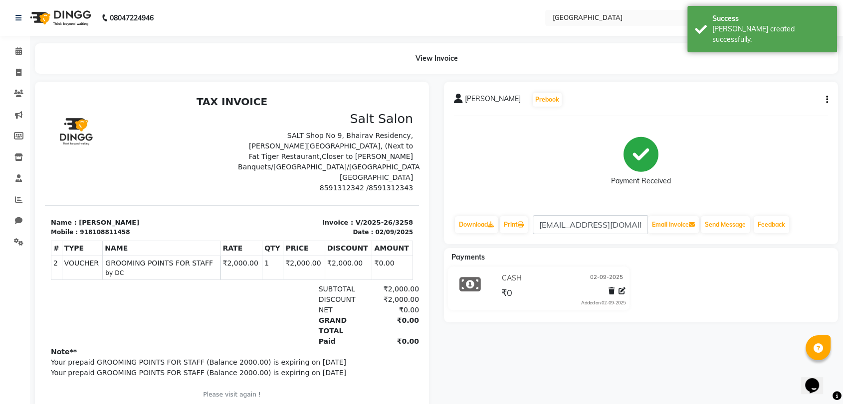
click at [93, 228] on div "918108811458" at bounding box center [105, 232] width 50 height 9
copy section "Mobile : 918108811458"
click at [12, 86] on link "Clients" at bounding box center [15, 94] width 24 height 16
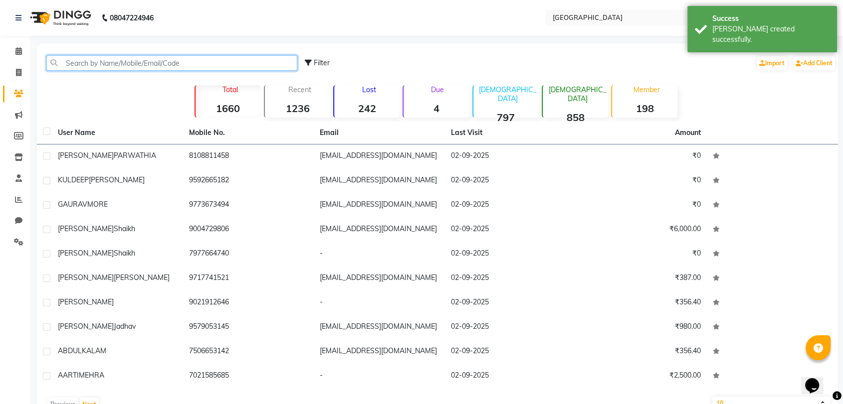
click at [108, 56] on input "text" at bounding box center [171, 62] width 251 height 15
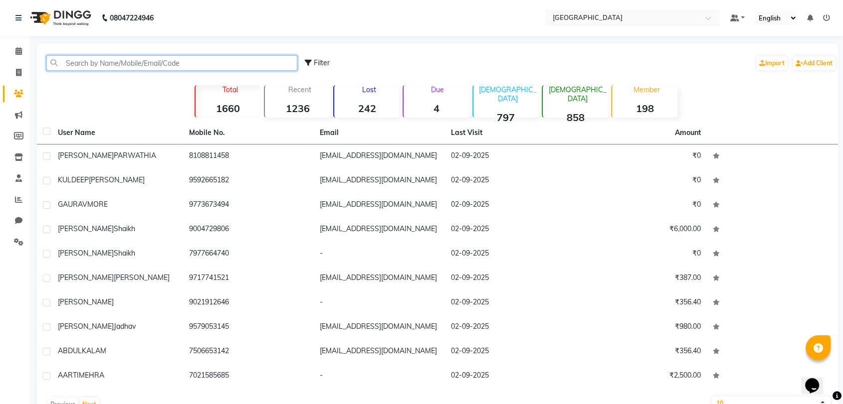
click at [110, 66] on input "text" at bounding box center [171, 62] width 251 height 15
paste input "Mobile : 91810881145"
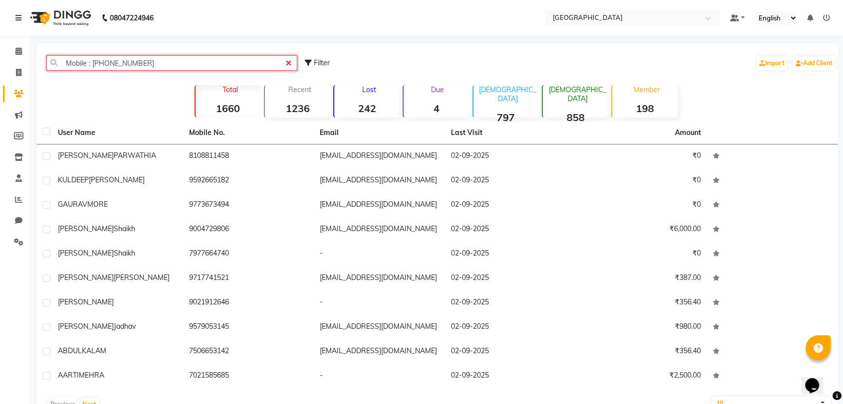
click at [91, 61] on input "Mobile : 91810881145" at bounding box center [171, 62] width 251 height 15
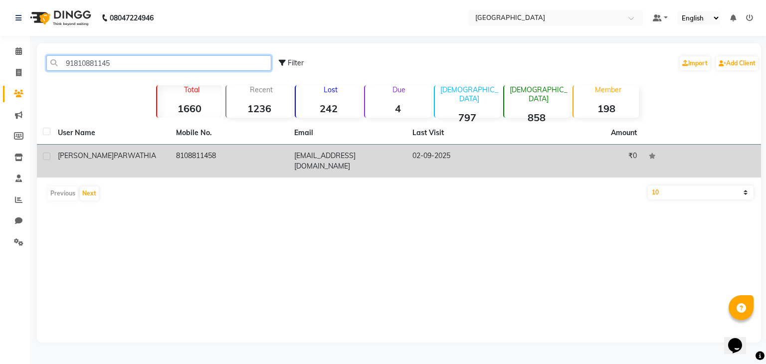
type input "91810881145"
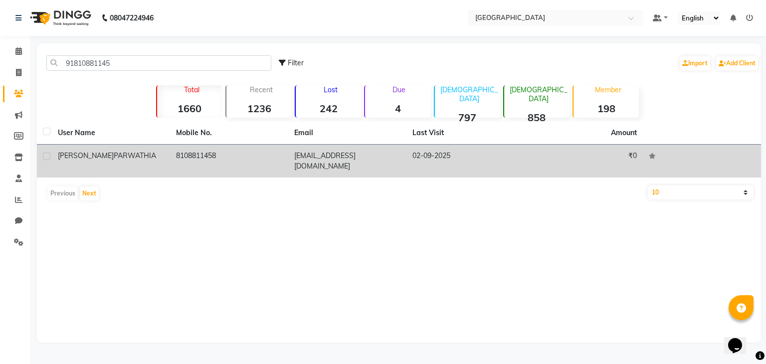
click at [72, 159] on span "[PERSON_NAME]" at bounding box center [86, 155] width 56 height 9
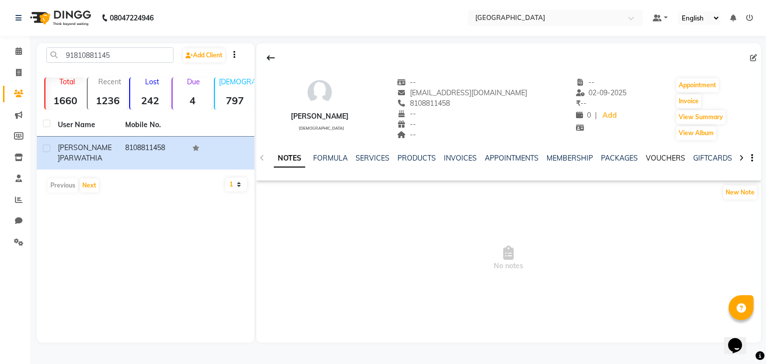
click at [662, 160] on link "VOUCHERS" at bounding box center [665, 158] width 39 height 9
click at [602, 161] on link "VOUCHERS" at bounding box center [609, 158] width 39 height 9
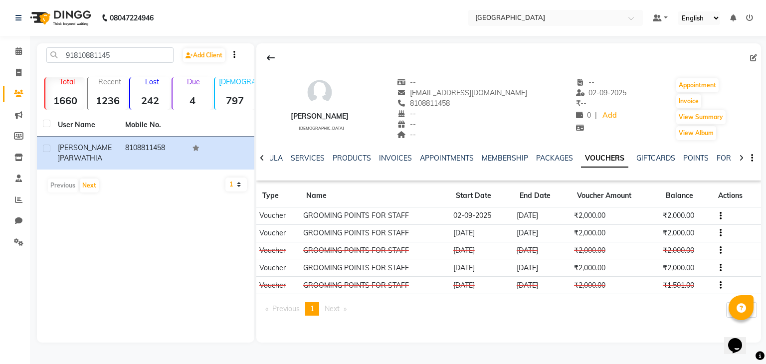
click at [719, 233] on icon "button" at bounding box center [720, 233] width 2 height 0
click at [683, 220] on div "Edit" at bounding box center [692, 226] width 24 height 12
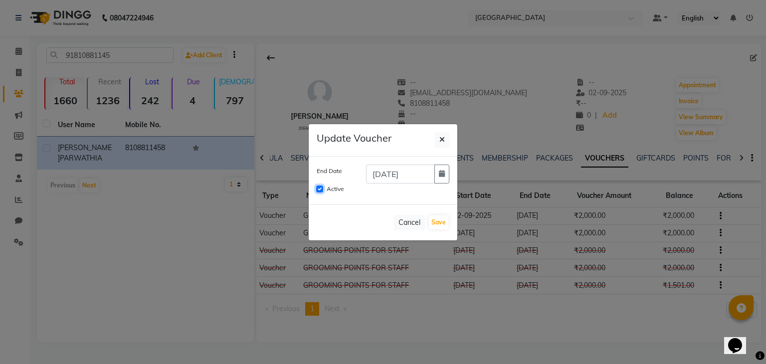
click at [318, 189] on input "Active" at bounding box center [319, 188] width 7 height 7
checkbox input "false"
click at [443, 220] on button "Save" at bounding box center [438, 222] width 19 height 14
checkbox input "false"
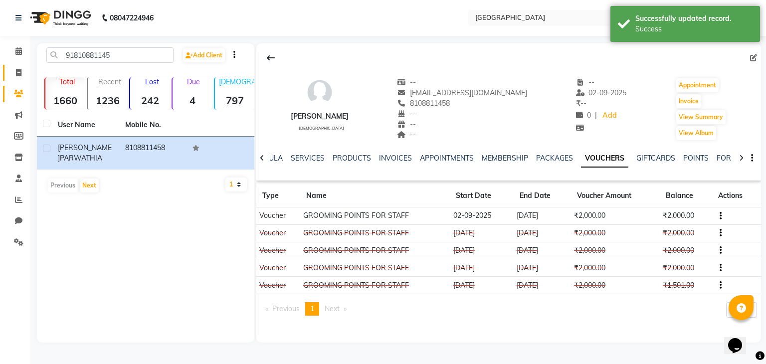
click at [19, 79] on link "Invoice" at bounding box center [15, 73] width 24 height 16
select select "service"
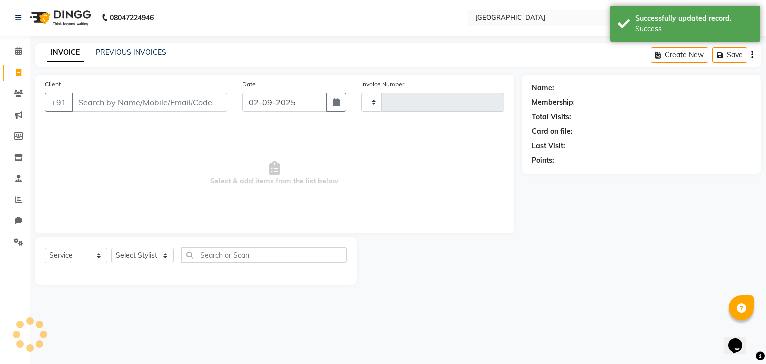
type input "3259"
select select "8096"
click at [79, 100] on input "Client" at bounding box center [150, 102] width 156 height 19
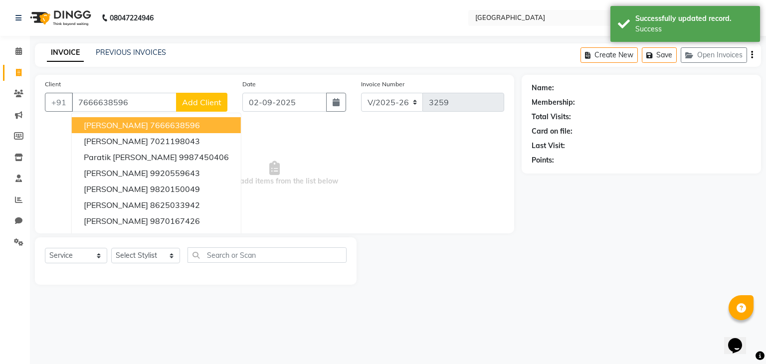
type input "7666638596"
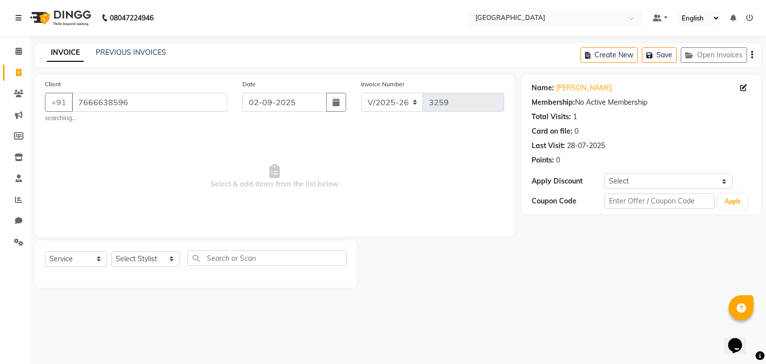
click at [6, 75] on link "Invoice" at bounding box center [15, 73] width 24 height 16
select select "service"
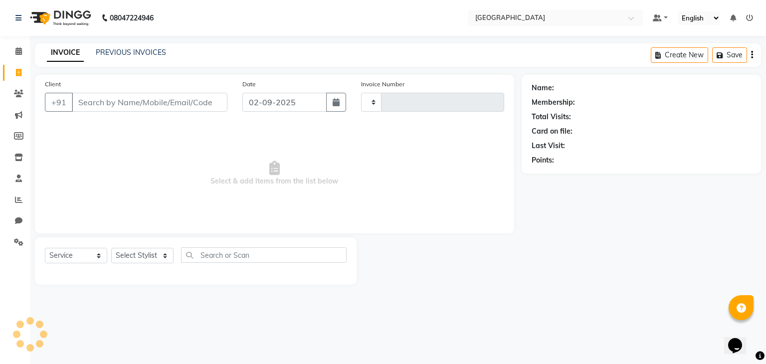
type input "3259"
select select "8096"
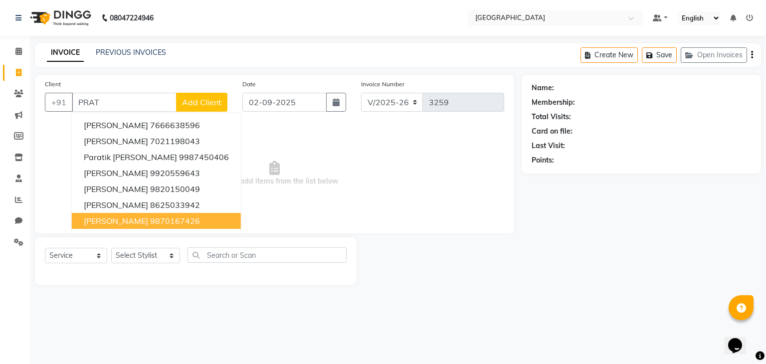
click at [173, 221] on button "PRATIKSHA SAWANTH 9870167426" at bounding box center [156, 221] width 169 height 16
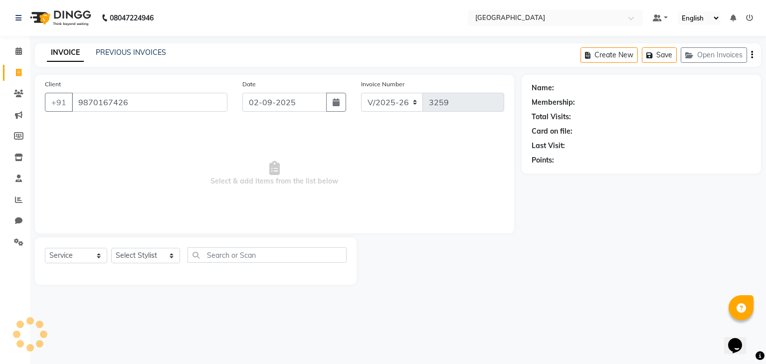
type input "9870167426"
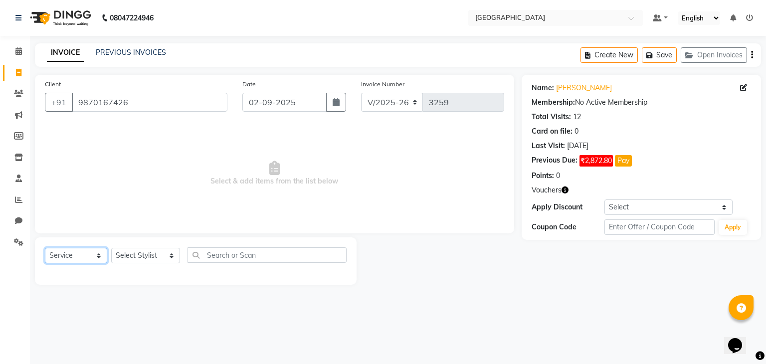
click at [50, 255] on select "Select Service Product Membership Package Voucher Prepaid Gift Card" at bounding box center [76, 255] width 62 height 15
select select "V"
click at [45, 248] on select "Select Service Product Membership Package Voucher Prepaid Gift Card" at bounding box center [76, 255] width 62 height 15
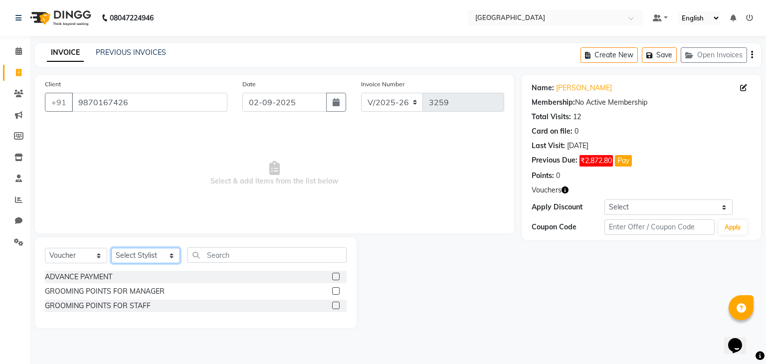
select select "77532"
click at [97, 307] on div "GROOMING POINTS FOR STAFF" at bounding box center [98, 306] width 106 height 10
checkbox input "false"
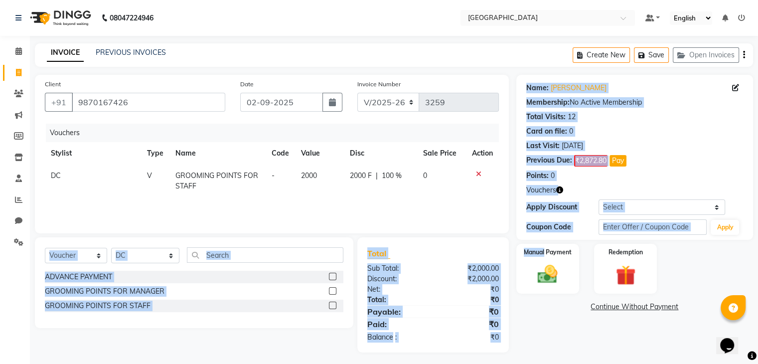
drag, startPoint x: 544, startPoint y: 255, endPoint x: 478, endPoint y: 168, distance: 109.9
click at [478, 168] on div "Client +91 9870167426 Date 02-09-2025 Invoice Number V/2025 V/2025-26 3259 Vouc…" at bounding box center [393, 214] width 733 height 278
click at [477, 176] on icon at bounding box center [478, 173] width 5 height 7
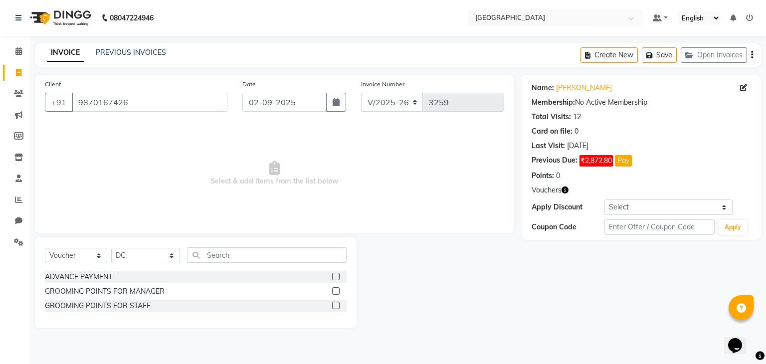
click at [332, 289] on label at bounding box center [335, 290] width 7 height 7
click at [332, 289] on input "checkbox" at bounding box center [335, 291] width 6 height 6
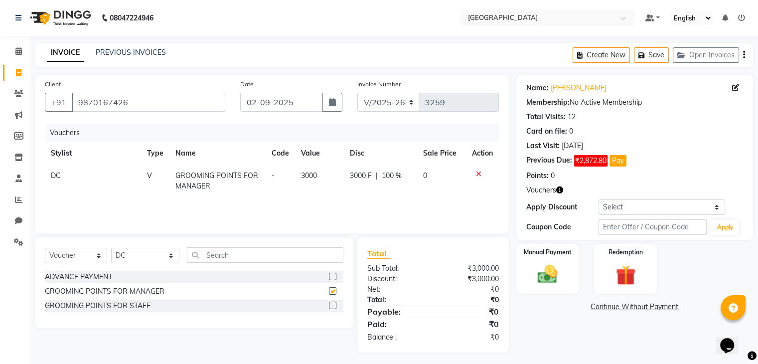
checkbox input "false"
click at [529, 279] on div "Manual Payment" at bounding box center [547, 268] width 65 height 51
click at [600, 310] on span "CASH" at bounding box center [599, 307] width 21 height 11
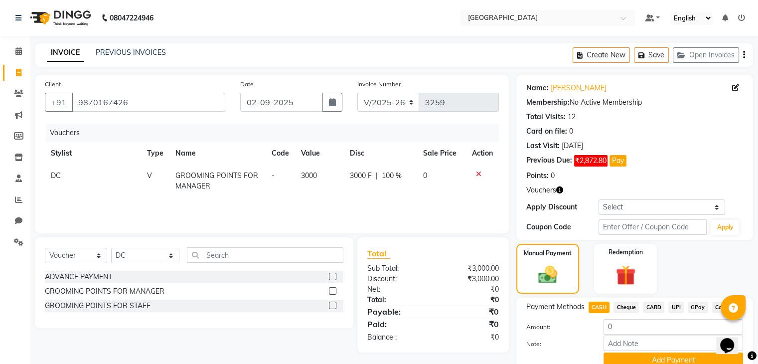
scroll to position [44, 0]
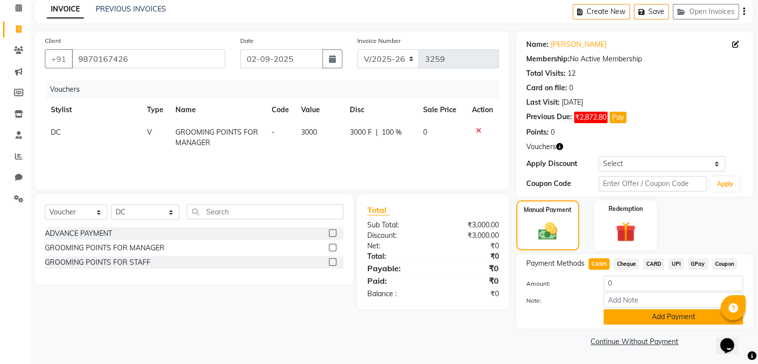
click at [616, 316] on button "Add Payment" at bounding box center [674, 316] width 140 height 15
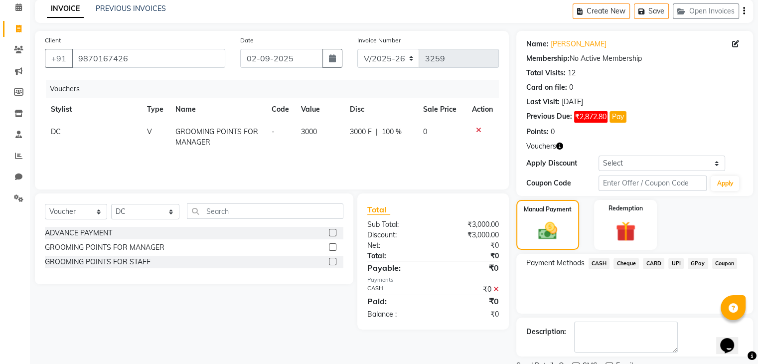
scroll to position [84, 0]
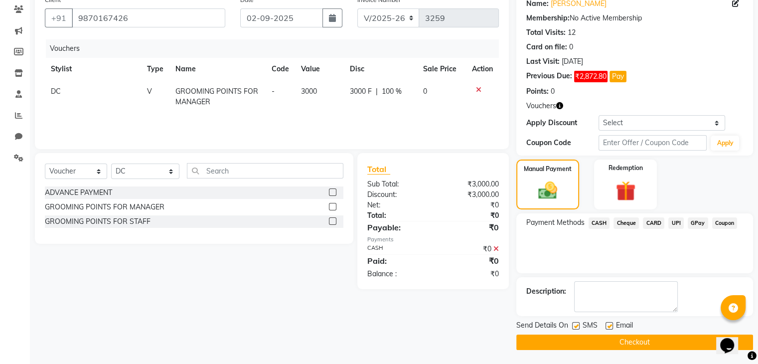
click at [608, 344] on button "Checkout" at bounding box center [634, 342] width 237 height 15
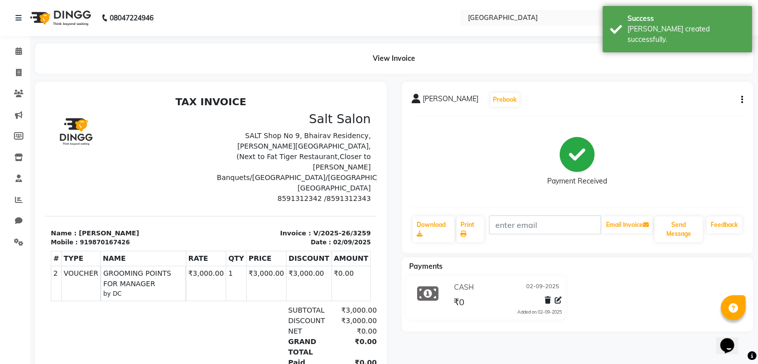
click at [106, 238] on div "919870167426" at bounding box center [105, 242] width 50 height 9
copy div "919870167426"
click at [16, 86] on link "Clients" at bounding box center [15, 94] width 24 height 16
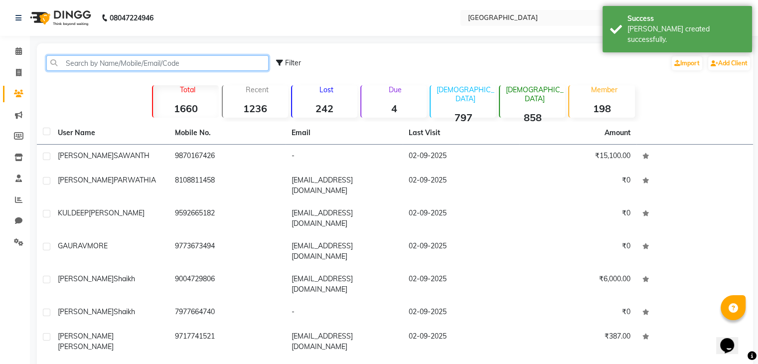
click at [70, 60] on input "text" at bounding box center [157, 62] width 222 height 15
paste input "919870167426"
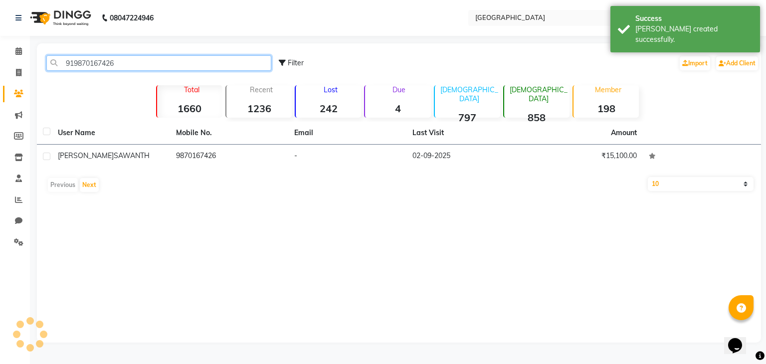
click at [70, 60] on input "919870167426" at bounding box center [158, 62] width 225 height 15
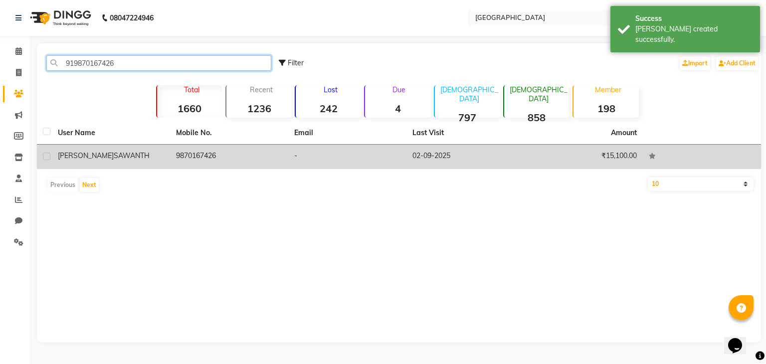
type input "919870167426"
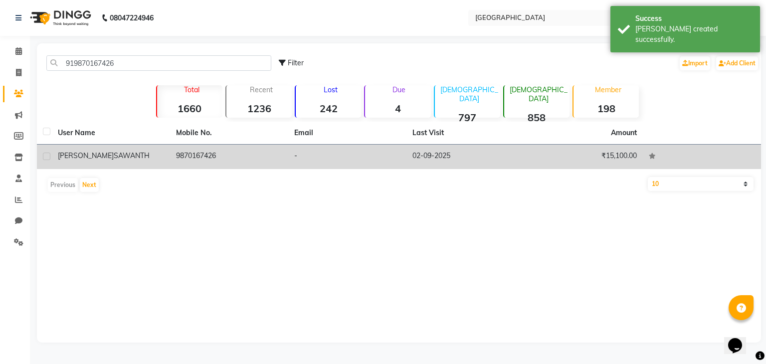
click at [114, 160] on span "SAWANTH" at bounding box center [132, 155] width 36 height 9
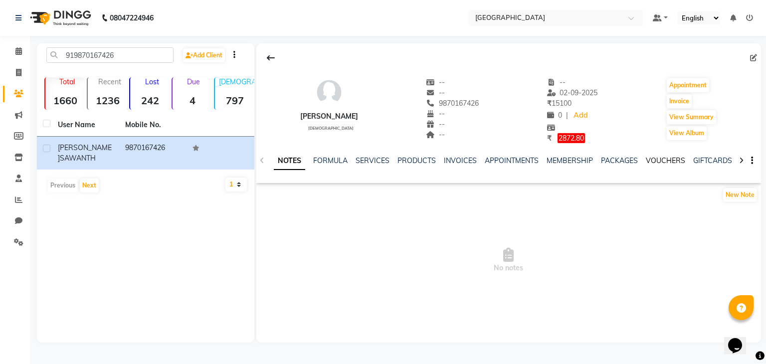
click at [646, 161] on link "VOUCHERS" at bounding box center [665, 160] width 39 height 9
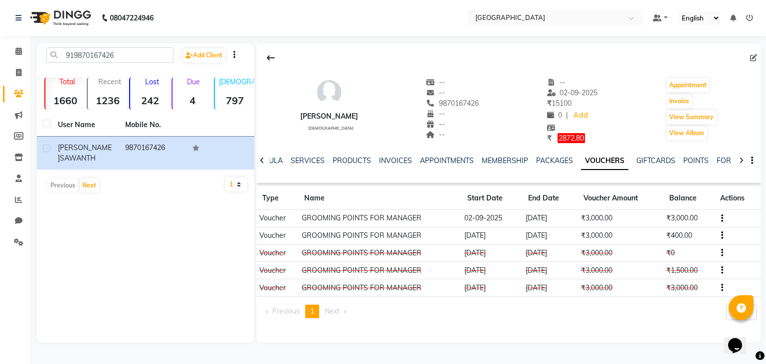
click at [717, 237] on button "button" at bounding box center [720, 235] width 6 height 10
click at [696, 238] on div "Edit" at bounding box center [675, 234] width 62 height 12
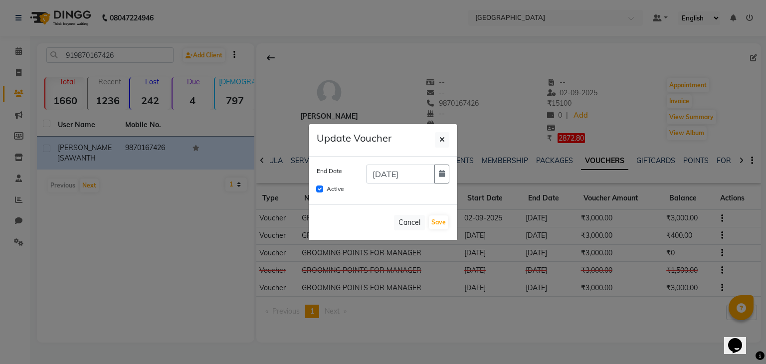
click at [315, 191] on div "Active" at bounding box center [383, 189] width 148 height 13
click at [317, 187] on input "Active" at bounding box center [319, 188] width 7 height 7
checkbox input "false"
click at [435, 221] on button "Save" at bounding box center [438, 222] width 19 height 14
checkbox input "false"
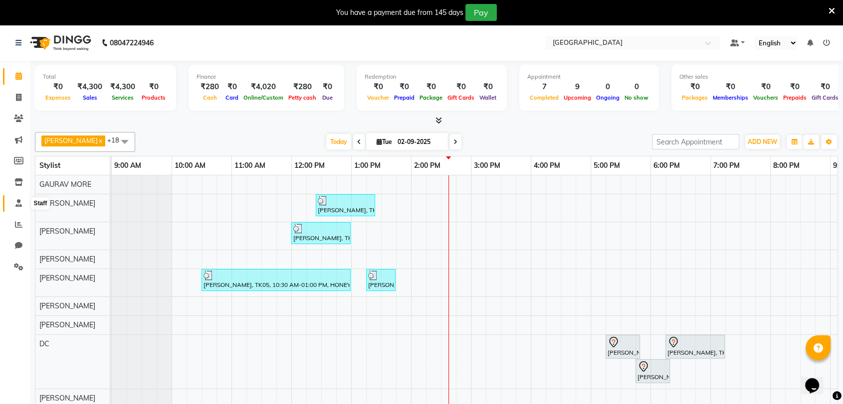
click at [14, 208] on span at bounding box center [18, 203] width 17 height 11
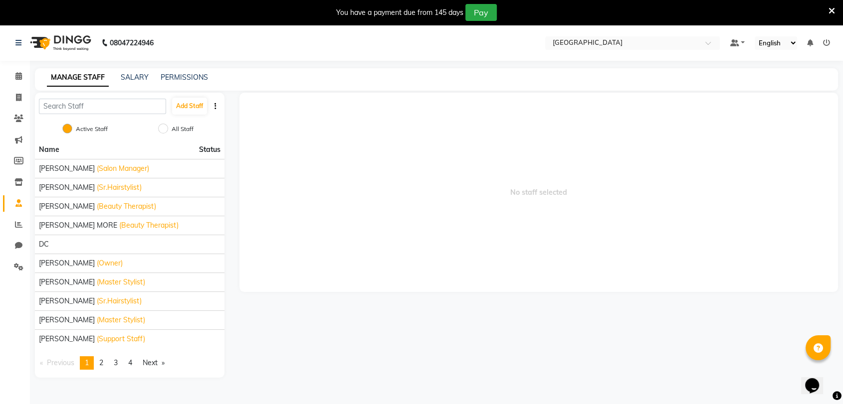
click at [826, 14] on div "You have a payment due from 145 days Pay" at bounding box center [416, 12] width 824 height 17
click at [834, 9] on icon at bounding box center [831, 10] width 6 height 9
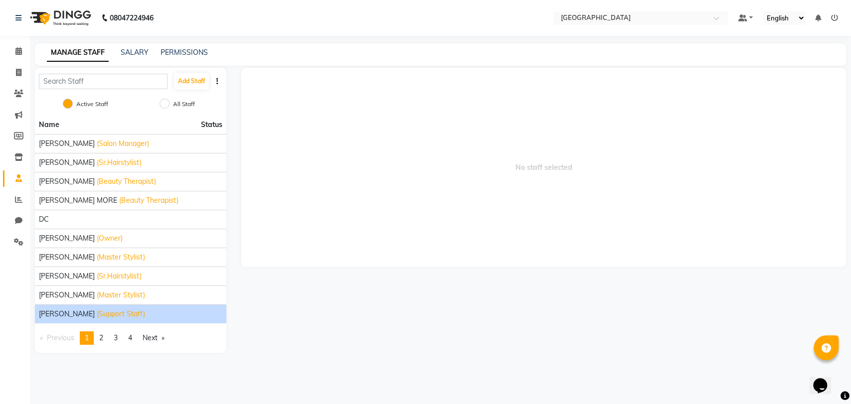
click at [104, 320] on li "FEROZ SHAIKH (Support Staff)" at bounding box center [130, 314] width 191 height 19
click at [74, 309] on span "[PERSON_NAME]" at bounding box center [67, 314] width 56 height 10
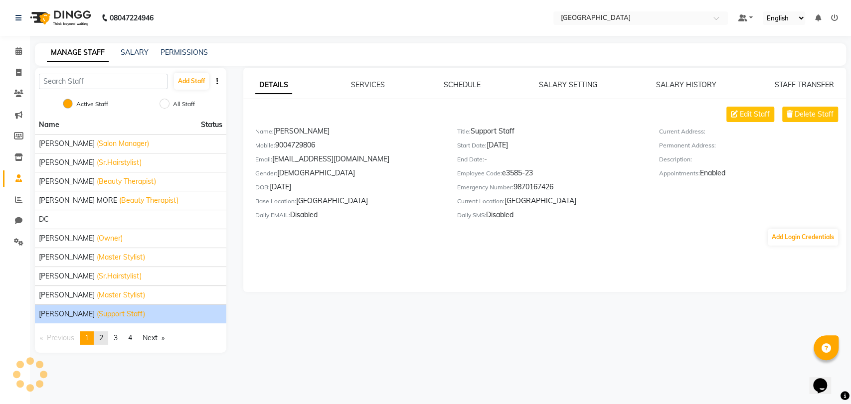
click at [102, 336] on span "2" at bounding box center [101, 338] width 4 height 9
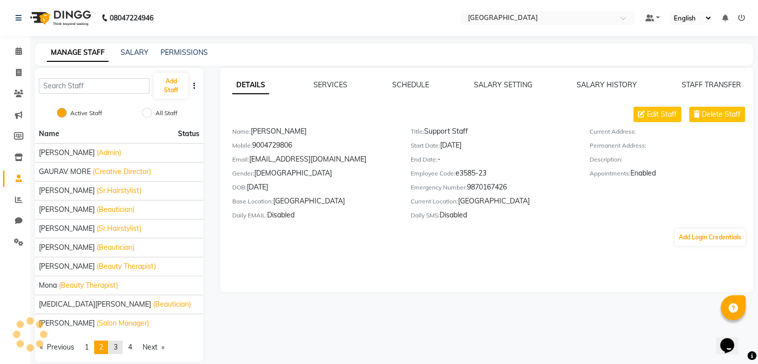
click at [118, 343] on span "3" at bounding box center [116, 346] width 4 height 9
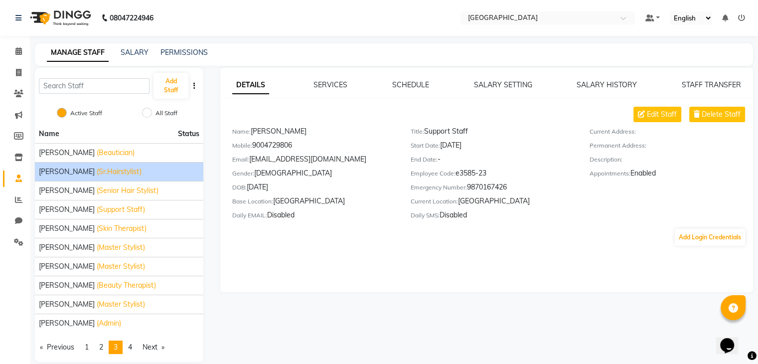
click at [55, 180] on li "RAISSA ARANHA (Sr.Hairstylist)" at bounding box center [119, 171] width 169 height 19
click at [76, 169] on span "RAISSA ARANHA" at bounding box center [67, 172] width 56 height 10
click at [267, 148] on div "Mobile: 7506627168" at bounding box center [314, 147] width 164 height 14
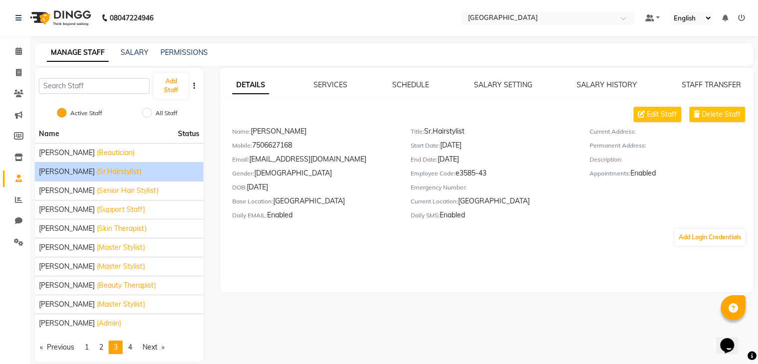
copy div "7506627168"
click at [97, 208] on span "(Support Staff)" at bounding box center [121, 209] width 48 height 10
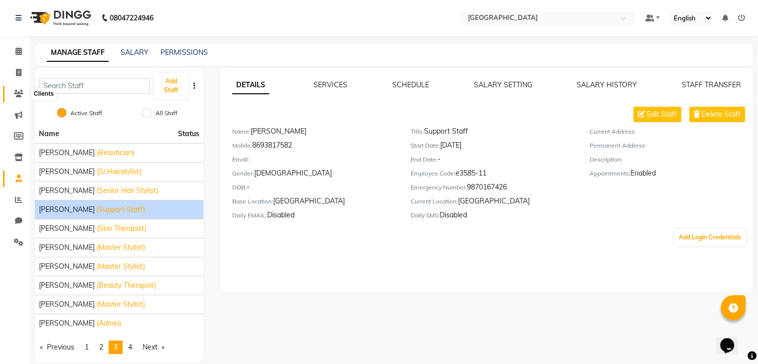
click at [14, 91] on icon at bounding box center [18, 93] width 9 height 7
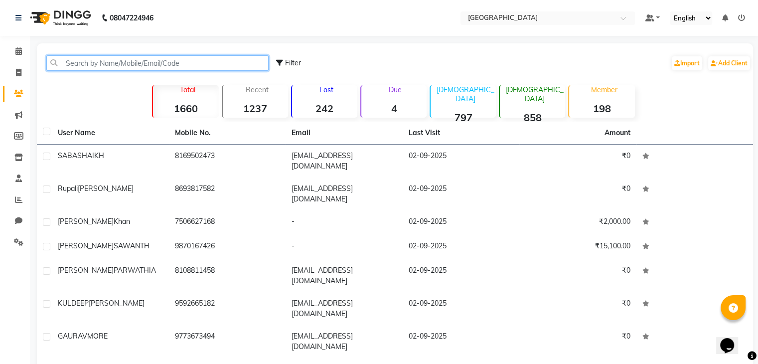
click at [65, 67] on input "text" at bounding box center [157, 62] width 222 height 15
paste input "918169502473"
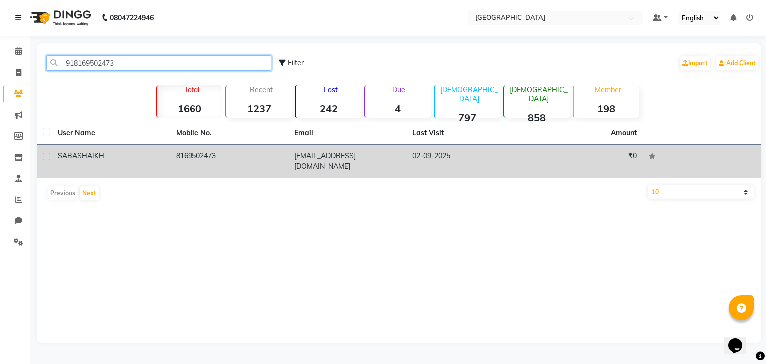
type input "918169502473"
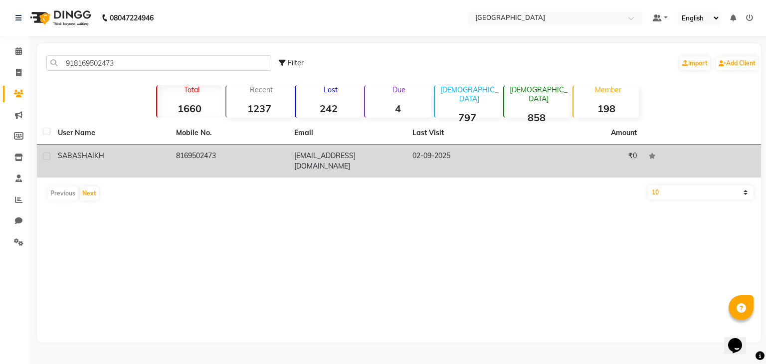
click at [72, 163] on td "SABA SHAIKH" at bounding box center [111, 161] width 118 height 33
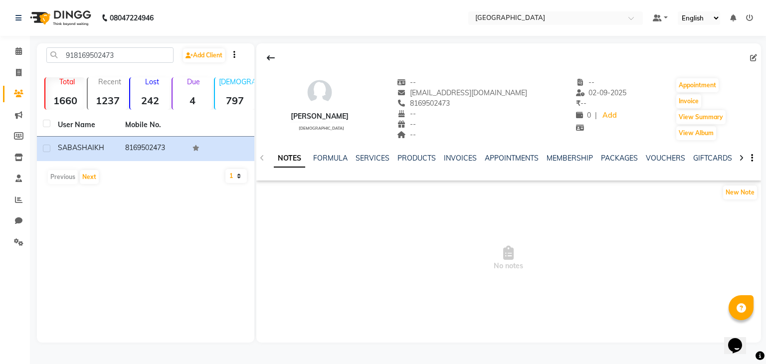
click at [658, 163] on div "VOUCHERS" at bounding box center [665, 158] width 39 height 10
click at [659, 158] on link "VOUCHERS" at bounding box center [665, 158] width 39 height 9
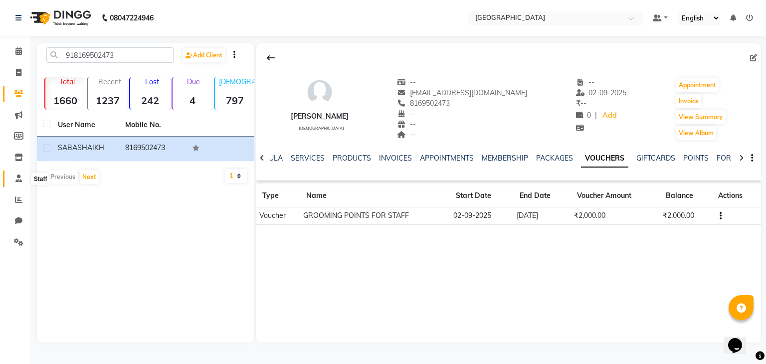
click at [16, 177] on icon at bounding box center [18, 177] width 6 height 7
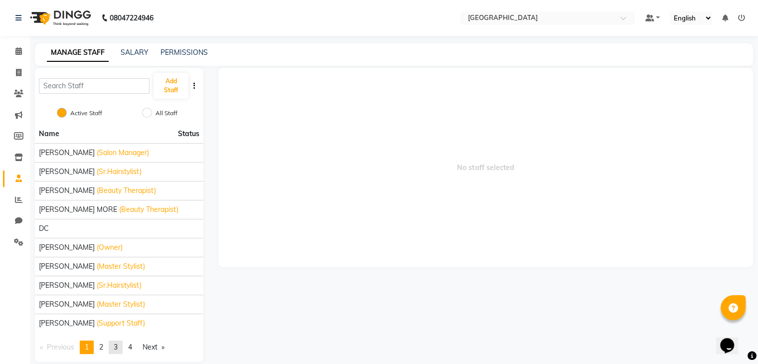
click at [120, 347] on link "page 3" at bounding box center [116, 346] width 14 height 13
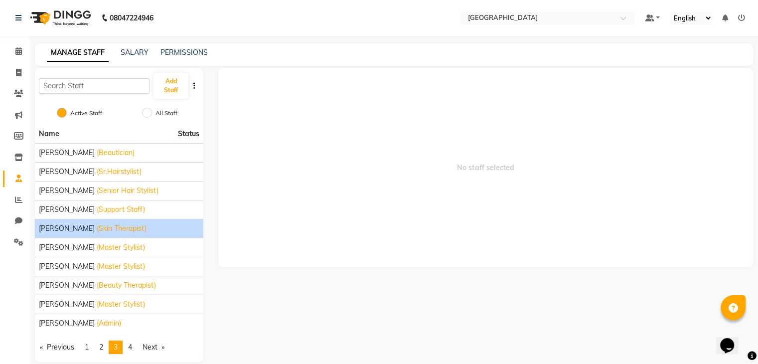
click at [109, 236] on li "SABA SHAIKH (Skin Therapist)" at bounding box center [119, 228] width 169 height 19
click at [74, 224] on span "SABA SHAIKH" at bounding box center [67, 228] width 56 height 10
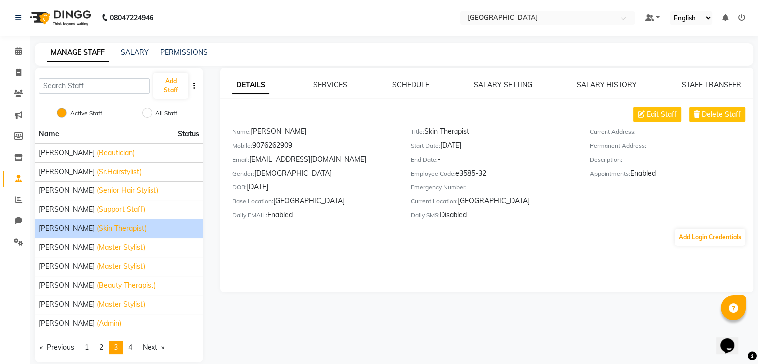
click at [280, 141] on div "Mobile: 9076262909" at bounding box center [314, 147] width 164 height 14
copy div "9076262909"
click at [45, 250] on span "SAJID" at bounding box center [67, 247] width 56 height 10
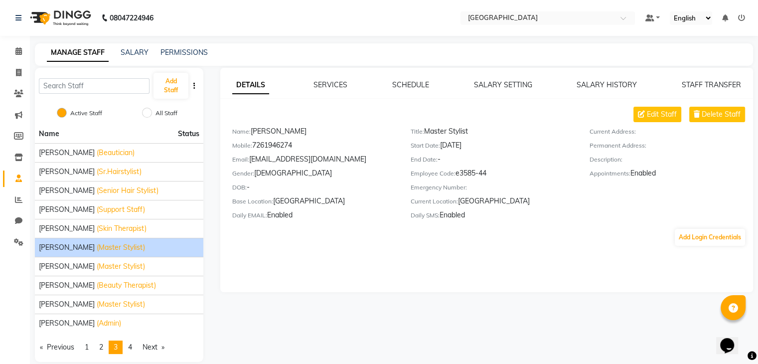
click at [261, 143] on div "Mobile: 7261946274" at bounding box center [314, 147] width 164 height 14
copy div "7261946274"
click at [72, 272] on li "SALMAN SHAIKH (Master Stylist)" at bounding box center [119, 266] width 169 height 19
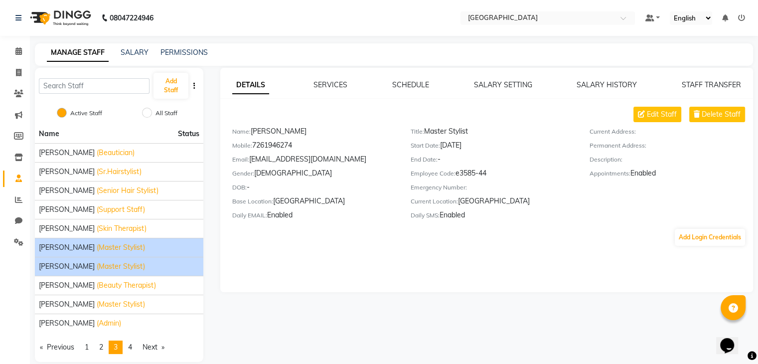
click at [72, 272] on li "SALMAN SHAIKH (Master Stylist)" at bounding box center [119, 266] width 169 height 19
click at [90, 268] on span "SALMAN SHAIKH" at bounding box center [67, 266] width 56 height 10
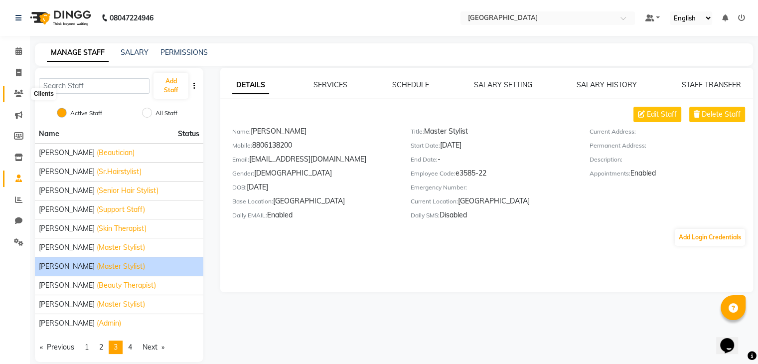
click at [17, 94] on icon at bounding box center [18, 93] width 9 height 7
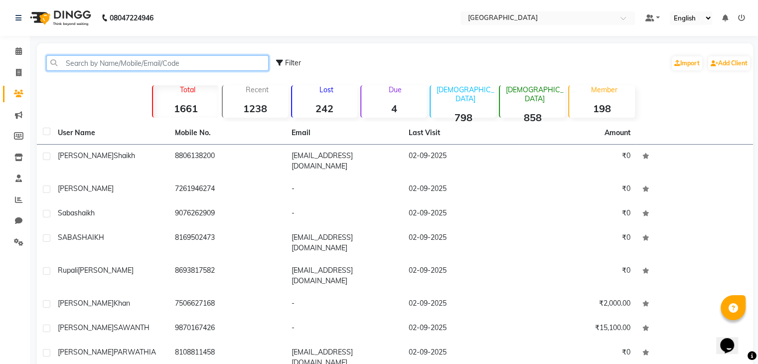
click at [117, 62] on input "text" at bounding box center [157, 62] width 222 height 15
paste input "7261946274"
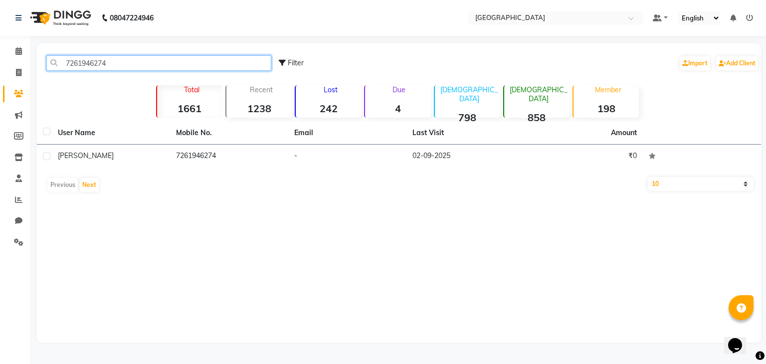
click at [99, 55] on input "7261946274" at bounding box center [158, 62] width 225 height 15
paste input "918806138200"
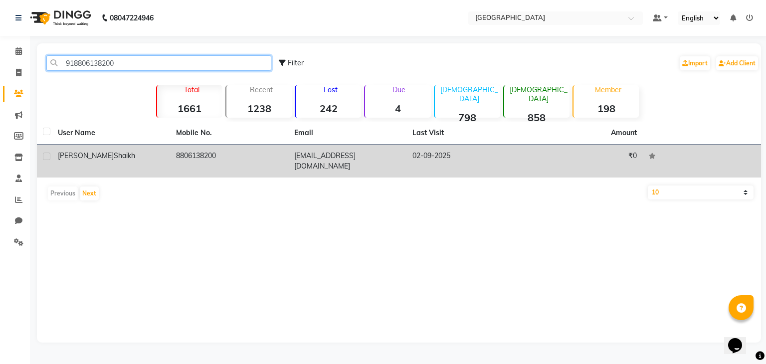
type input "918806138200"
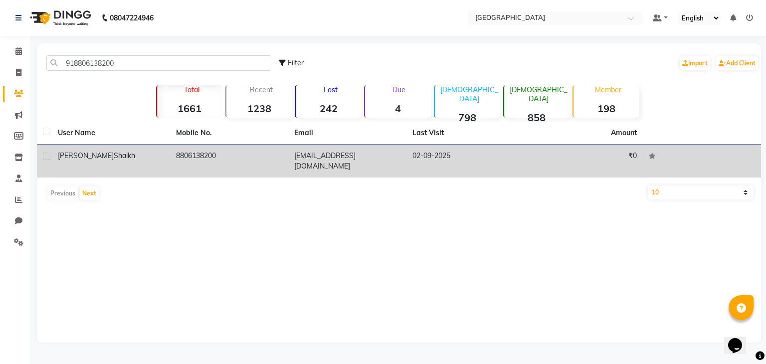
click at [93, 162] on td "salman shaikh" at bounding box center [111, 161] width 118 height 33
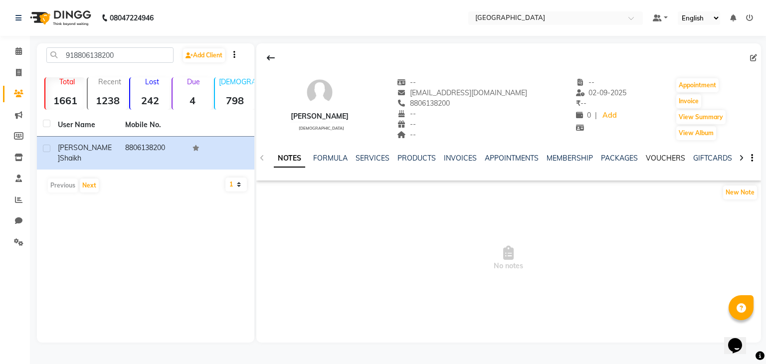
click at [646, 158] on link "VOUCHERS" at bounding box center [665, 158] width 39 height 9
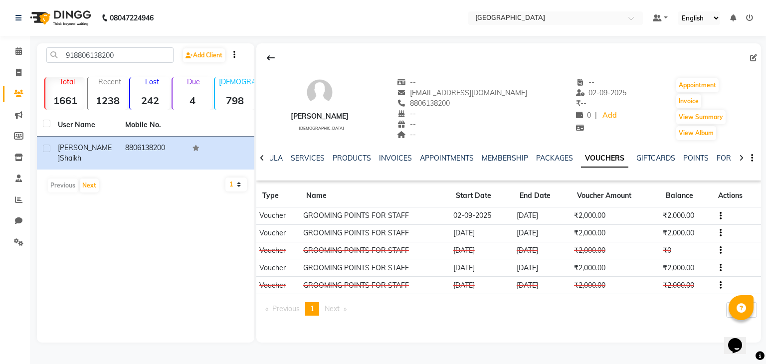
click at [716, 232] on button "button" at bounding box center [718, 233] width 6 height 10
click at [694, 222] on div "Edit" at bounding box center [692, 226] width 24 height 12
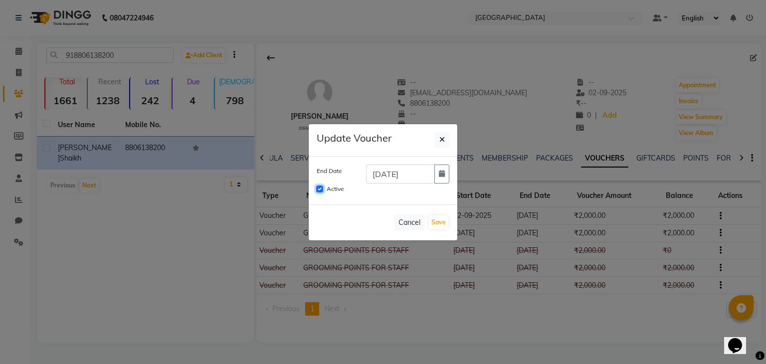
click at [320, 186] on input "Active" at bounding box center [319, 188] width 7 height 7
checkbox input "false"
click at [434, 219] on button "Save" at bounding box center [438, 222] width 19 height 14
checkbox input "false"
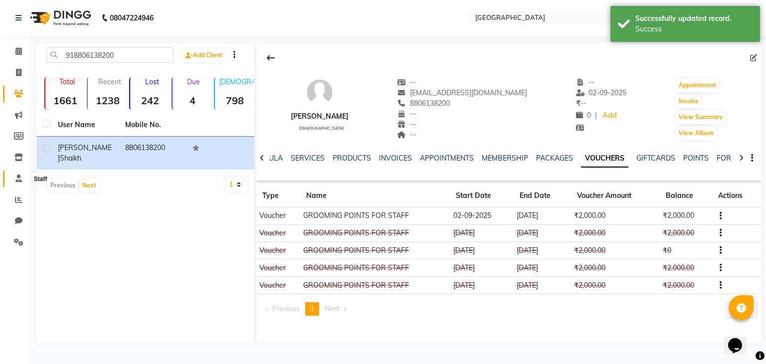
click at [22, 177] on span at bounding box center [18, 178] width 17 height 11
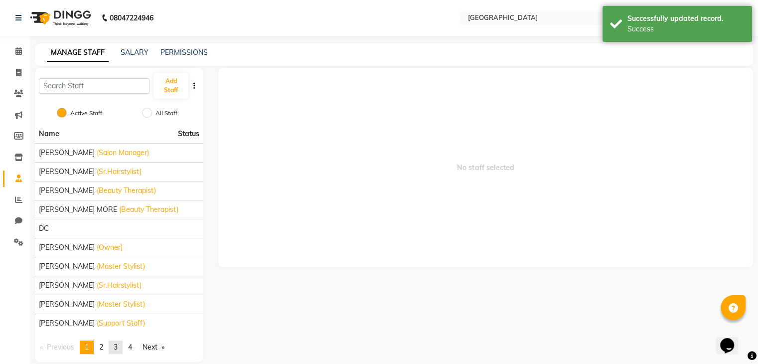
click at [123, 341] on link "page 3" at bounding box center [116, 346] width 14 height 13
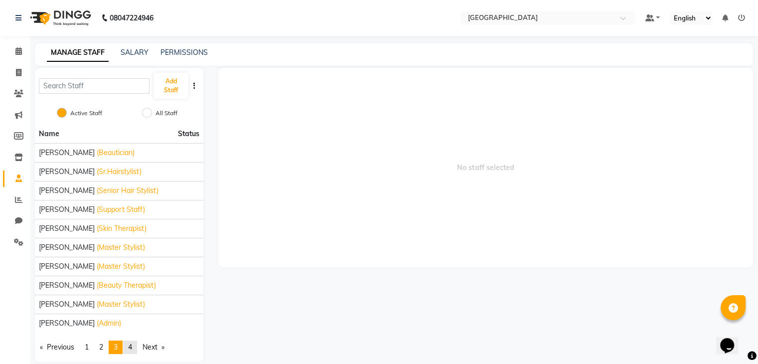
click at [131, 343] on span "4" at bounding box center [130, 346] width 4 height 9
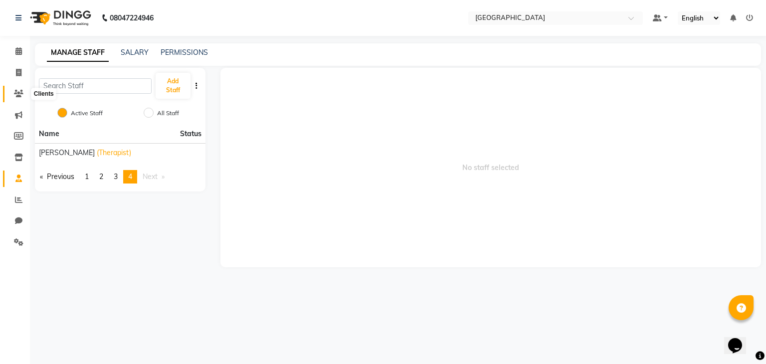
click at [10, 96] on span at bounding box center [18, 93] width 17 height 11
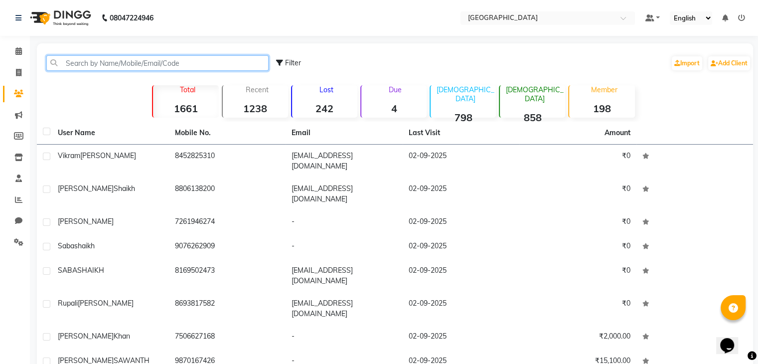
click at [97, 70] on input "text" at bounding box center [157, 62] width 222 height 15
paste input "918452825310"
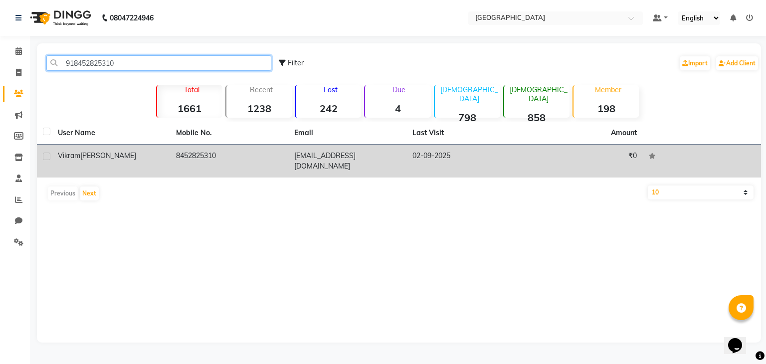
type input "918452825310"
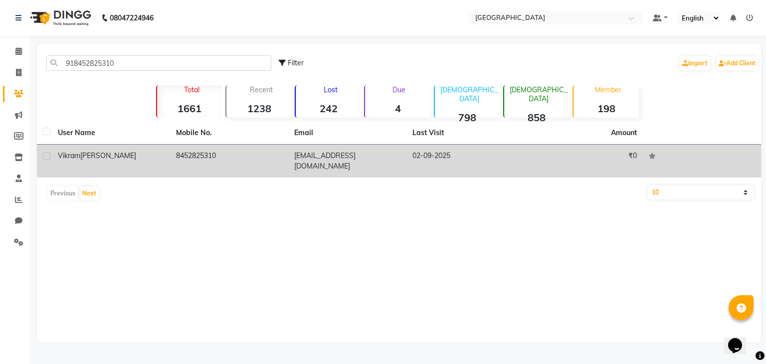
click at [88, 151] on div "Vikram bagdi" at bounding box center [111, 156] width 106 height 10
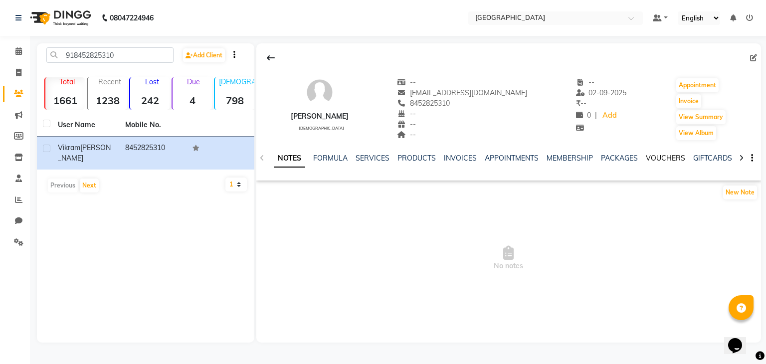
click at [646, 158] on link "VOUCHERS" at bounding box center [665, 158] width 39 height 9
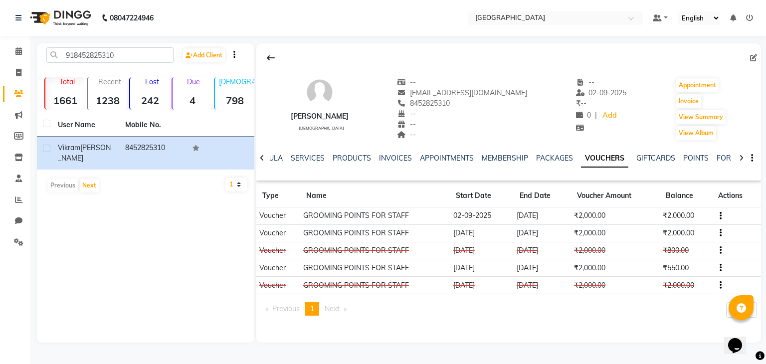
click at [719, 239] on td at bounding box center [736, 232] width 49 height 17
click at [720, 233] on icon "button" at bounding box center [720, 233] width 2 height 0
click at [690, 229] on div "Edit" at bounding box center [692, 226] width 24 height 12
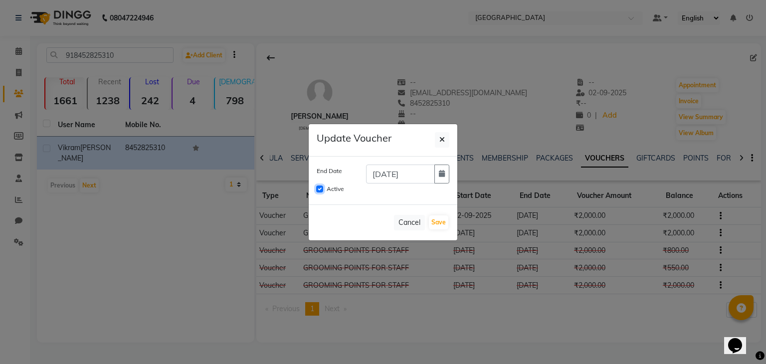
click at [319, 188] on input "Active" at bounding box center [319, 188] width 7 height 7
checkbox input "false"
click at [441, 218] on button "Save" at bounding box center [438, 222] width 19 height 14
checkbox input "false"
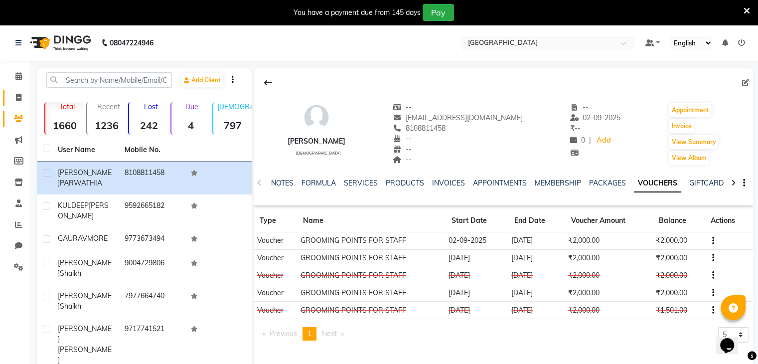
click at [8, 102] on link "Invoice" at bounding box center [15, 98] width 24 height 16
select select "8096"
select select "service"
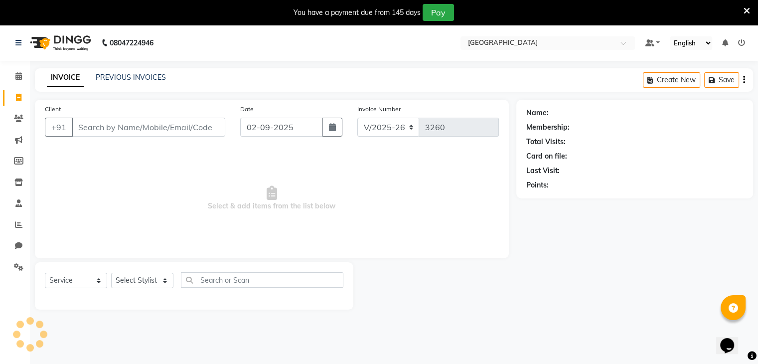
scroll to position [25, 0]
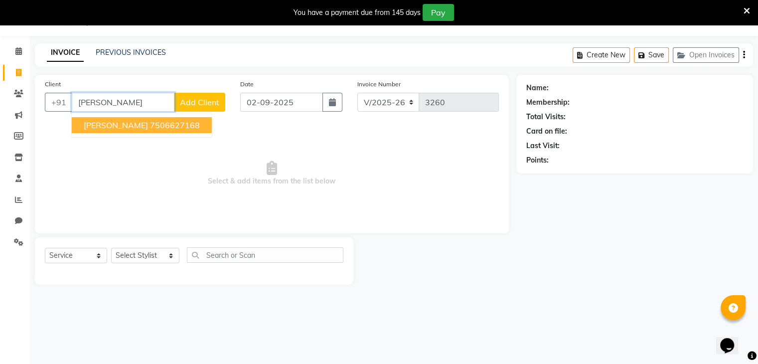
click at [87, 127] on span "[PERSON_NAME]" at bounding box center [116, 125] width 64 height 10
type input "7506627168"
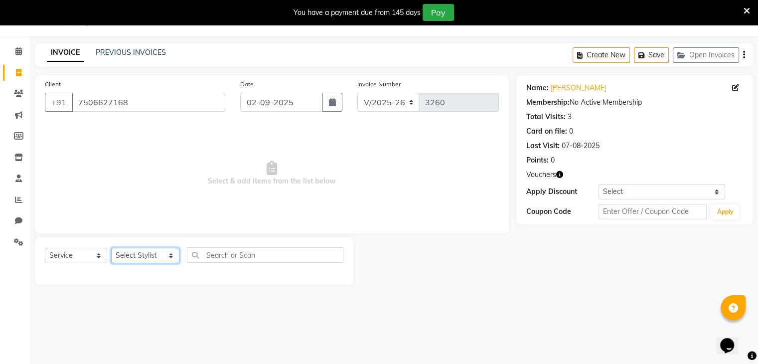
click at [134, 256] on select "Select Stylist AARTI SURI ABDUL KALAM ANITA JHADAV APEKSHA MORE DC DEEPIKA SHET…" at bounding box center [145, 255] width 68 height 15
select select "77532"
click at [111, 248] on select "Select Stylist AARTI SURI ABDUL KALAM ANITA JHADAV APEKSHA MORE DC DEEPIKA SHET…" at bounding box center [145, 255] width 68 height 15
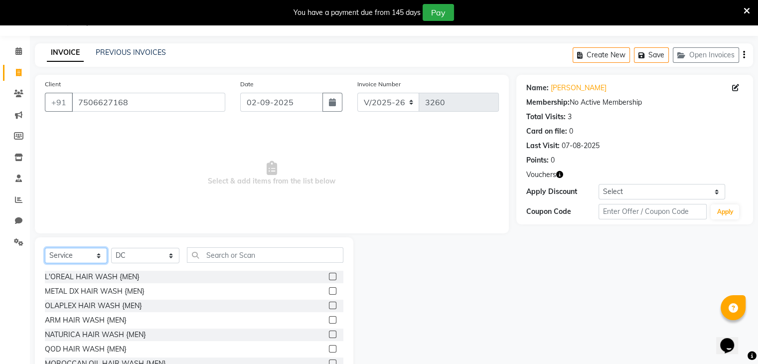
click at [51, 249] on select "Select Service Product Membership Package Voucher Prepaid Gift Card" at bounding box center [76, 255] width 62 height 15
select select "V"
click at [45, 248] on select "Select Service Product Membership Package Voucher Prepaid Gift Card" at bounding box center [76, 255] width 62 height 15
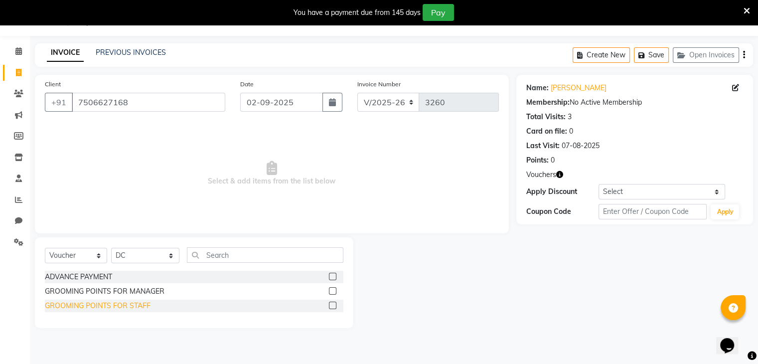
click at [98, 309] on div "GROOMING POINTS FOR STAFF" at bounding box center [98, 306] width 106 height 10
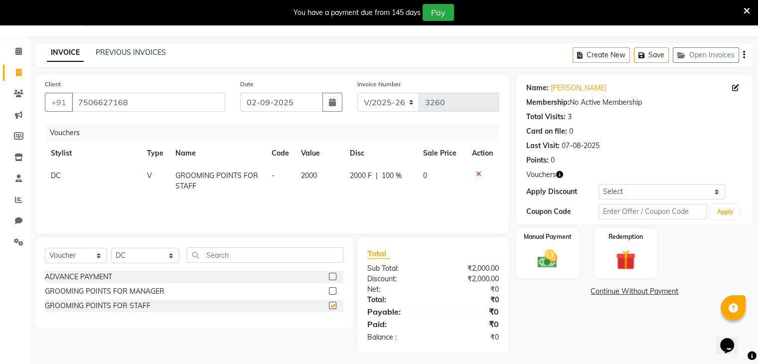
checkbox input "false"
click at [526, 267] on div "Manual Payment" at bounding box center [547, 252] width 65 height 51
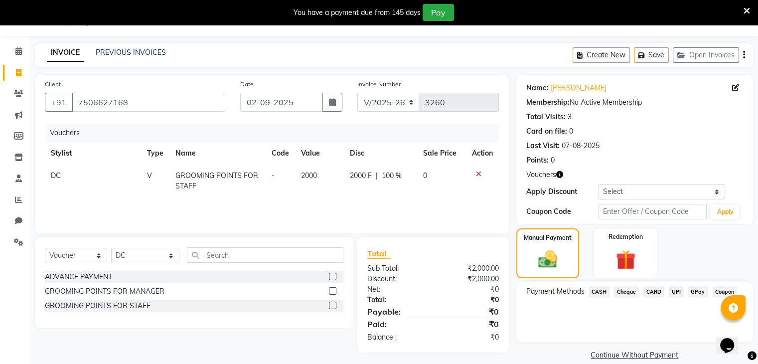
click at [601, 297] on span "CASH" at bounding box center [599, 291] width 21 height 11
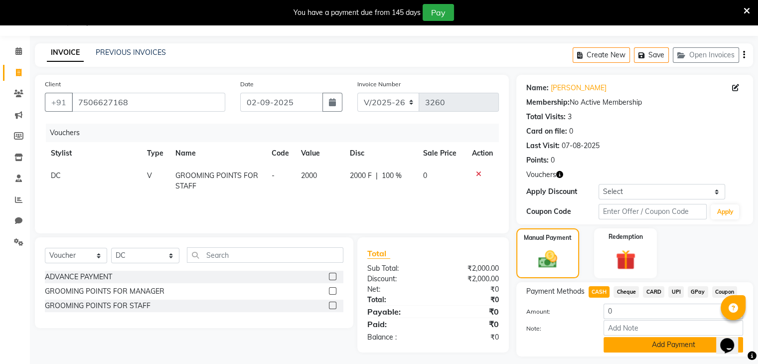
click at [618, 342] on button "Add Payment" at bounding box center [674, 344] width 140 height 15
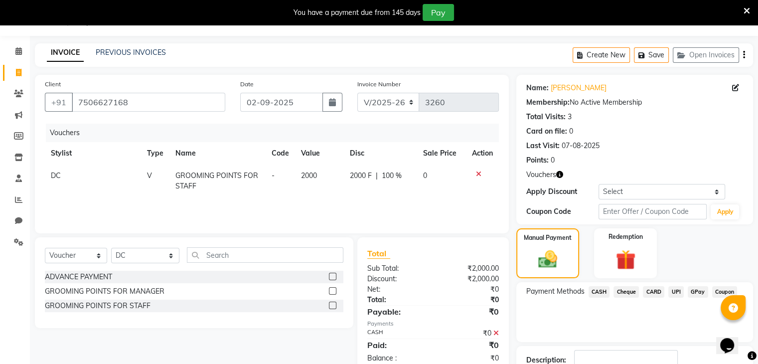
scroll to position [94, 0]
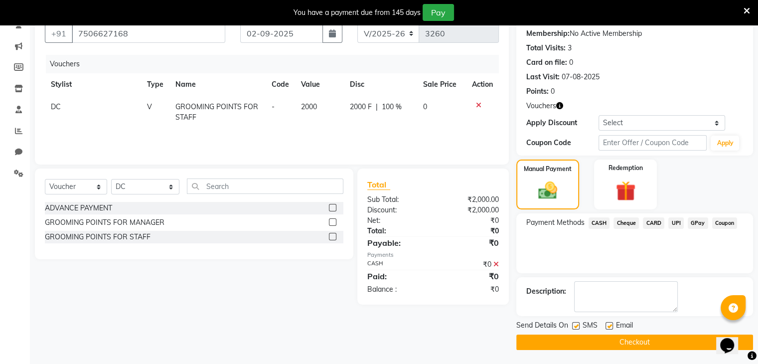
click at [618, 342] on button "Checkout" at bounding box center [634, 342] width 237 height 15
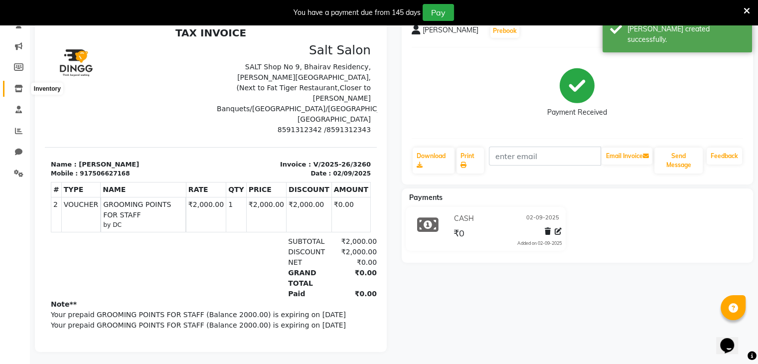
click at [16, 92] on span at bounding box center [18, 88] width 17 height 11
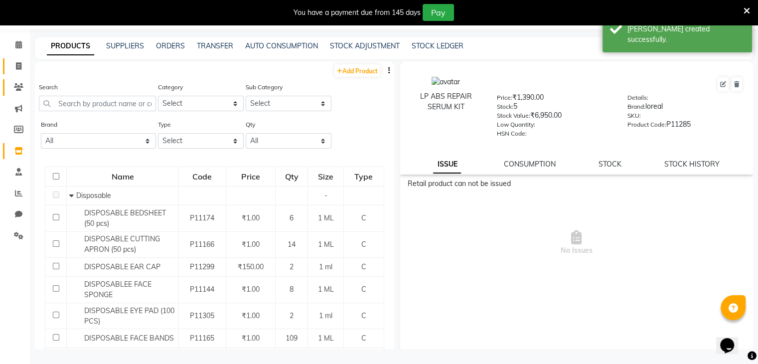
click at [19, 58] on link "Invoice" at bounding box center [15, 66] width 24 height 16
select select "8096"
select select "service"
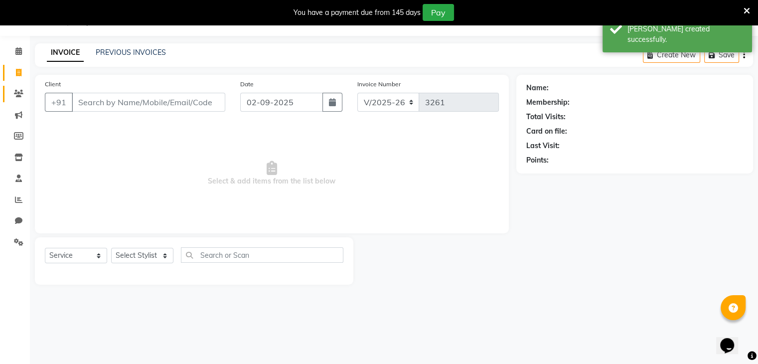
scroll to position [25, 0]
click at [10, 95] on span at bounding box center [18, 93] width 17 height 11
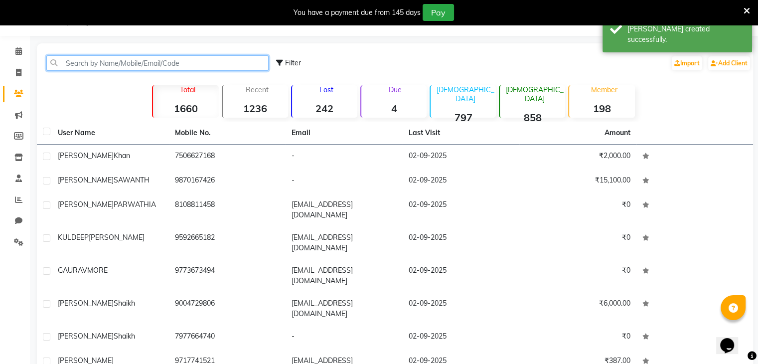
click at [85, 64] on input "text" at bounding box center [157, 62] width 222 height 15
paste input "7506627168"
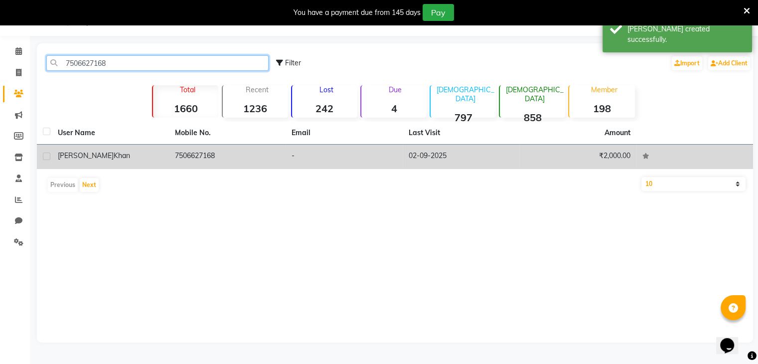
type input "7506627168"
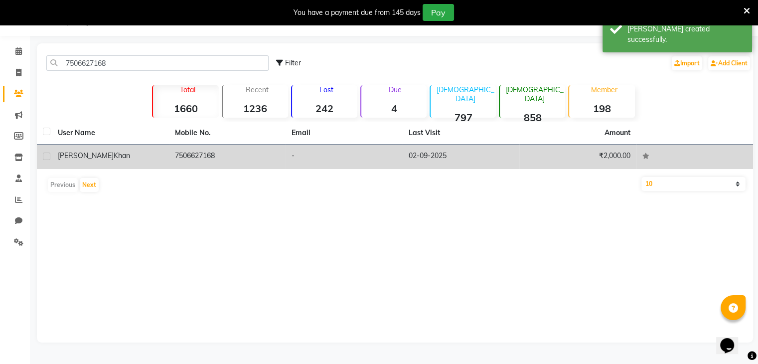
click at [74, 153] on span "Raisa" at bounding box center [86, 155] width 56 height 9
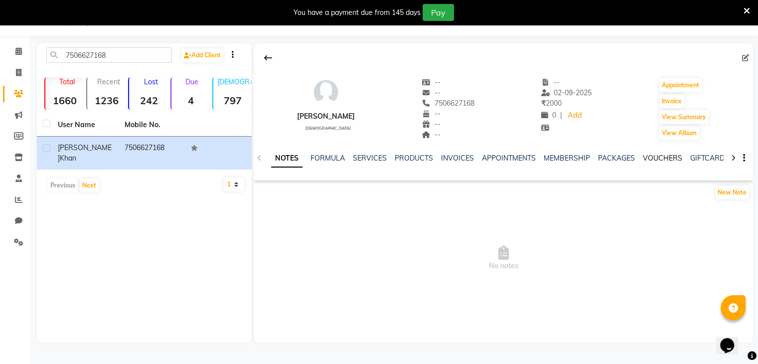
click at [647, 159] on link "VOUCHERS" at bounding box center [662, 158] width 39 height 9
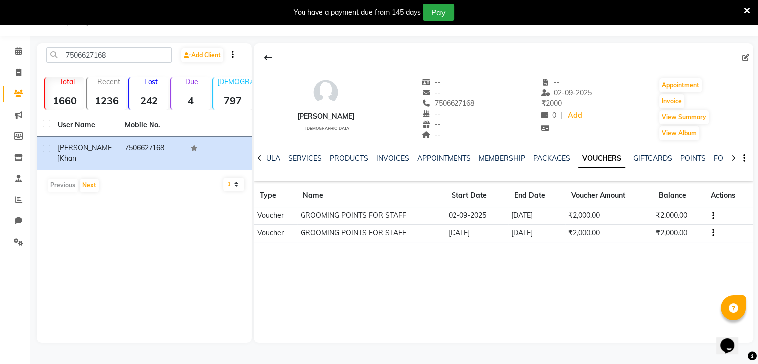
click at [714, 234] on td at bounding box center [729, 232] width 48 height 17
click at [713, 233] on icon "button" at bounding box center [713, 233] width 2 height 0
click at [689, 226] on div "Edit" at bounding box center [686, 226] width 24 height 12
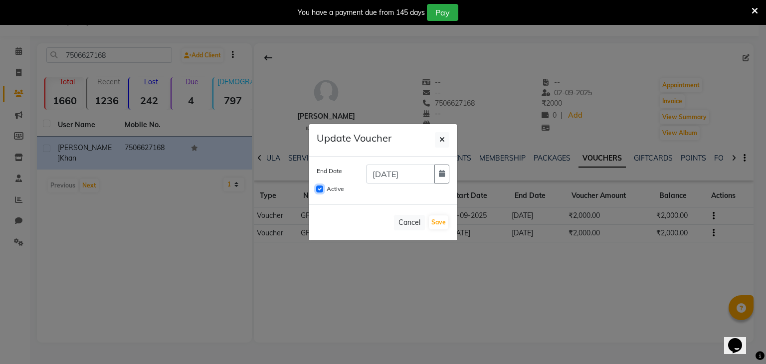
click at [318, 188] on input "Active" at bounding box center [319, 188] width 7 height 7
checkbox input "false"
click at [434, 222] on button "Save" at bounding box center [438, 222] width 19 height 14
checkbox input "false"
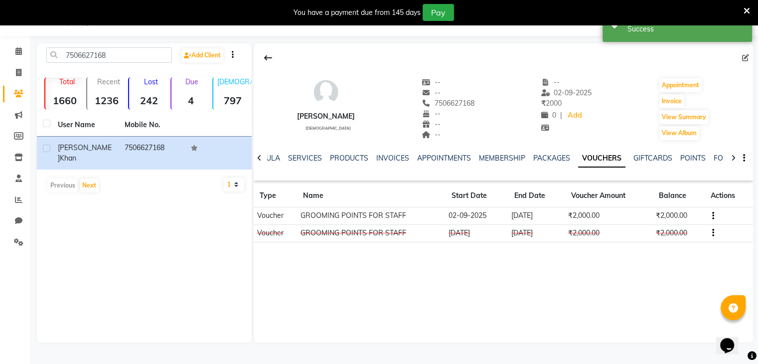
click at [747, 8] on icon at bounding box center [747, 10] width 6 height 9
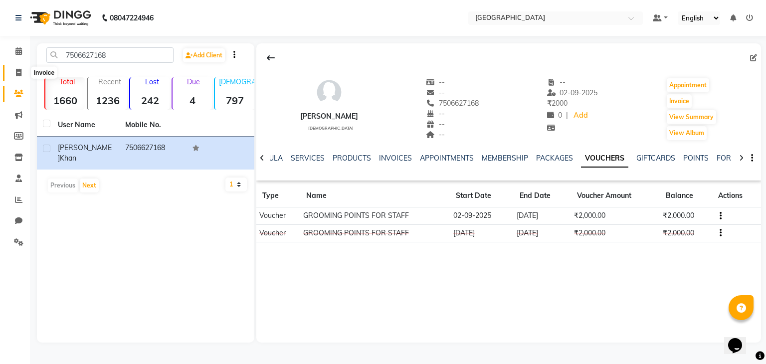
click at [14, 76] on span at bounding box center [18, 72] width 17 height 11
select select "service"
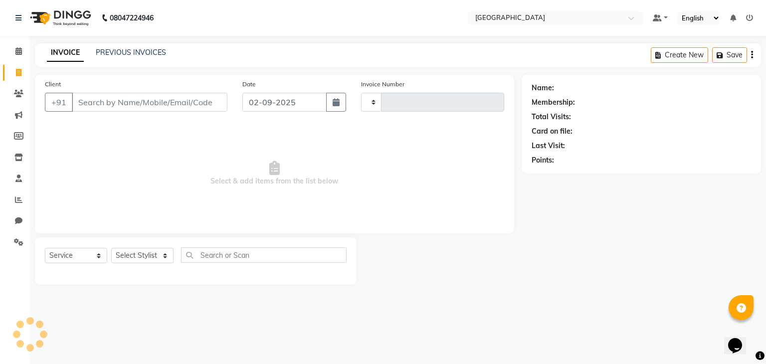
type input "3261"
select select "8096"
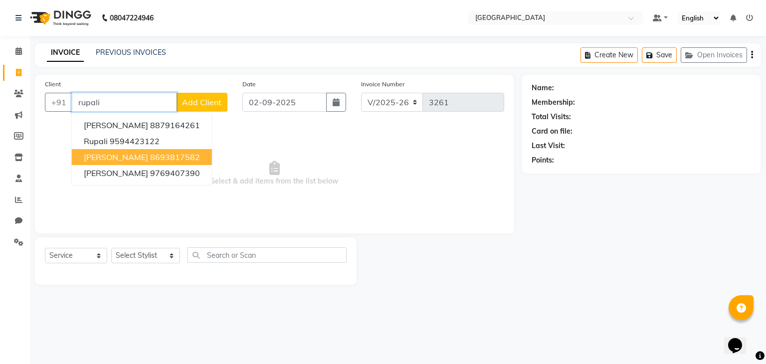
click at [110, 161] on span "rupali gadve" at bounding box center [116, 157] width 64 height 10
type input "8693817582"
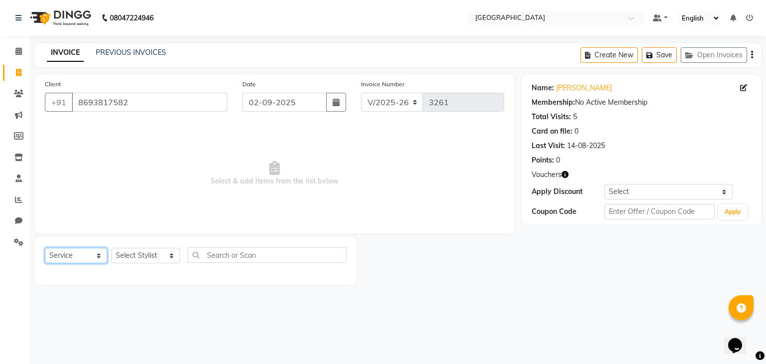
click at [91, 262] on select "Select Service Product Membership Package Voucher Prepaid Gift Card" at bounding box center [76, 255] width 62 height 15
select select "V"
click at [45, 248] on select "Select Service Product Membership Package Voucher Prepaid Gift Card" at bounding box center [76, 255] width 62 height 15
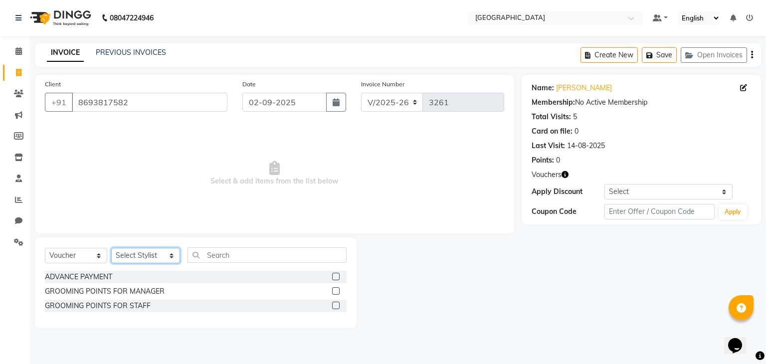
select select "77532"
click at [90, 310] on div "GROOMING POINTS FOR STAFF" at bounding box center [98, 306] width 106 height 10
checkbox input "false"
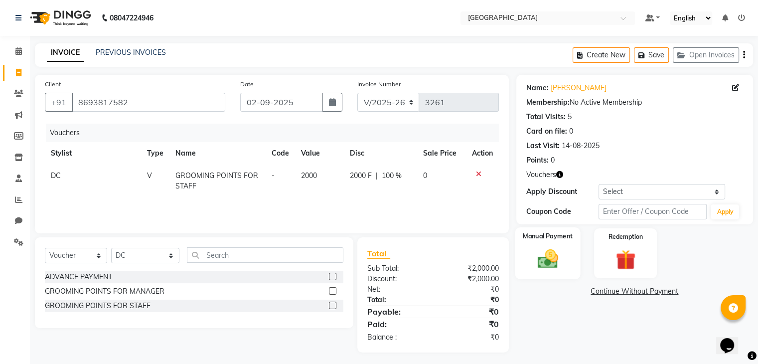
click at [565, 269] on div "Manual Payment" at bounding box center [547, 252] width 65 height 51
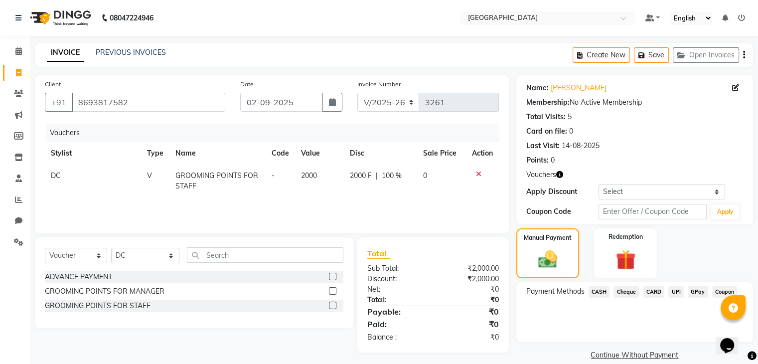
click at [600, 290] on span "CASH" at bounding box center [599, 291] width 21 height 11
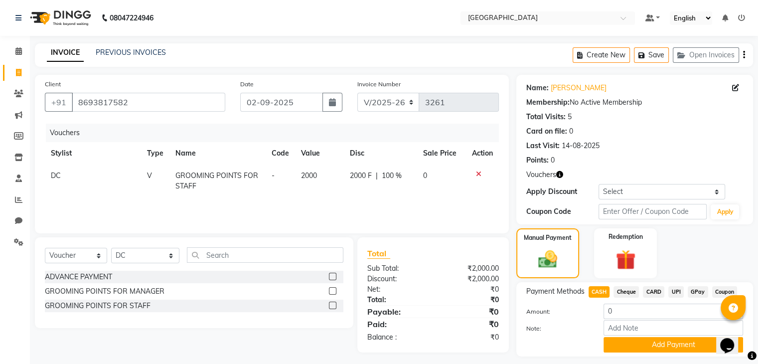
scroll to position [28, 0]
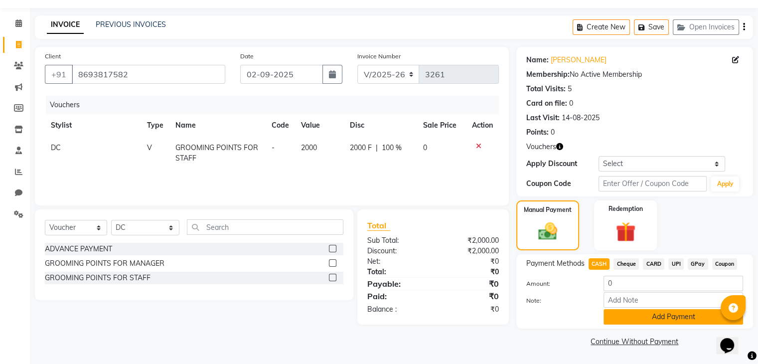
click at [624, 317] on button "Add Payment" at bounding box center [674, 316] width 140 height 15
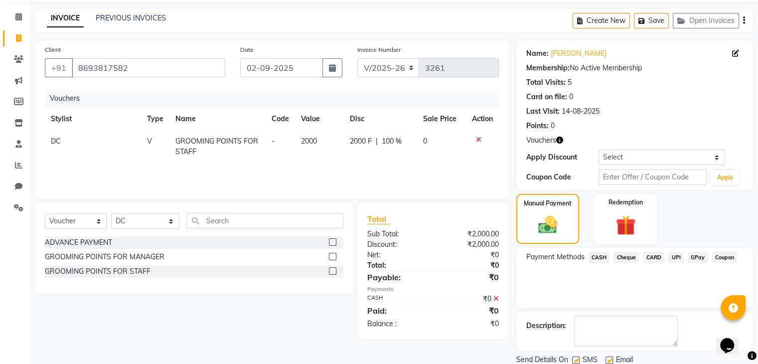
scroll to position [69, 0]
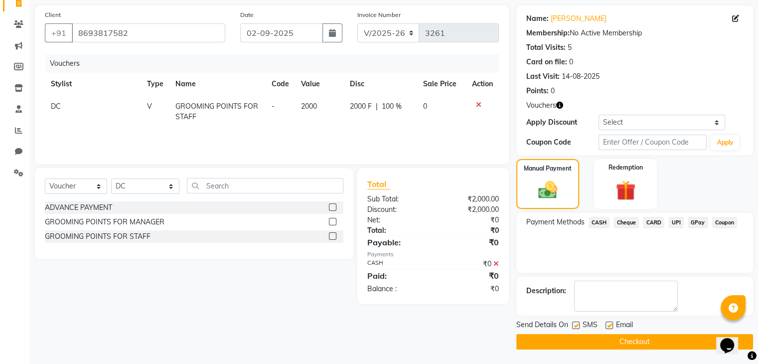
click at [628, 345] on button "Checkout" at bounding box center [634, 341] width 237 height 15
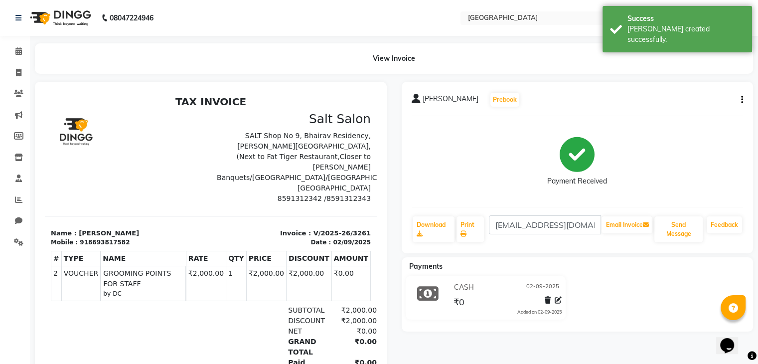
click at [86, 238] on div "918693817582" at bounding box center [105, 242] width 50 height 9
copy div "918693817582"
click at [19, 76] on icon at bounding box center [18, 72] width 5 height 7
select select "8096"
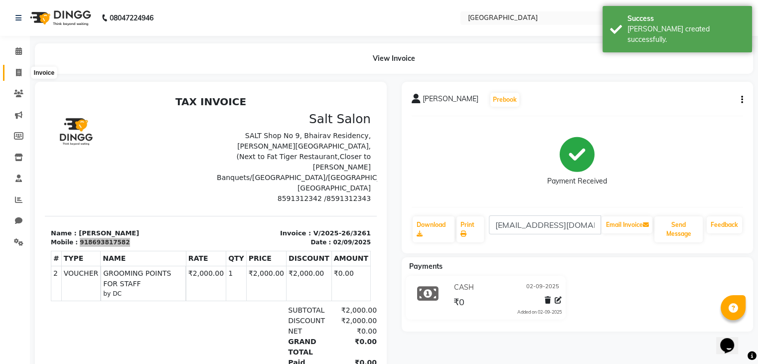
select select "service"
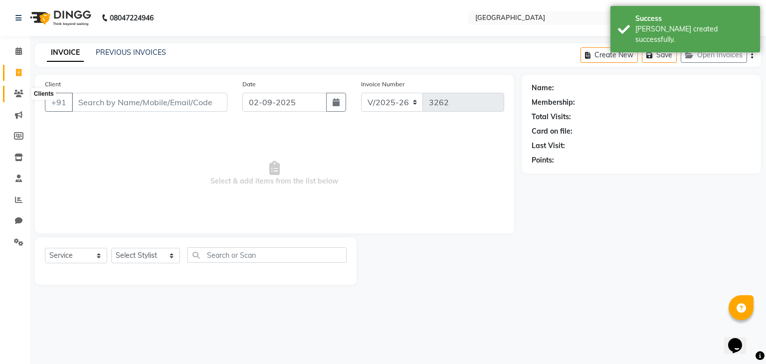
click at [19, 93] on icon at bounding box center [18, 93] width 9 height 7
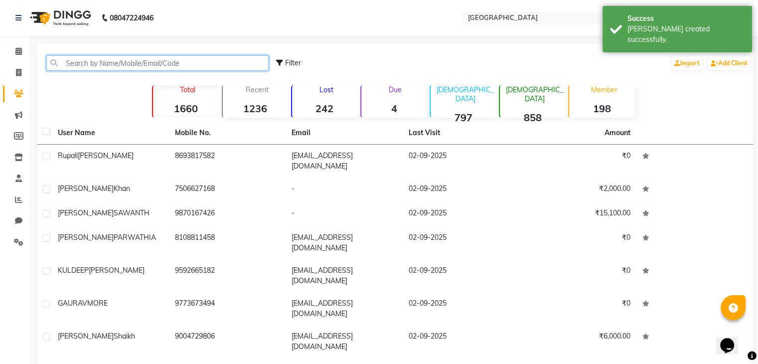
click at [90, 60] on input "text" at bounding box center [157, 62] width 222 height 15
paste input "918693817582"
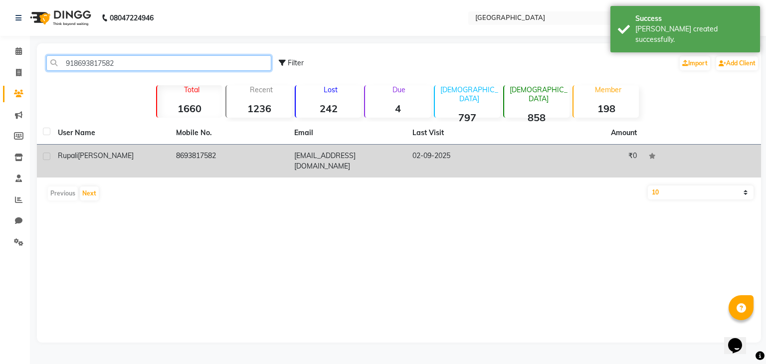
type input "918693817582"
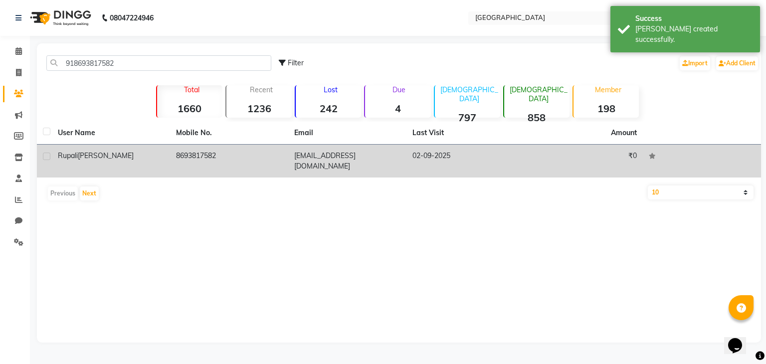
click at [82, 150] on td "rupali gadve" at bounding box center [111, 161] width 118 height 33
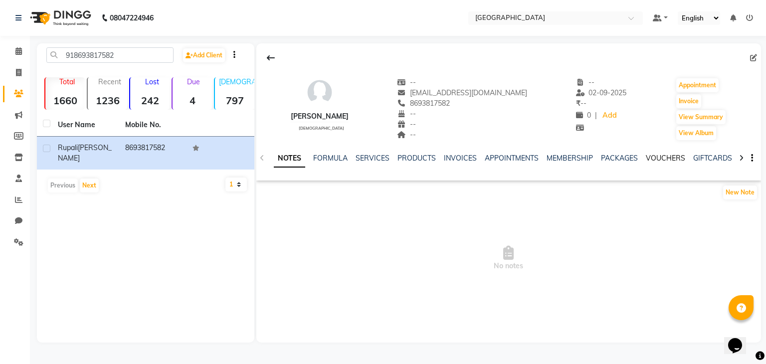
click at [672, 154] on link "VOUCHERS" at bounding box center [665, 158] width 39 height 9
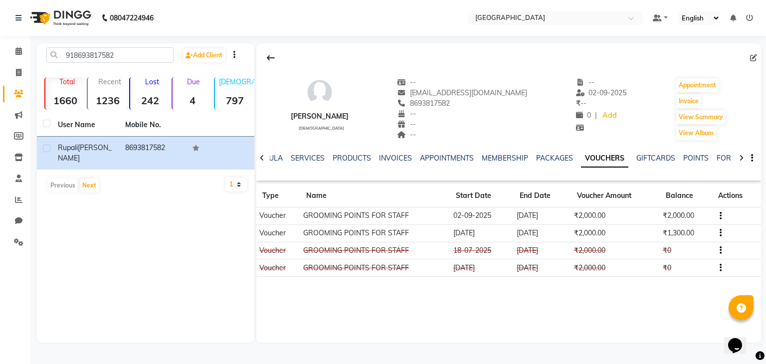
click at [721, 233] on td at bounding box center [736, 232] width 49 height 17
click at [719, 233] on icon "button" at bounding box center [720, 233] width 2 height 0
click at [654, 224] on td "Redemption History" at bounding box center [673, 220] width 62 height 11
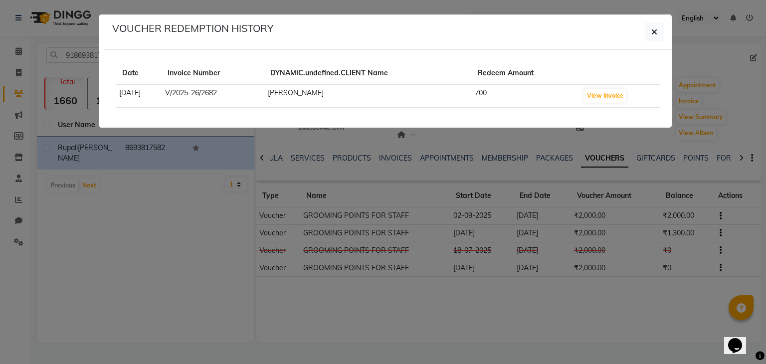
drag, startPoint x: 653, startPoint y: 38, endPoint x: 712, endPoint y: 230, distance: 200.9
click at [712, 230] on ngb-modal-window "VOUCHER REDEMPTION HISTORY Date Invoice Number DYNAMIC.undefined.CLIENT Name Re…" at bounding box center [383, 182] width 766 height 364
drag, startPoint x: 712, startPoint y: 230, endPoint x: 717, endPoint y: 231, distance: 5.2
click at [717, 231] on ngb-modal-window "VOUCHER REDEMPTION HISTORY Date Invoice Number DYNAMIC.undefined.CLIENT Name Re…" at bounding box center [383, 182] width 766 height 364
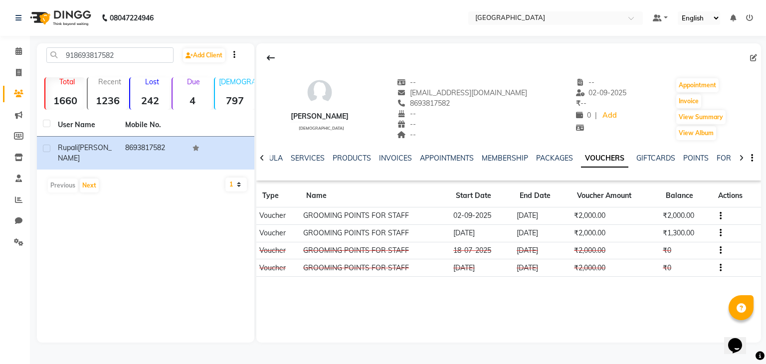
click at [717, 231] on button "button" at bounding box center [718, 233] width 6 height 10
click at [666, 228] on div "Edit" at bounding box center [673, 232] width 62 height 12
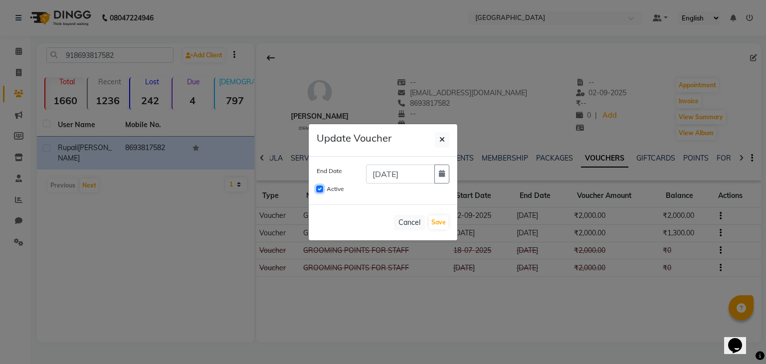
click at [317, 186] on input "Active" at bounding box center [319, 188] width 7 height 7
checkbox input "false"
click at [436, 228] on button "Save" at bounding box center [438, 222] width 19 height 14
checkbox input "false"
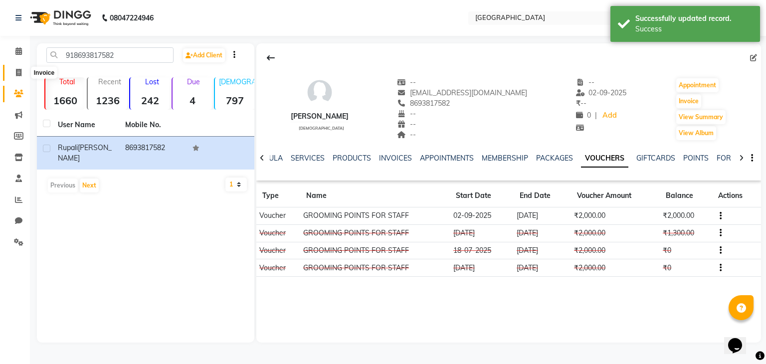
click at [20, 67] on span at bounding box center [18, 72] width 17 height 11
select select "service"
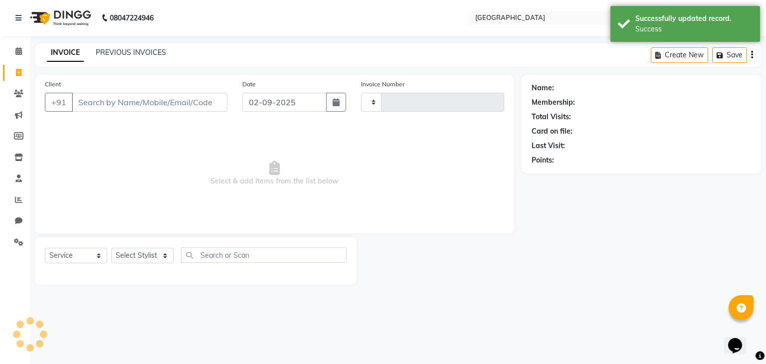
type input "3262"
select select "8096"
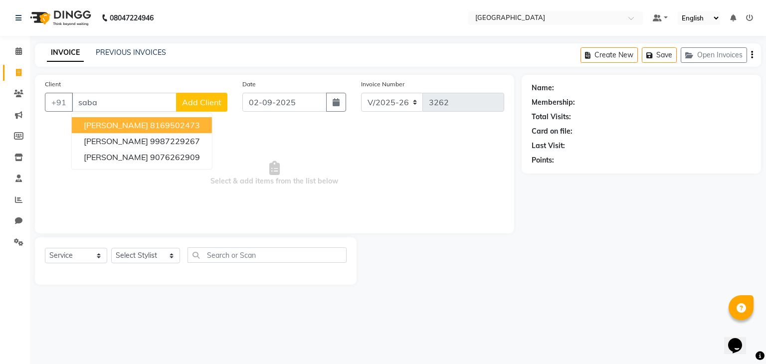
click at [104, 126] on span "SABA SHAIKH" at bounding box center [116, 125] width 64 height 10
type input "8169502473"
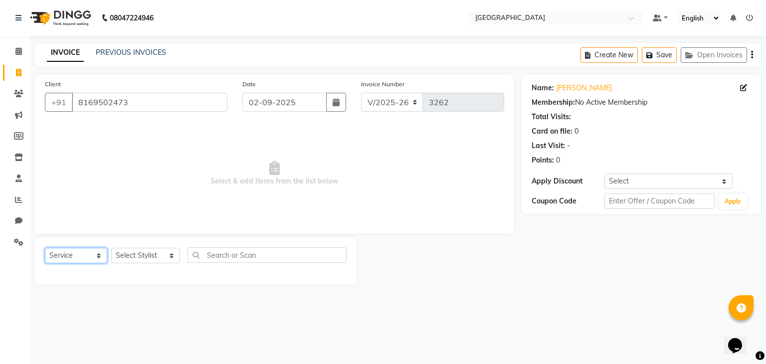
click at [83, 248] on select "Select Service Product Membership Package Voucher Prepaid Gift Card" at bounding box center [76, 255] width 62 height 15
select select "V"
click at [45, 248] on select "Select Service Product Membership Package Voucher Prepaid Gift Card" at bounding box center [76, 255] width 62 height 15
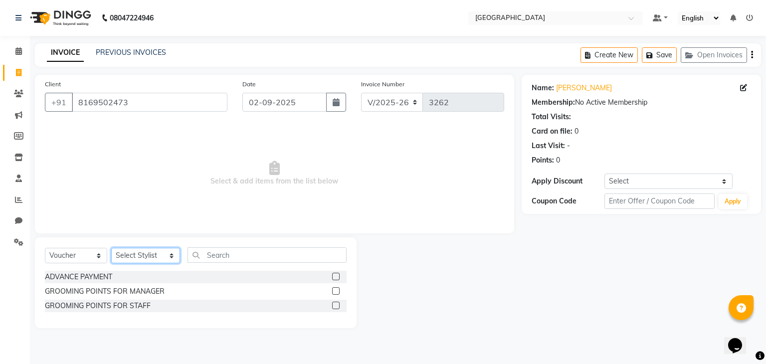
select select "77532"
click at [83, 304] on div "GROOMING POINTS FOR STAFF" at bounding box center [98, 306] width 106 height 10
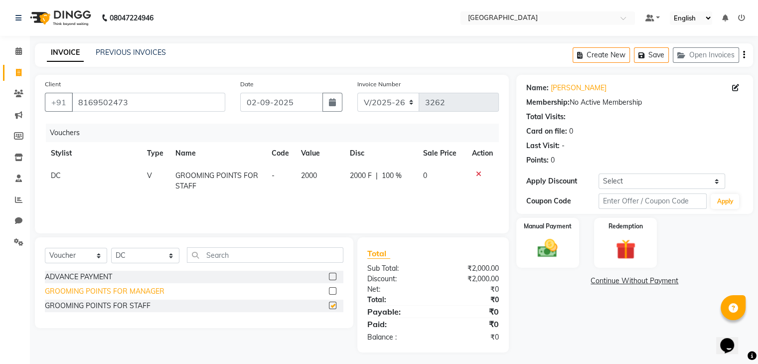
checkbox input "false"
click at [552, 240] on img at bounding box center [547, 249] width 33 height 24
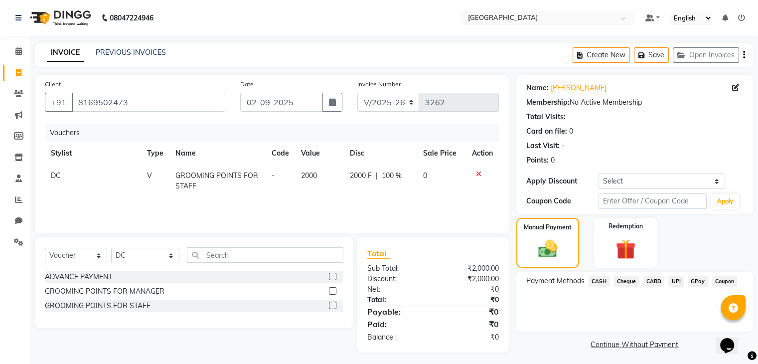
click at [603, 281] on span "CASH" at bounding box center [599, 281] width 21 height 11
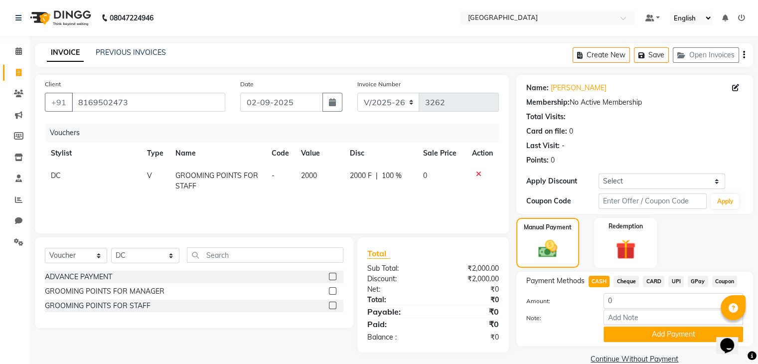
scroll to position [18, 0]
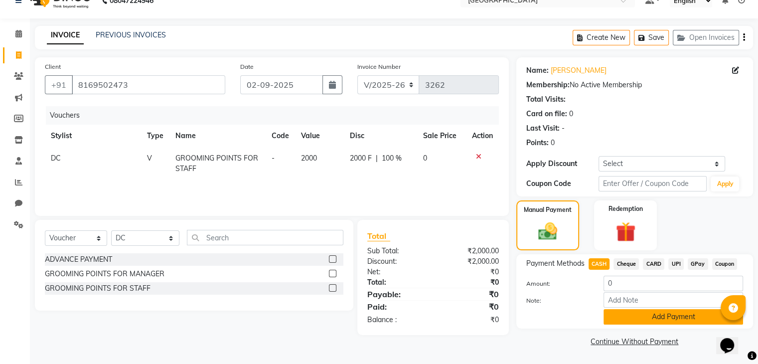
click at [618, 320] on button "Add Payment" at bounding box center [674, 316] width 140 height 15
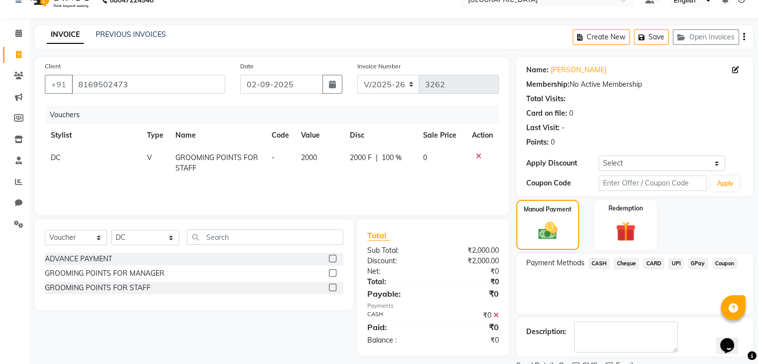
scroll to position [58, 0]
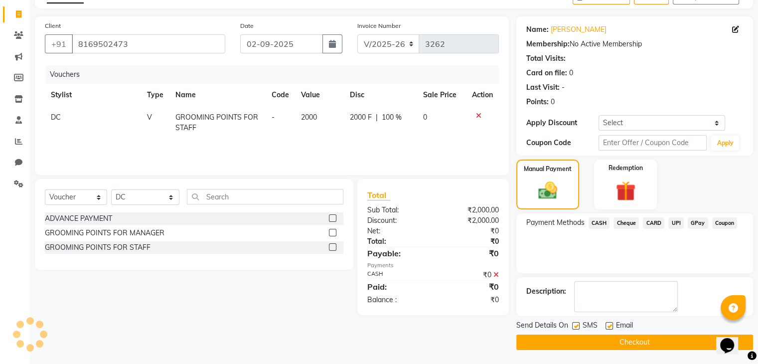
click at [612, 343] on button "Checkout" at bounding box center [634, 342] width 237 height 15
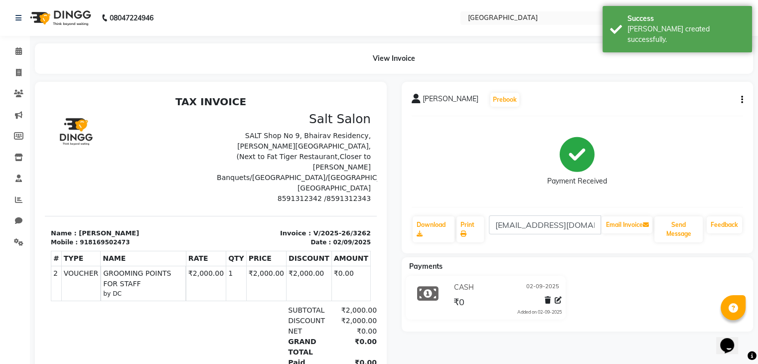
click at [89, 238] on div "918169502473" at bounding box center [105, 242] width 50 height 9
copy div "918169502473"
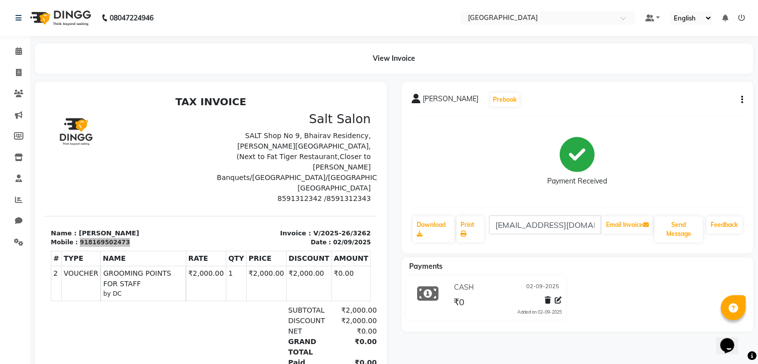
click at [741, 100] on icon "button" at bounding box center [742, 100] width 2 height 0
click at [710, 85] on div "Cancel Invoice" at bounding box center [702, 81] width 50 height 12
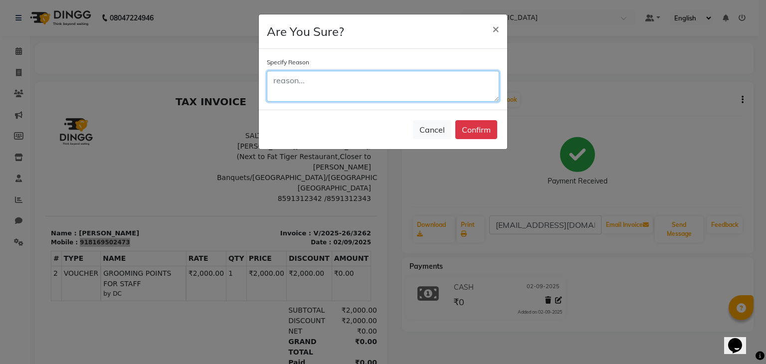
click at [424, 84] on textarea at bounding box center [383, 86] width 232 height 31
type textarea "DELETE"
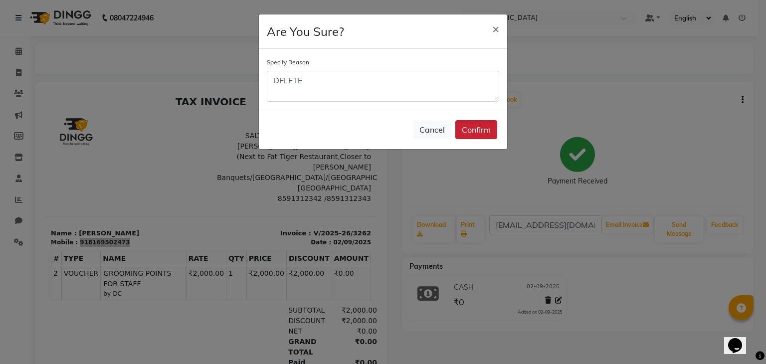
click at [474, 128] on button "Confirm" at bounding box center [476, 129] width 42 height 19
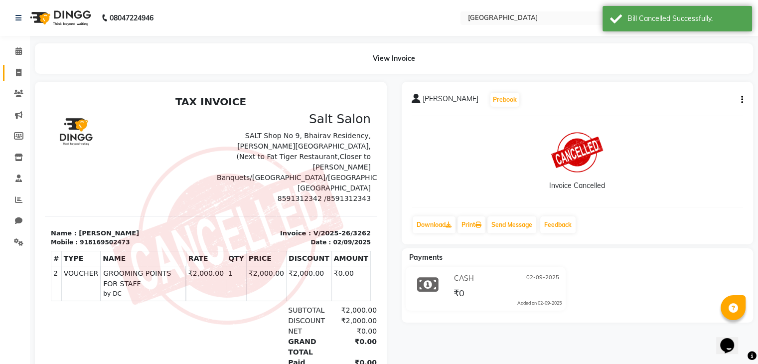
click at [16, 78] on link "Invoice" at bounding box center [15, 73] width 24 height 16
select select "service"
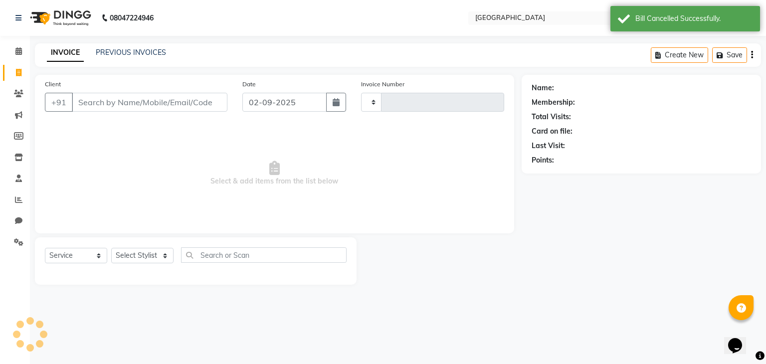
type input "3263"
select select "8096"
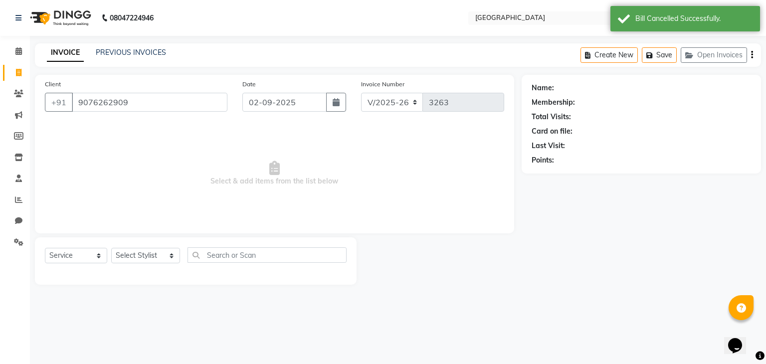
type input "9076262909"
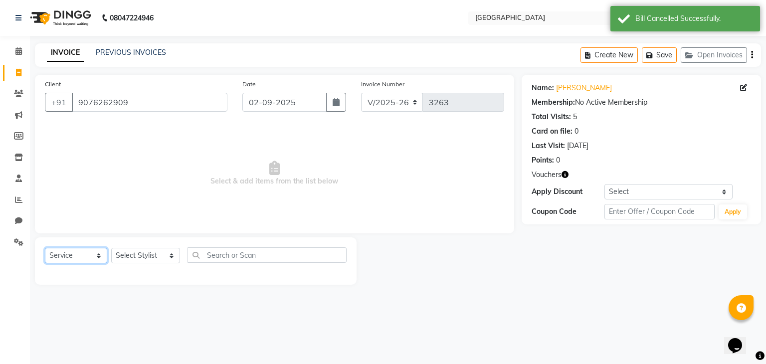
click at [90, 261] on select "Select Service Product Membership Package Voucher Prepaid Gift Card" at bounding box center [76, 255] width 62 height 15
select select "V"
click at [45, 248] on select "Select Service Product Membership Package Voucher Prepaid Gift Card" at bounding box center [76, 255] width 62 height 15
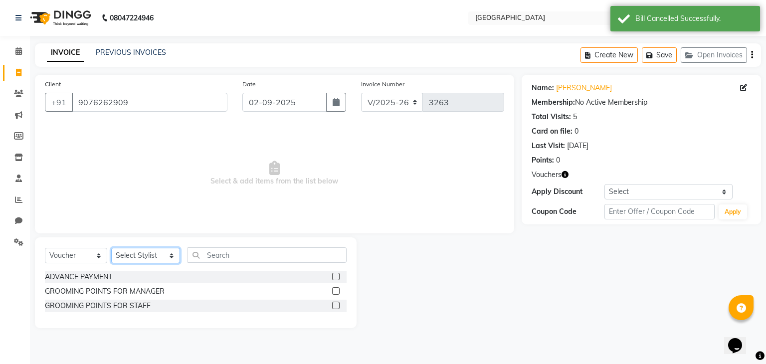
click at [126, 256] on select "Select Stylist AARTI SURI ABDUL KALAM ANITA JHADAV APEKSHA MORE DC DEEPIKA SHET…" at bounding box center [145, 255] width 69 height 15
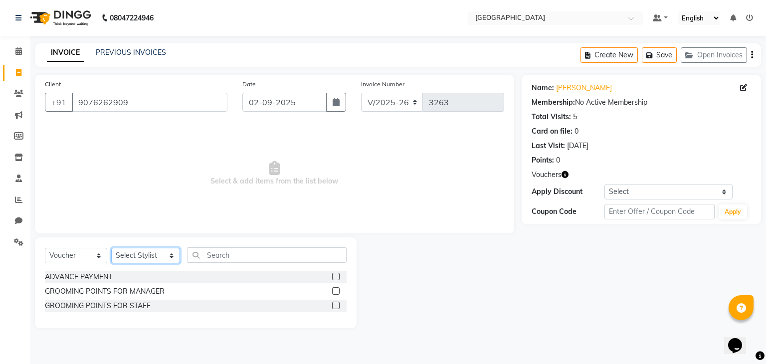
select select "77532"
click at [111, 248] on select "Select Stylist AARTI SURI ABDUL KALAM ANITA JHADAV APEKSHA MORE DC DEEPIKA SHET…" at bounding box center [145, 255] width 69 height 15
click at [102, 305] on div "GROOMING POINTS FOR STAFF" at bounding box center [98, 306] width 106 height 10
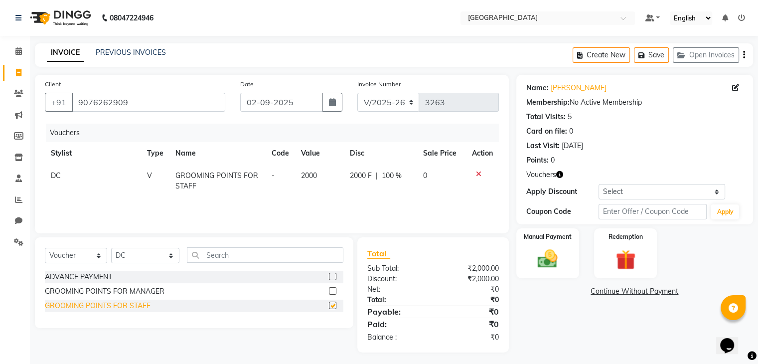
checkbox input "false"
click at [569, 237] on label "Manual Payment" at bounding box center [548, 235] width 50 height 9
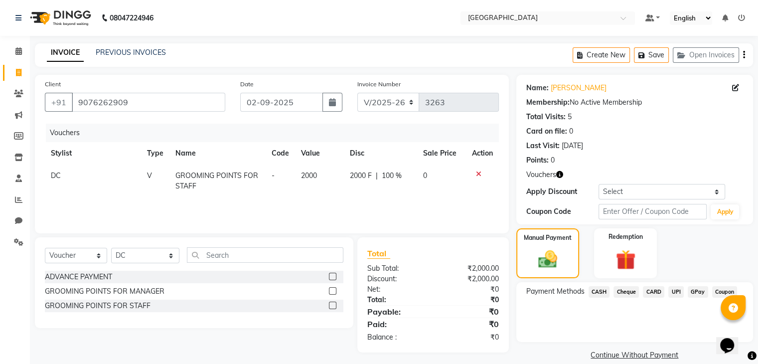
click at [601, 292] on span "CASH" at bounding box center [599, 291] width 21 height 11
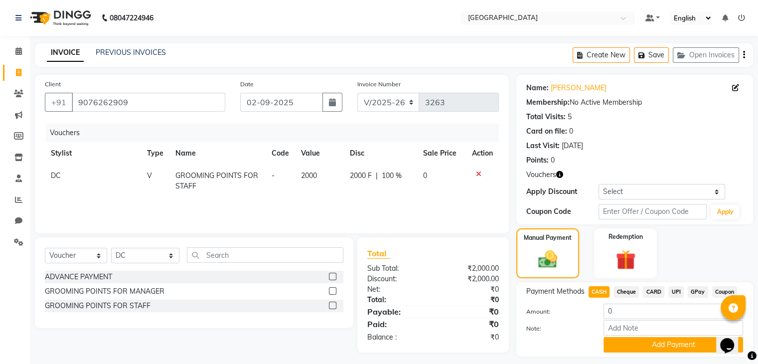
scroll to position [28, 0]
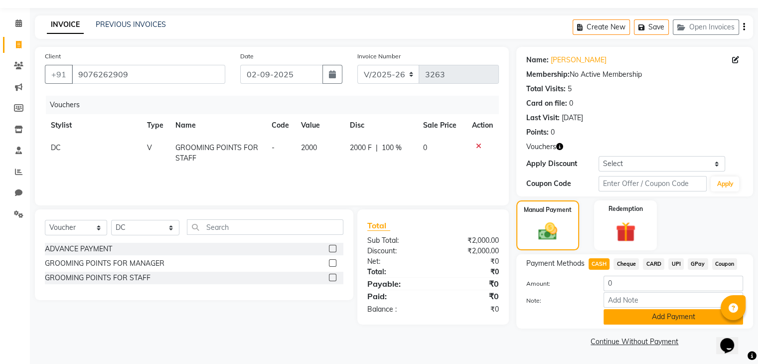
click at [616, 311] on button "Add Payment" at bounding box center [674, 316] width 140 height 15
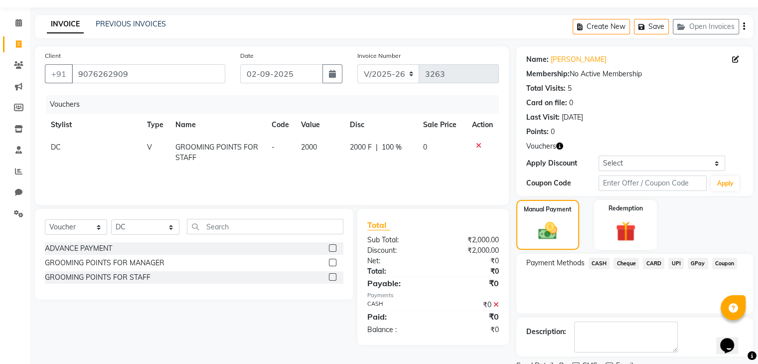
scroll to position [69, 0]
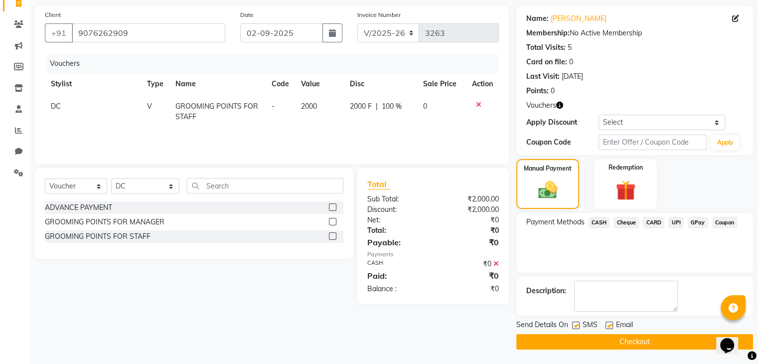
click at [610, 338] on button "Checkout" at bounding box center [634, 341] width 237 height 15
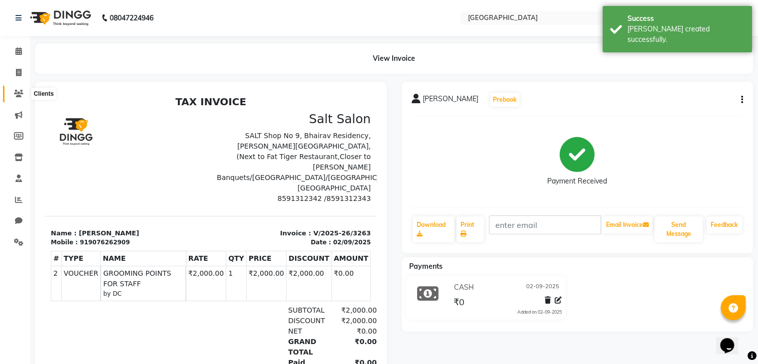
click at [10, 93] on span at bounding box center [18, 93] width 17 height 11
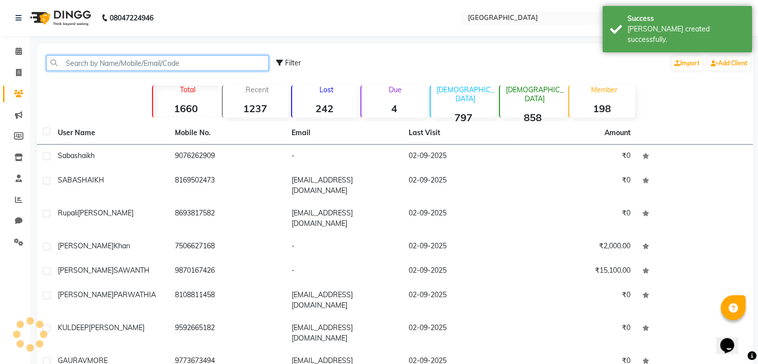
click at [94, 60] on input "text" at bounding box center [157, 62] width 222 height 15
paste input "9076262909"
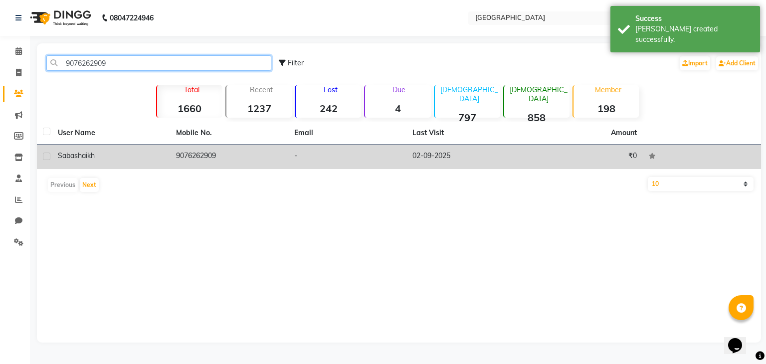
type input "9076262909"
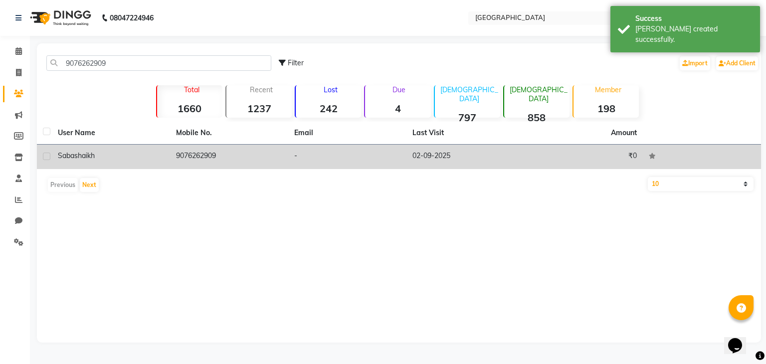
click at [84, 160] on span "shaikh" at bounding box center [84, 155] width 20 height 9
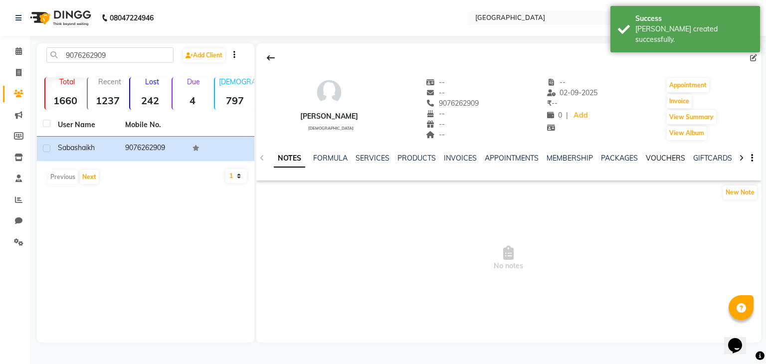
click at [646, 158] on link "VOUCHERS" at bounding box center [665, 158] width 39 height 9
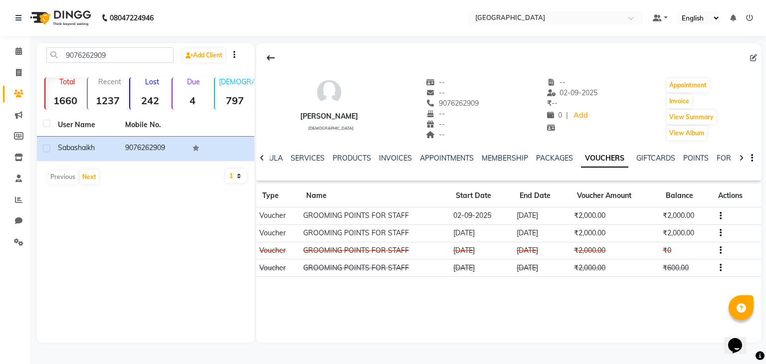
click at [717, 232] on button "button" at bounding box center [718, 233] width 6 height 10
click at [692, 225] on div "Edit" at bounding box center [692, 226] width 24 height 12
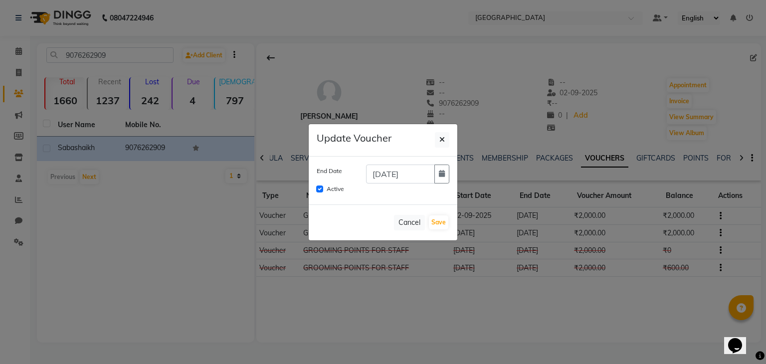
click at [324, 187] on div "Active" at bounding box center [383, 189] width 133 height 12
click at [320, 187] on input "Active" at bounding box center [319, 188] width 7 height 7
checkbox input "false"
click at [437, 215] on button "Save" at bounding box center [438, 222] width 19 height 14
checkbox input "false"
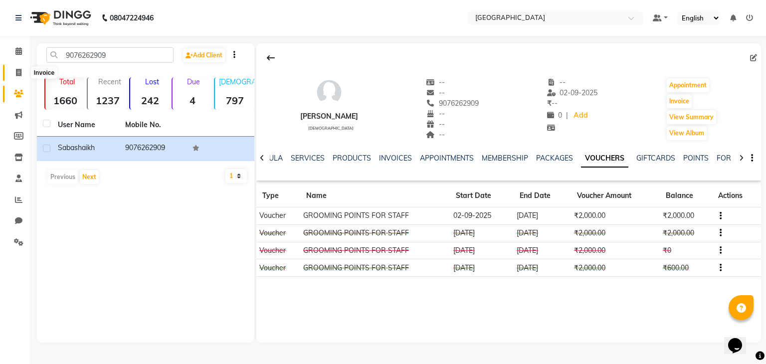
click at [17, 67] on span at bounding box center [18, 72] width 17 height 11
select select "8096"
select select "service"
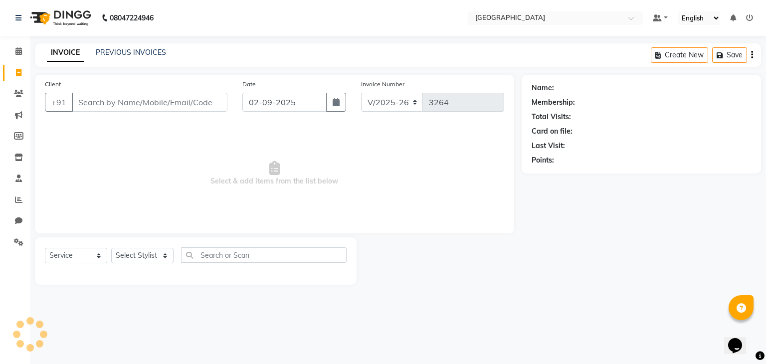
click at [17, 67] on span at bounding box center [18, 72] width 17 height 11
select select "service"
type input "3264"
select select "8096"
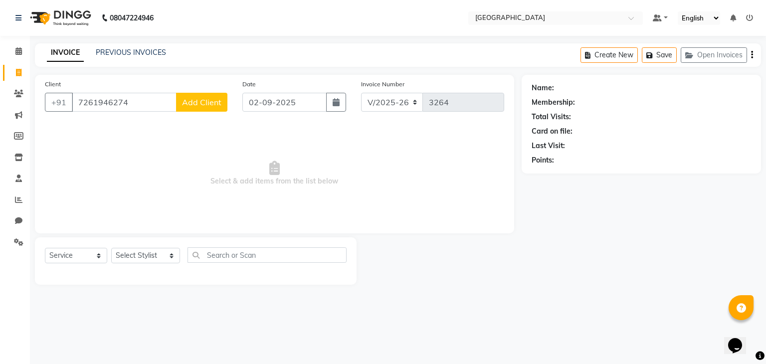
type input "7261946274"
click at [211, 104] on span "Add Client" at bounding box center [201, 102] width 39 height 10
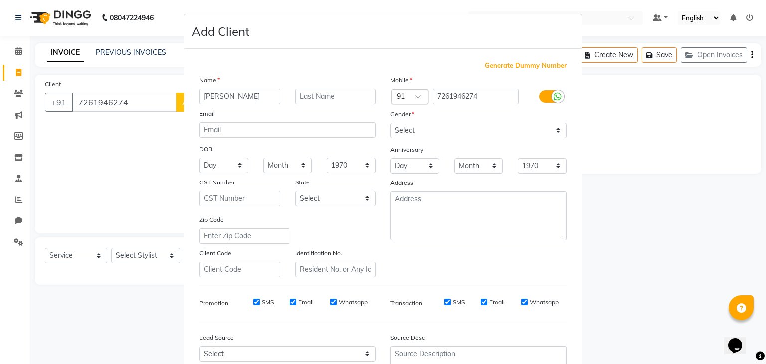
type input "SAJID"
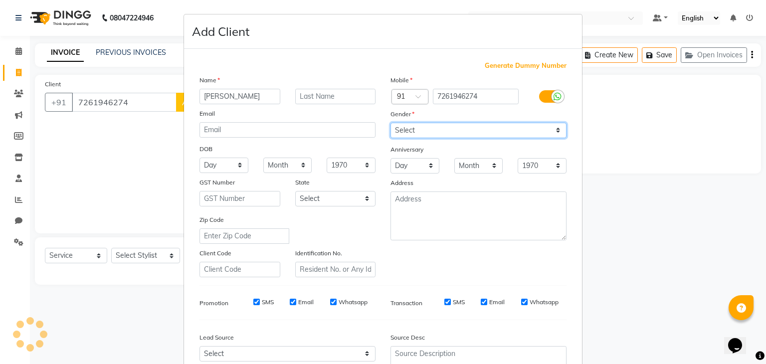
click at [405, 130] on select "Select Male Female Other Prefer Not To Say" at bounding box center [478, 130] width 176 height 15
select select "male"
click at [390, 123] on select "Select Male Female Other Prefer Not To Say" at bounding box center [478, 130] width 176 height 15
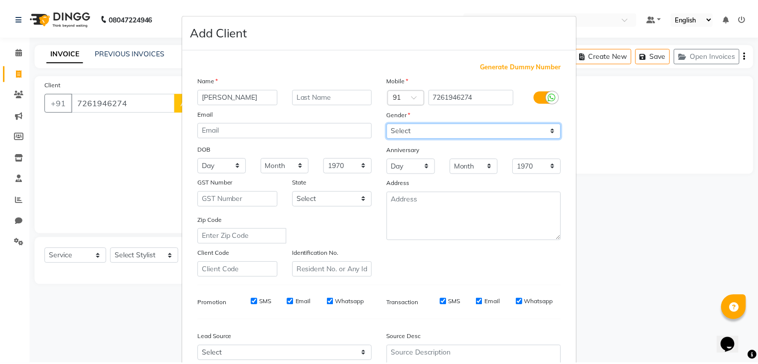
scroll to position [101, 0]
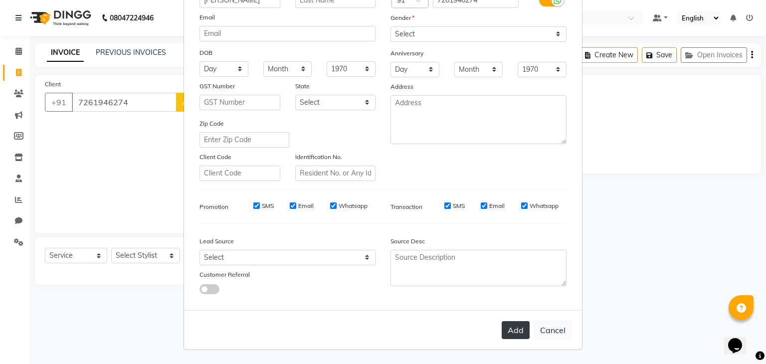
click at [503, 336] on button "Add" at bounding box center [516, 330] width 28 height 18
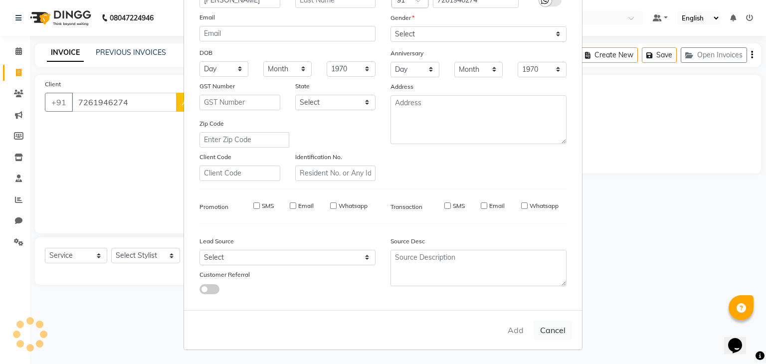
select select
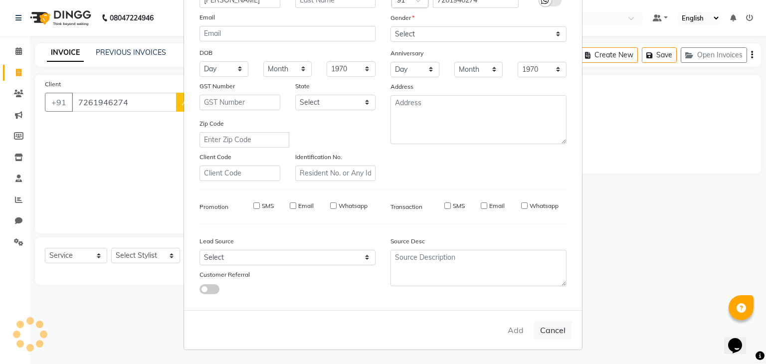
select select
checkbox input "false"
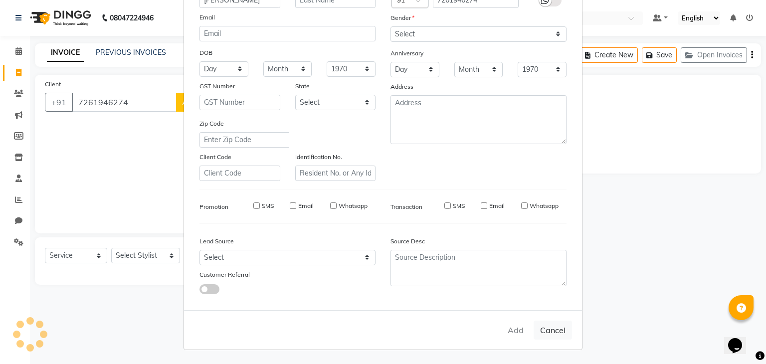
checkbox input "false"
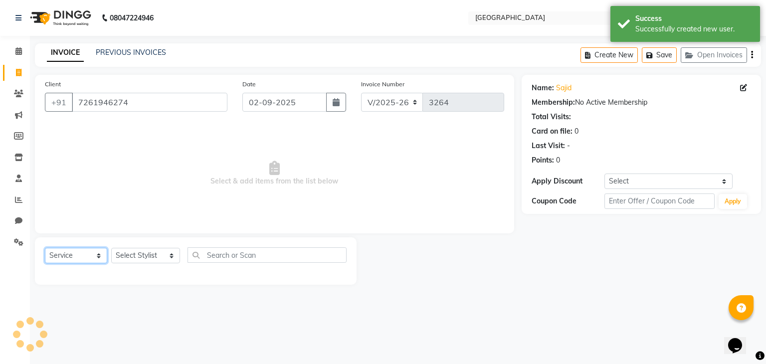
click at [64, 252] on select "Select Service Product Membership Package Voucher Prepaid Gift Card" at bounding box center [76, 255] width 62 height 15
select select "V"
click at [45, 248] on select "Select Service Product Membership Package Voucher Prepaid Gift Card" at bounding box center [76, 255] width 62 height 15
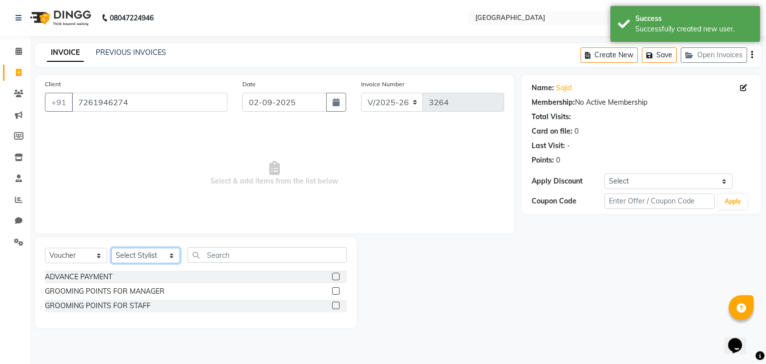
click at [122, 254] on select "Select Stylist AARTI SURI ABDUL KALAM ANITA JHADAV APEKSHA MORE DC DEEPIKA SHET…" at bounding box center [145, 255] width 69 height 15
select select "77532"
click at [111, 248] on select "Select Stylist AARTI SURI ABDUL KALAM ANITA JHADAV APEKSHA MORE DC DEEPIKA SHET…" at bounding box center [145, 255] width 69 height 15
click at [114, 303] on div "GROOMING POINTS FOR STAFF" at bounding box center [98, 306] width 106 height 10
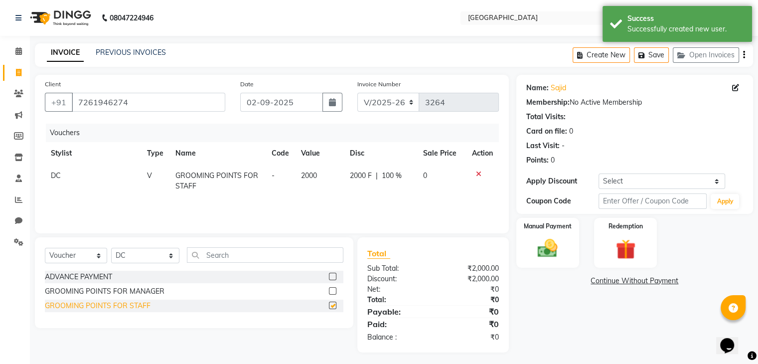
checkbox input "false"
click at [540, 237] on img at bounding box center [547, 249] width 33 height 24
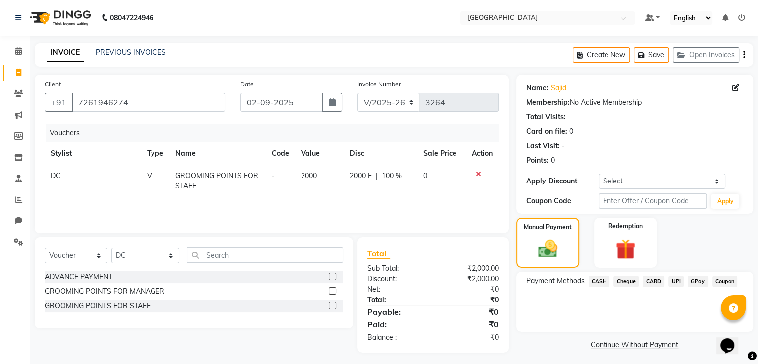
click at [596, 283] on span "CASH" at bounding box center [599, 281] width 21 height 11
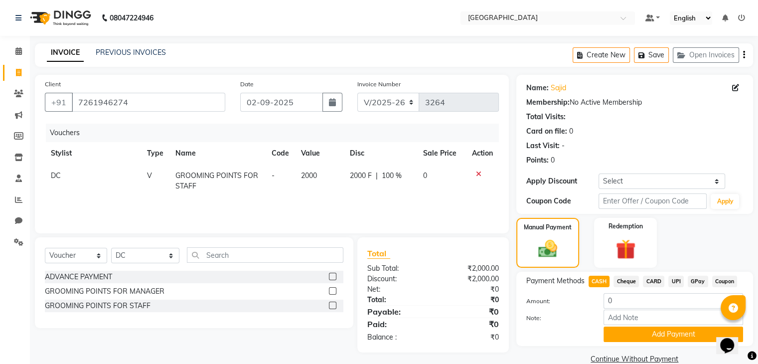
scroll to position [18, 0]
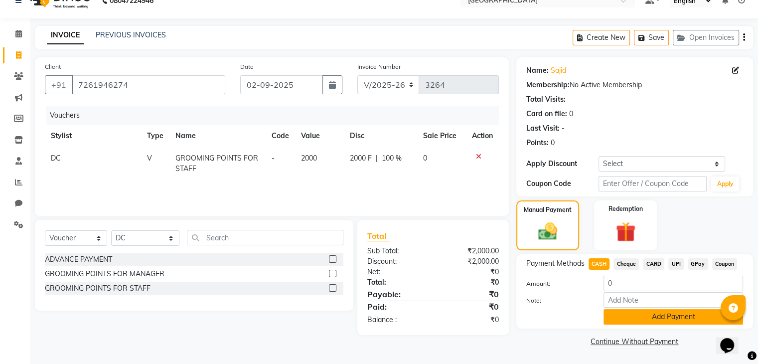
click at [606, 311] on button "Add Payment" at bounding box center [674, 316] width 140 height 15
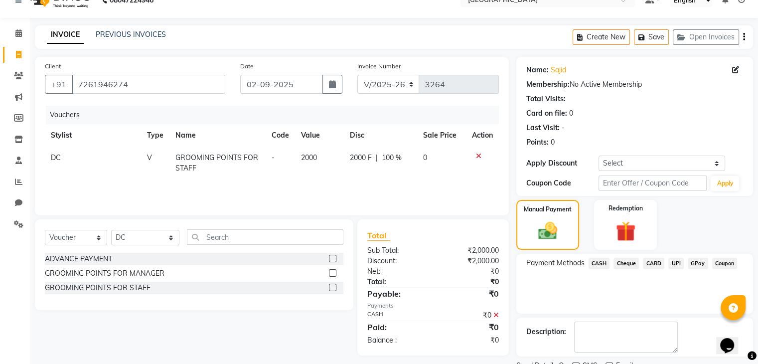
scroll to position [58, 0]
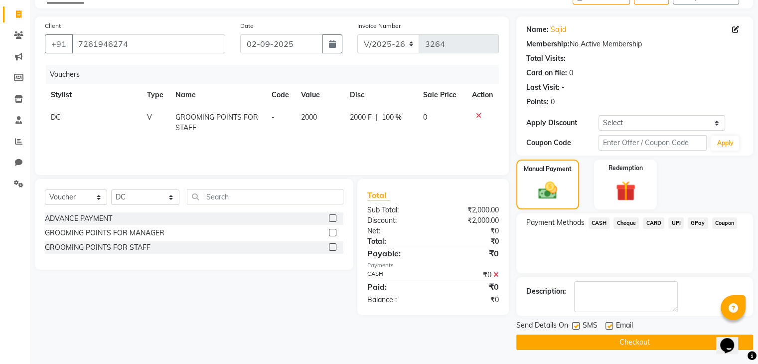
click at [601, 345] on button "Checkout" at bounding box center [634, 342] width 237 height 15
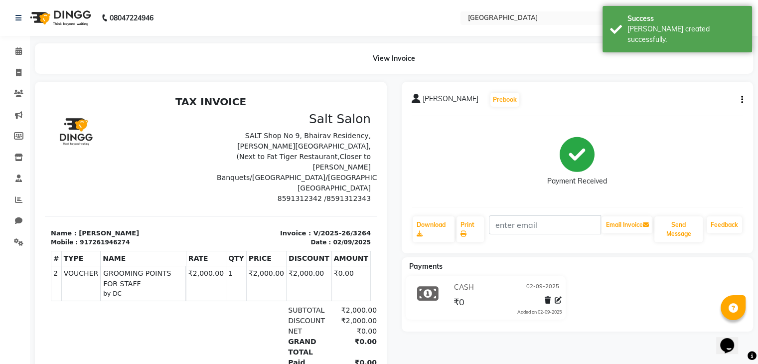
click at [17, 64] on li "Invoice" at bounding box center [15, 72] width 30 height 21
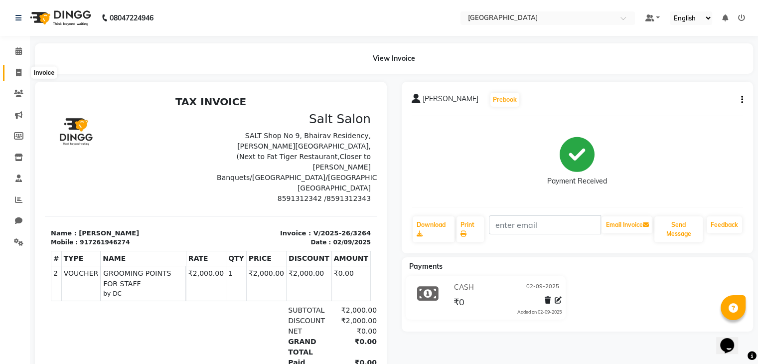
click at [14, 72] on span at bounding box center [18, 72] width 17 height 11
select select "8096"
select select "service"
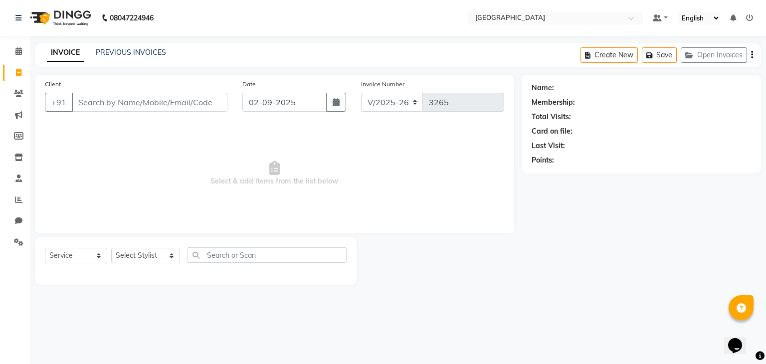
click at [81, 105] on input "Client" at bounding box center [150, 102] width 156 height 19
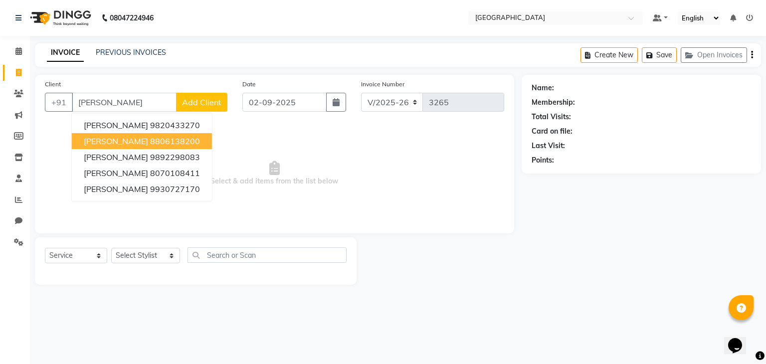
click at [150, 142] on ngb-highlight "8806138200" at bounding box center [175, 141] width 50 height 10
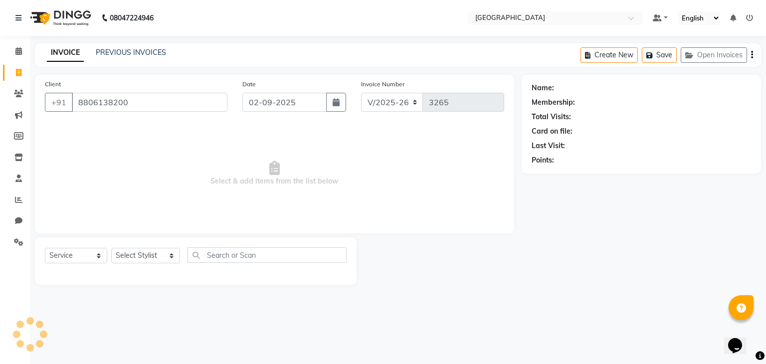
type input "8806138200"
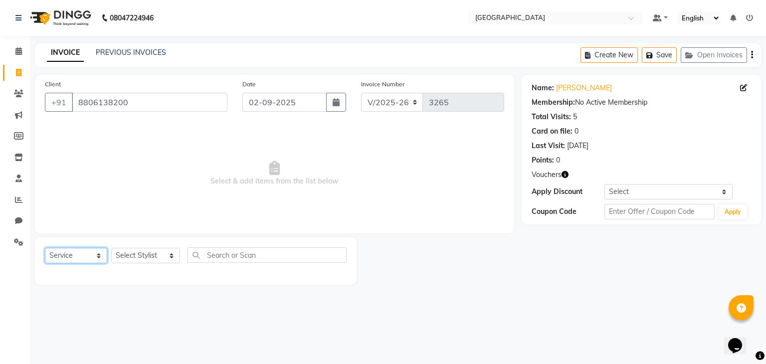
click at [57, 263] on select "Select Service Product Membership Package Voucher Prepaid Gift Card" at bounding box center [76, 255] width 62 height 15
select select "V"
click at [45, 248] on select "Select Service Product Membership Package Voucher Prepaid Gift Card" at bounding box center [76, 255] width 62 height 15
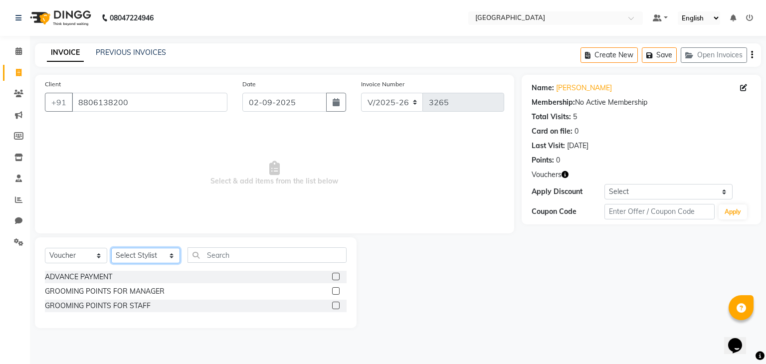
select select "77532"
click at [78, 305] on div "GROOMING POINTS FOR STAFF" at bounding box center [98, 306] width 106 height 10
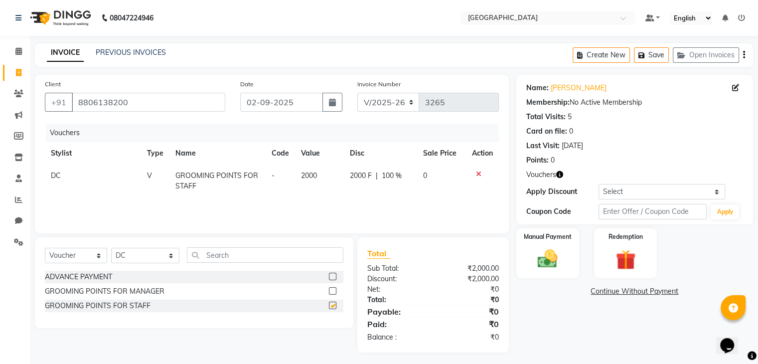
checkbox input "false"
click at [556, 258] on img at bounding box center [547, 259] width 33 height 24
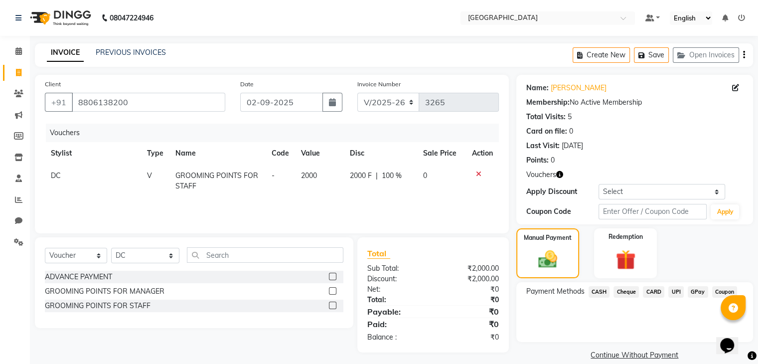
click at [608, 292] on span "CASH" at bounding box center [599, 291] width 21 height 11
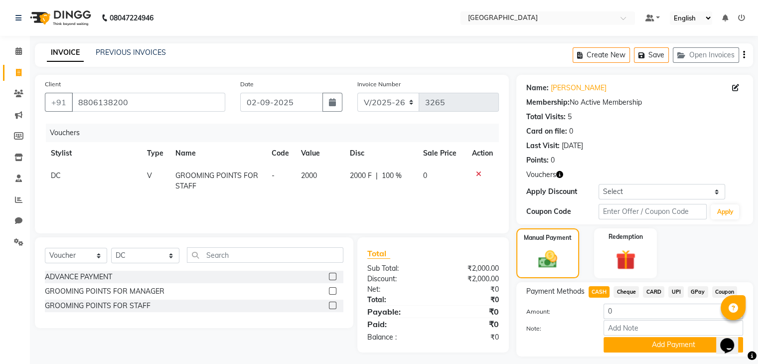
scroll to position [28, 0]
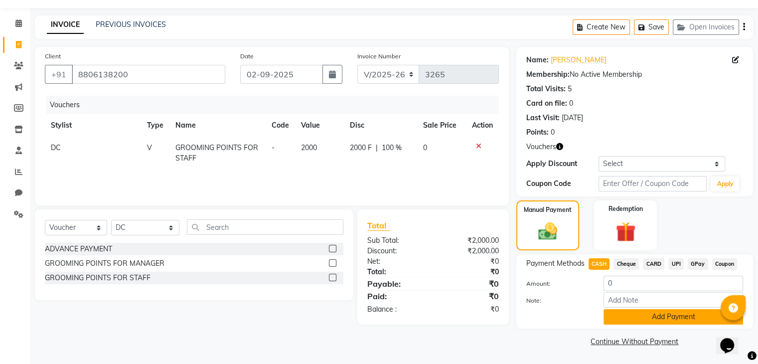
click at [620, 322] on button "Add Payment" at bounding box center [674, 316] width 140 height 15
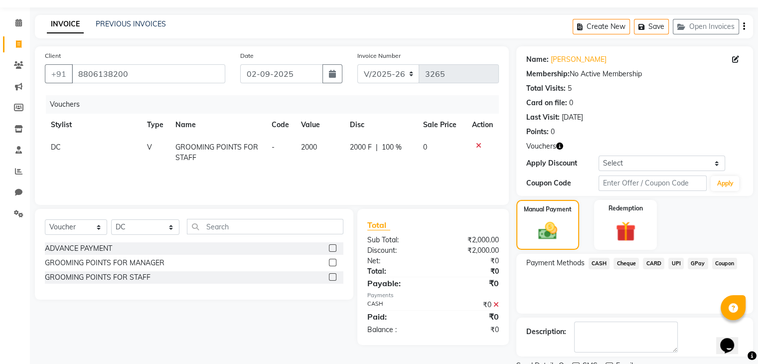
scroll to position [69, 0]
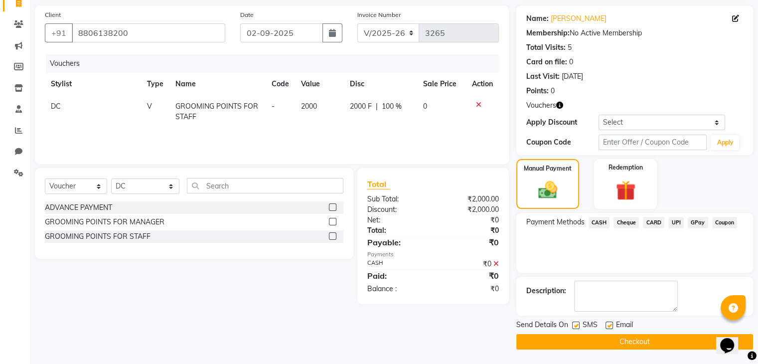
click at [615, 339] on button "Checkout" at bounding box center [634, 341] width 237 height 15
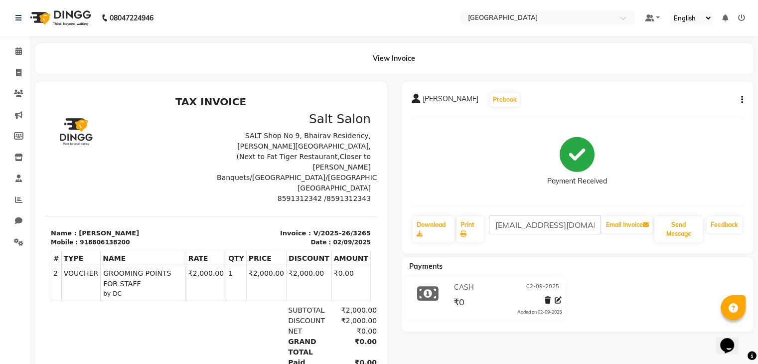
click at [93, 238] on div "918806138200" at bounding box center [105, 242] width 50 height 9
copy section "Mobile : 918806138200"
click at [93, 238] on div "918806138200" at bounding box center [105, 242] width 50 height 9
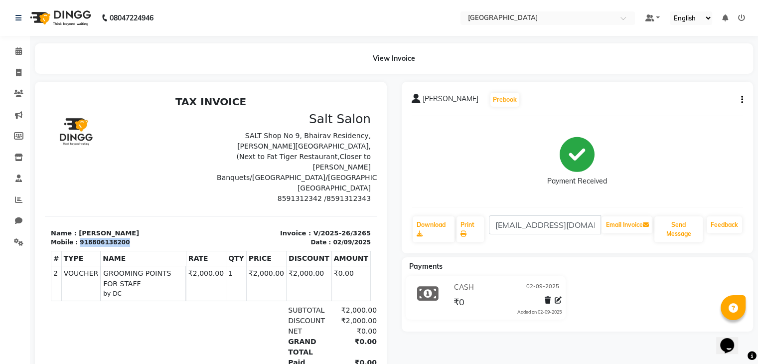
click at [93, 238] on div "918806138200" at bounding box center [105, 242] width 50 height 9
click at [12, 69] on span at bounding box center [18, 72] width 17 height 11
select select "service"
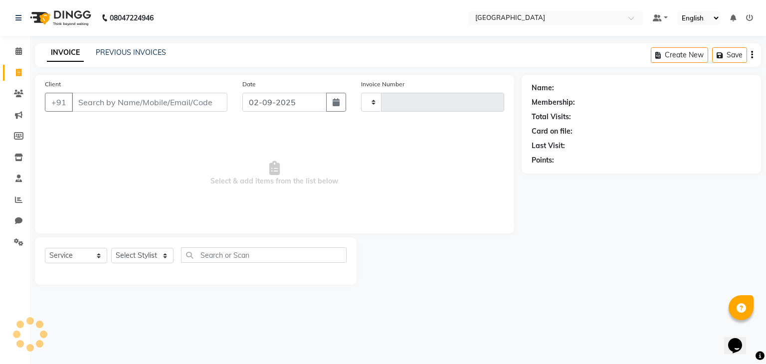
type input "3266"
select select "8096"
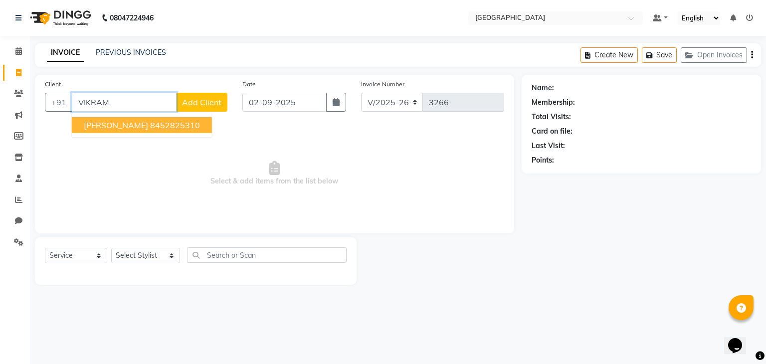
click at [110, 132] on button "Vikram bagdi 8452825310" at bounding box center [142, 125] width 140 height 16
type input "8452825310"
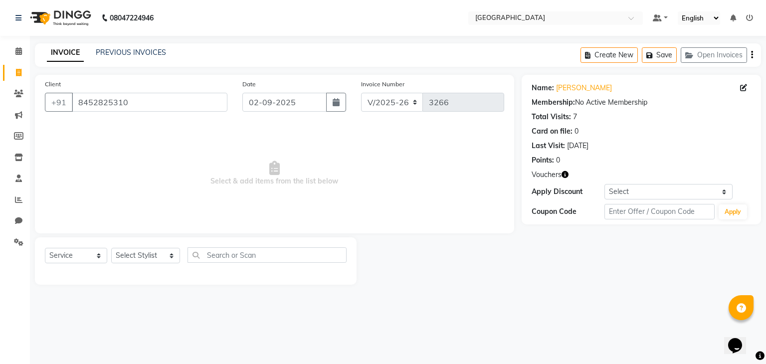
click at [76, 266] on div "Select Service Product Membership Package Voucher Prepaid Gift Card Select Styl…" at bounding box center [196, 258] width 302 height 23
click at [76, 263] on select "Select Service Product Membership Package Voucher Prepaid Gift Card" at bounding box center [76, 255] width 62 height 15
select select "V"
click at [45, 248] on select "Select Service Product Membership Package Voucher Prepaid Gift Card" at bounding box center [76, 255] width 62 height 15
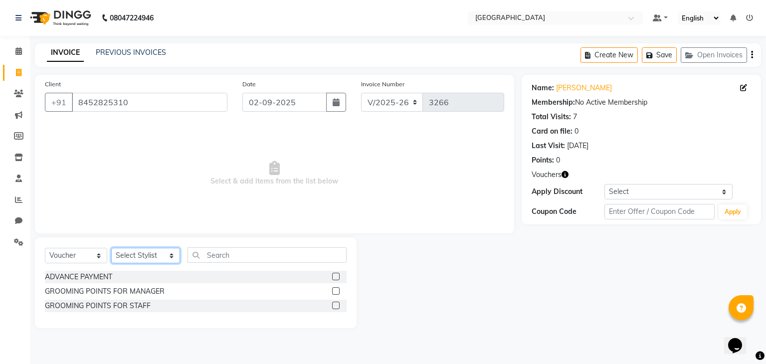
select select "77532"
click at [97, 303] on div "GROOMING POINTS FOR STAFF" at bounding box center [98, 306] width 106 height 10
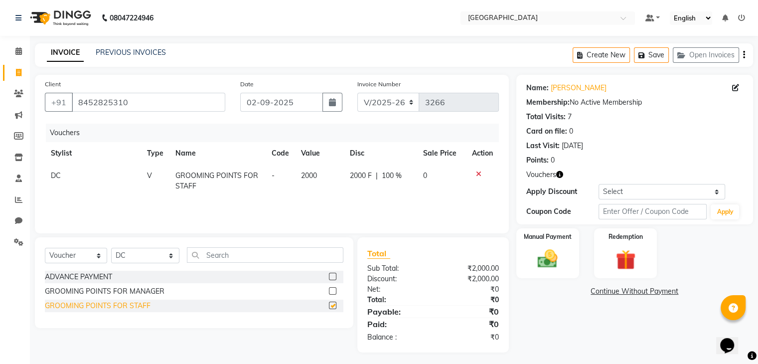
checkbox input "false"
click at [548, 235] on label "Manual Payment" at bounding box center [548, 235] width 50 height 9
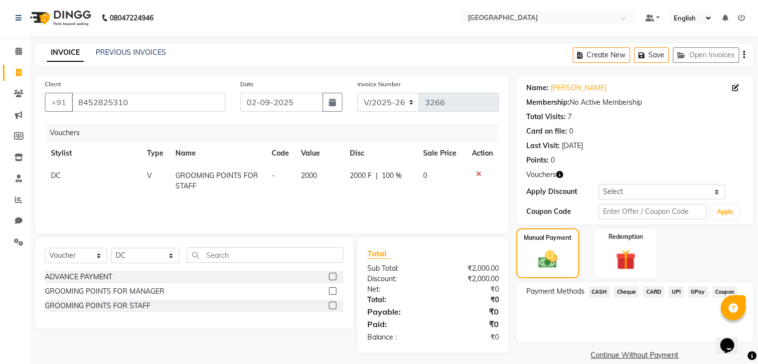
click at [592, 287] on span "CASH" at bounding box center [599, 291] width 21 height 11
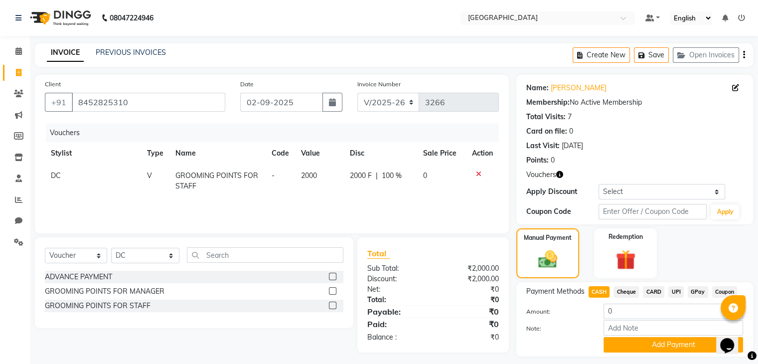
scroll to position [28, 0]
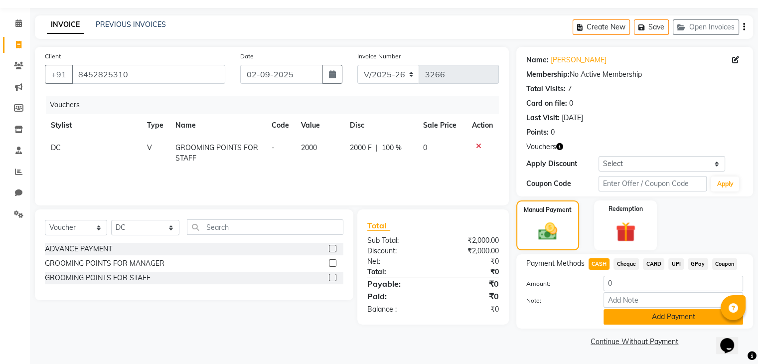
click at [622, 318] on button "Add Payment" at bounding box center [674, 316] width 140 height 15
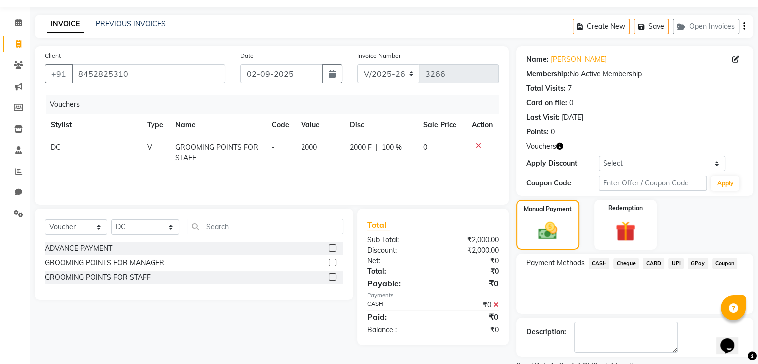
scroll to position [69, 0]
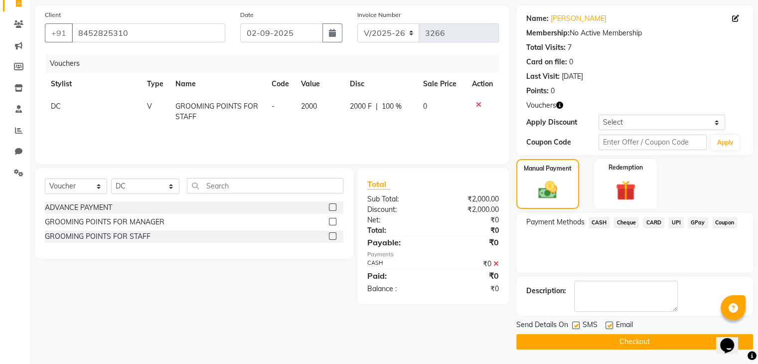
click at [624, 341] on button "Checkout" at bounding box center [634, 341] width 237 height 15
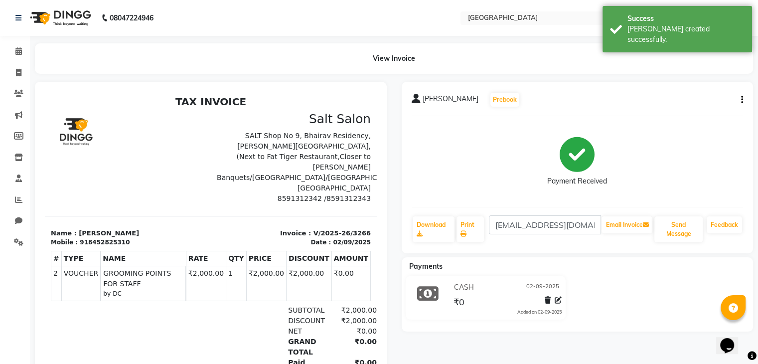
click at [106, 238] on div "918452825310" at bounding box center [105, 242] width 50 height 9
copy div "918452825310"
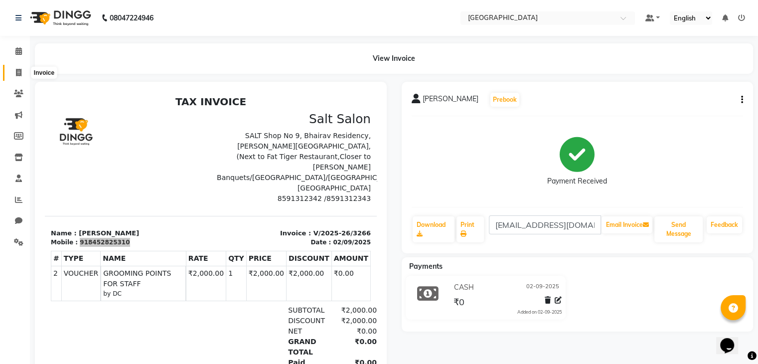
click at [18, 69] on icon at bounding box center [18, 72] width 5 height 7
select select "service"
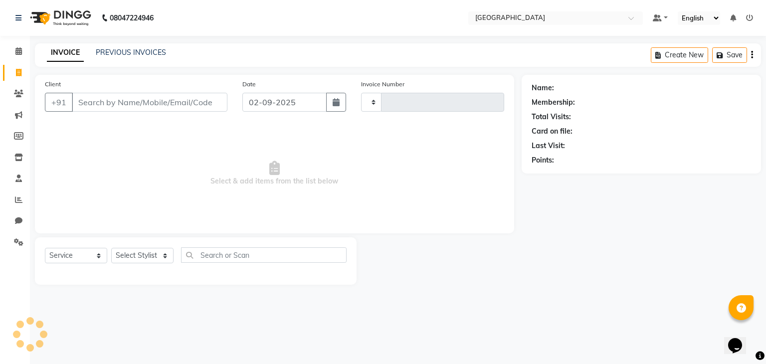
type input "3267"
select select "8096"
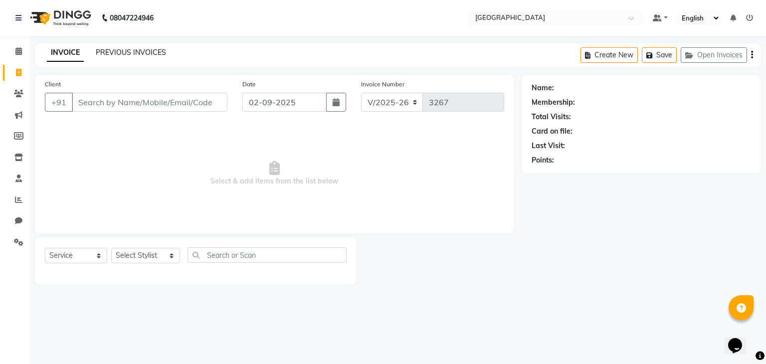
click at [154, 56] on link "PREVIOUS INVOICES" at bounding box center [131, 52] width 70 height 9
